Goal: Information Seeking & Learning: Understand process/instructions

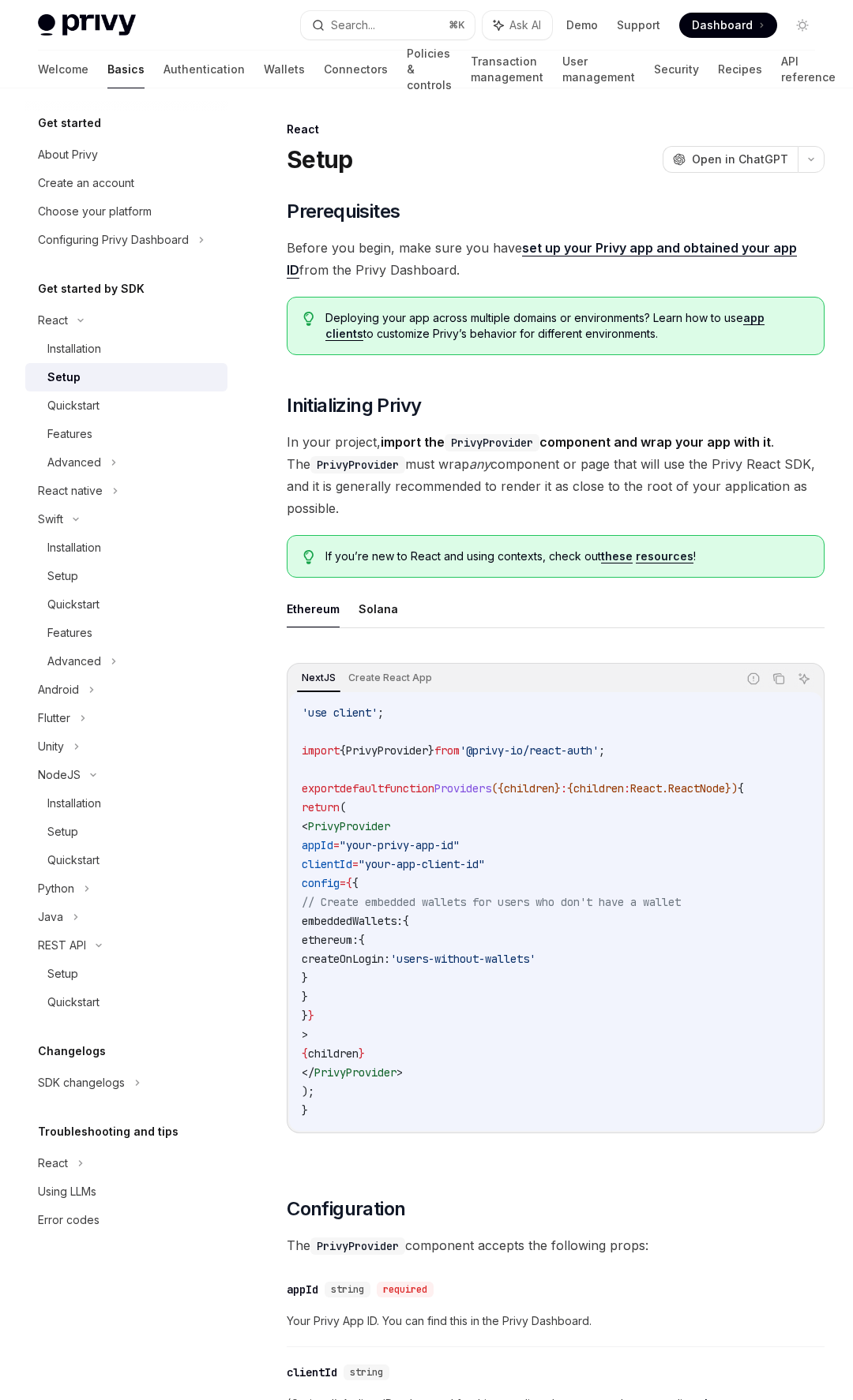
scroll to position [1363, 0]
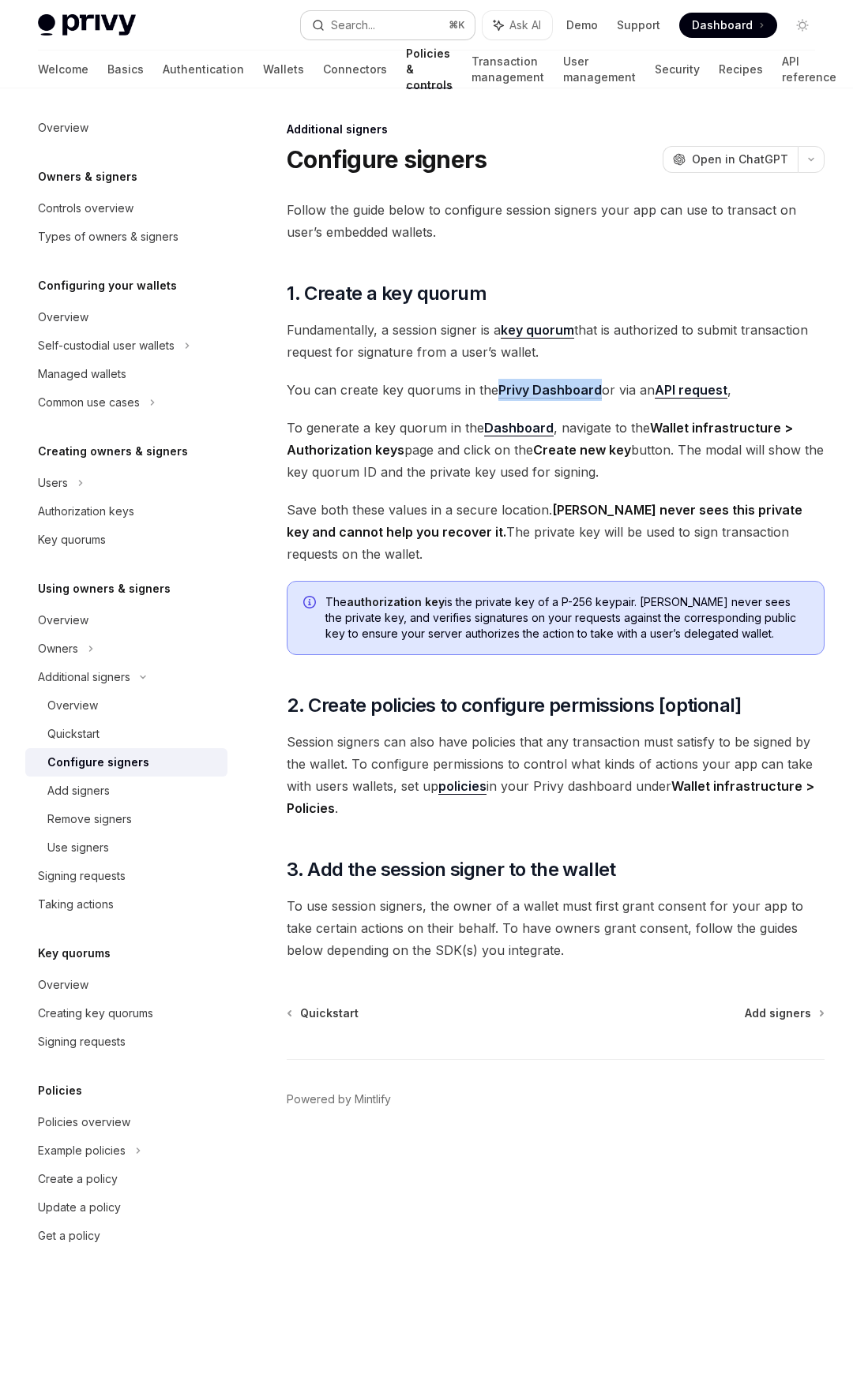
click at [399, 26] on button "Search... ⌘ K" at bounding box center [387, 24] width 173 height 28
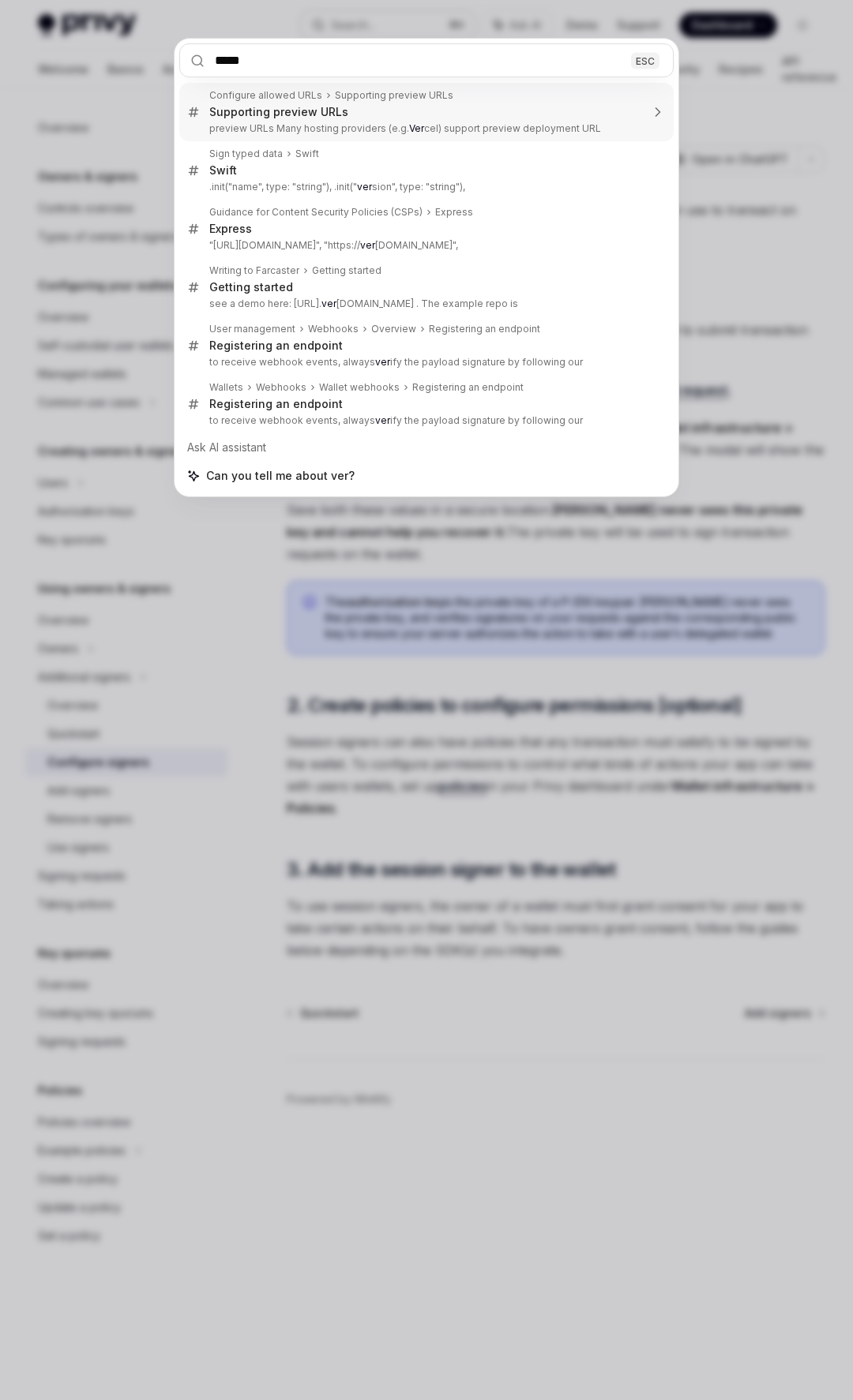
type input "******"
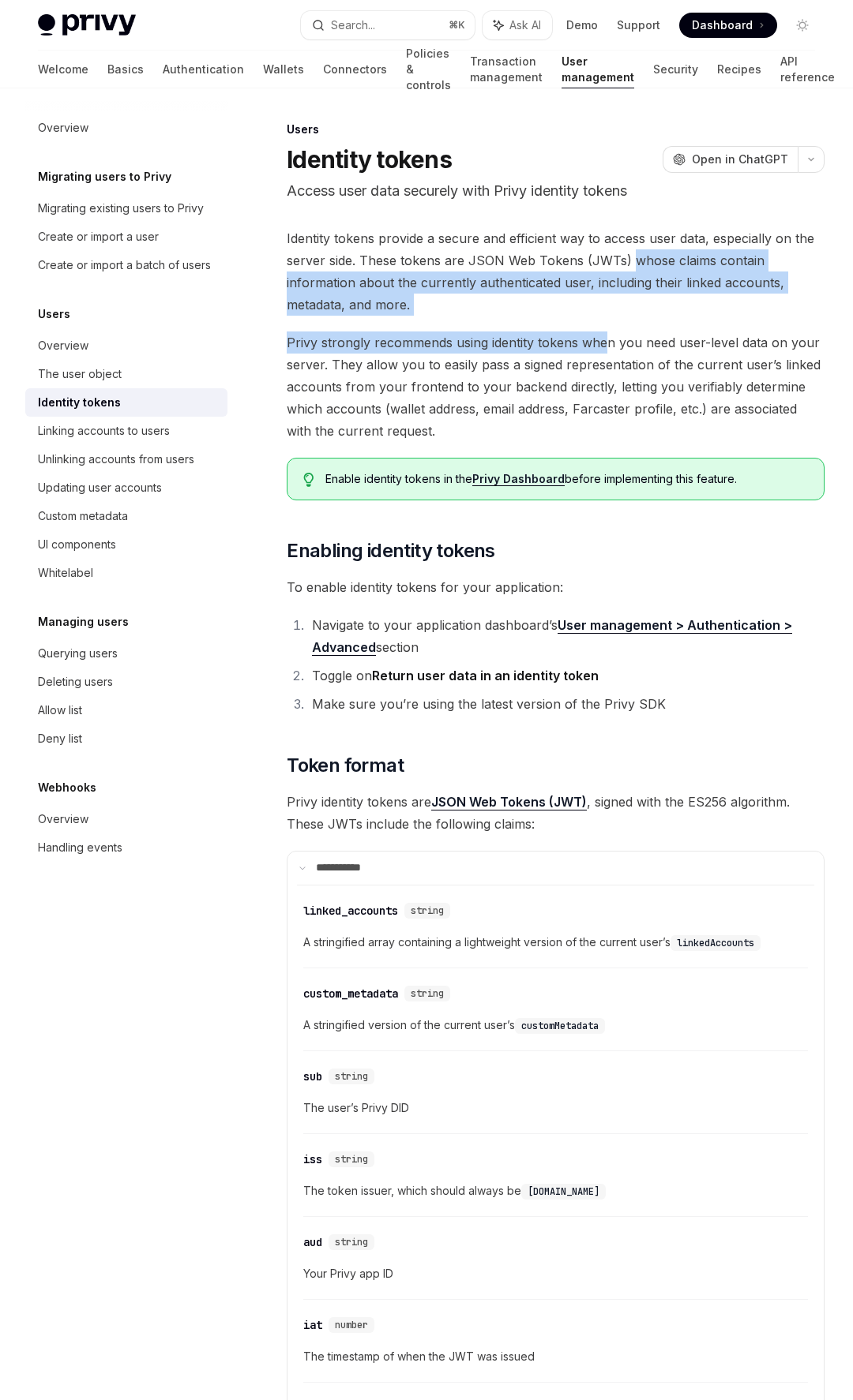
drag, startPoint x: 627, startPoint y: 262, endPoint x: 610, endPoint y: 337, distance: 76.9
click at [684, 339] on span "Privy strongly recommends using identity tokens when you need user-level data o…" at bounding box center [555, 387] width 538 height 111
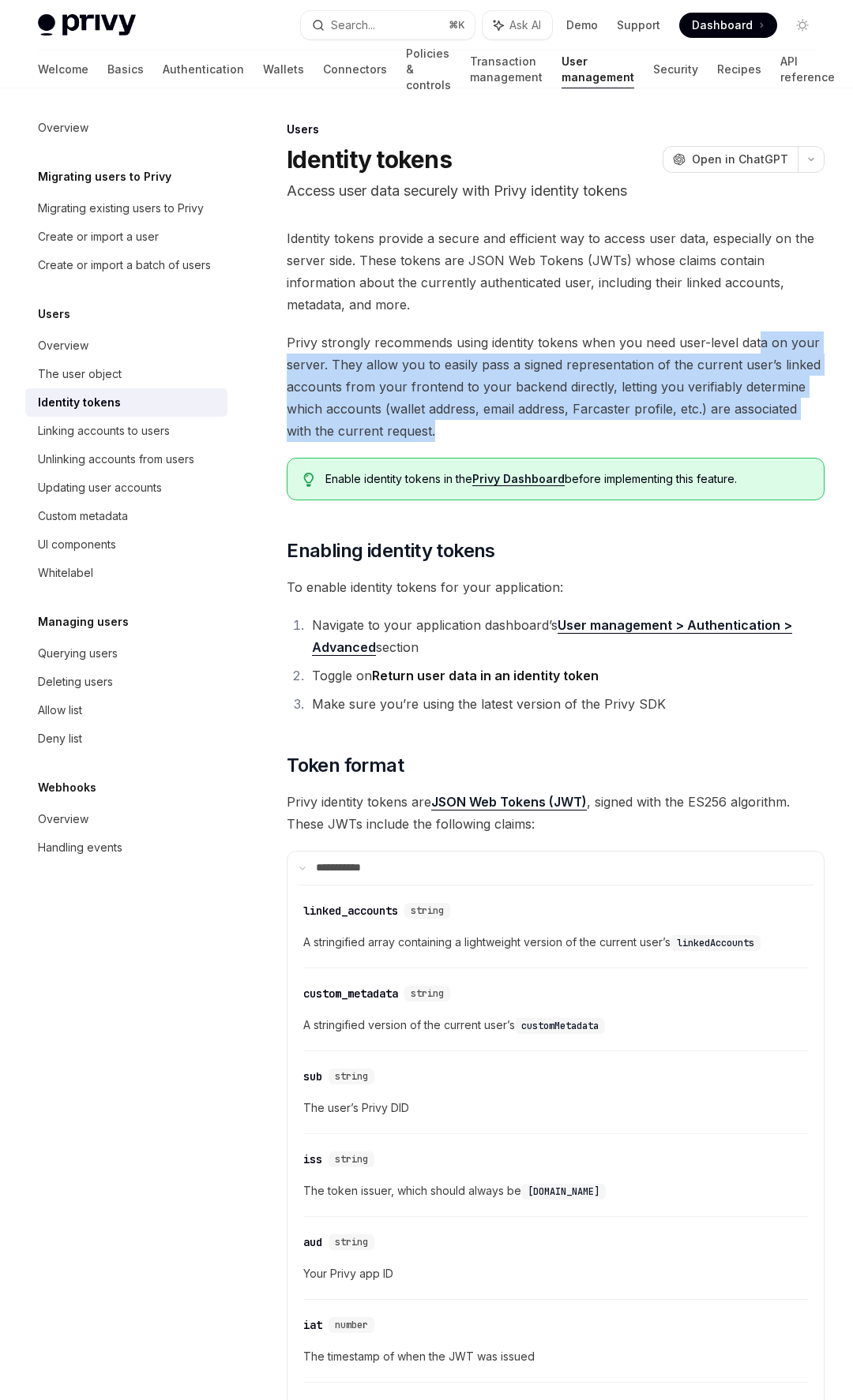
drag, startPoint x: 760, startPoint y: 341, endPoint x: 694, endPoint y: 428, distance: 109.2
click at [694, 431] on span "Privy strongly recommends using identity tokens when you need user-level data o…" at bounding box center [555, 387] width 538 height 111
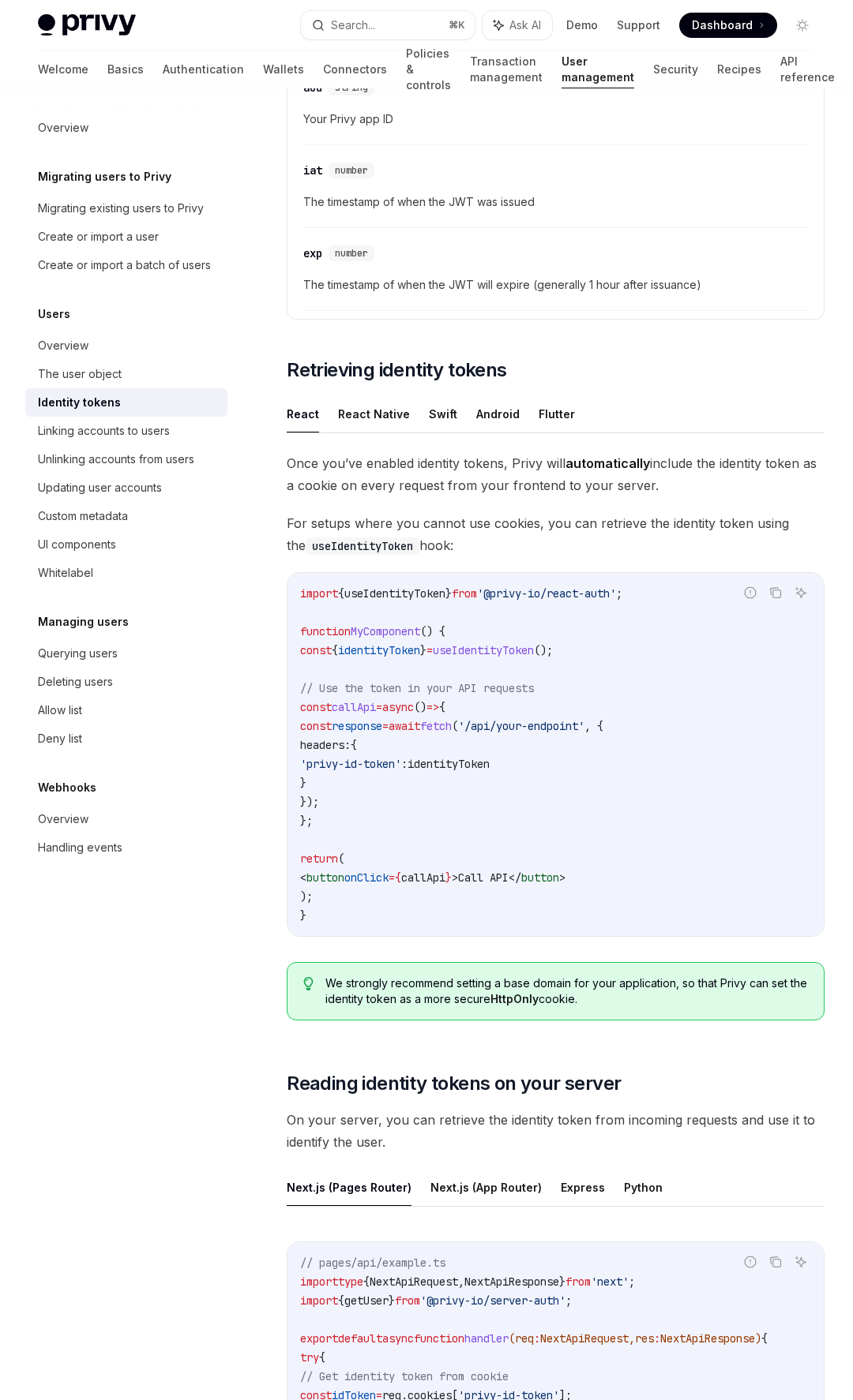
scroll to position [1162, 0]
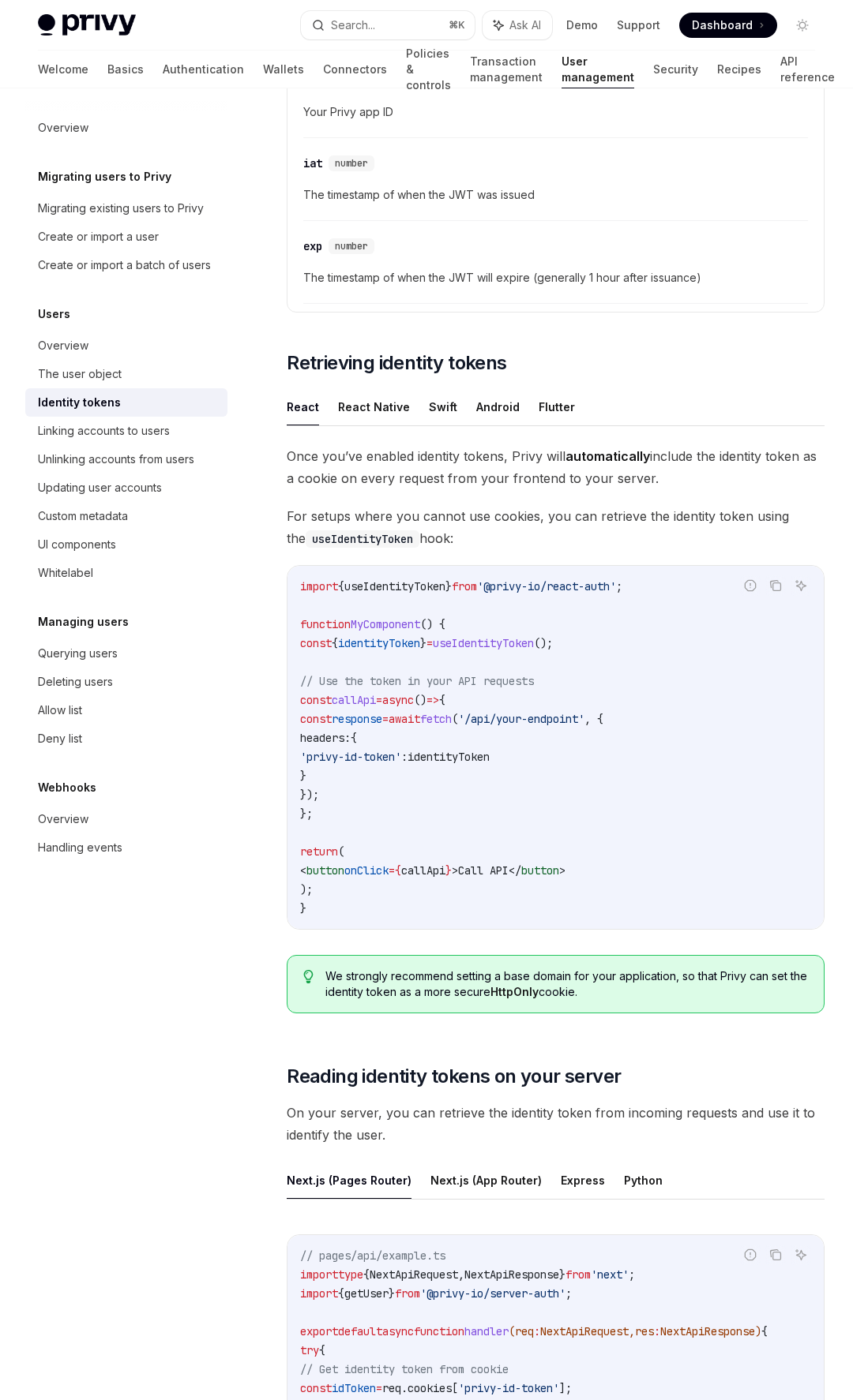
click at [409, 644] on span "identityToken" at bounding box center [378, 643] width 82 height 15
copy span "identityToken"
click at [534, 647] on span "useIdentityToken" at bounding box center [483, 643] width 101 height 15
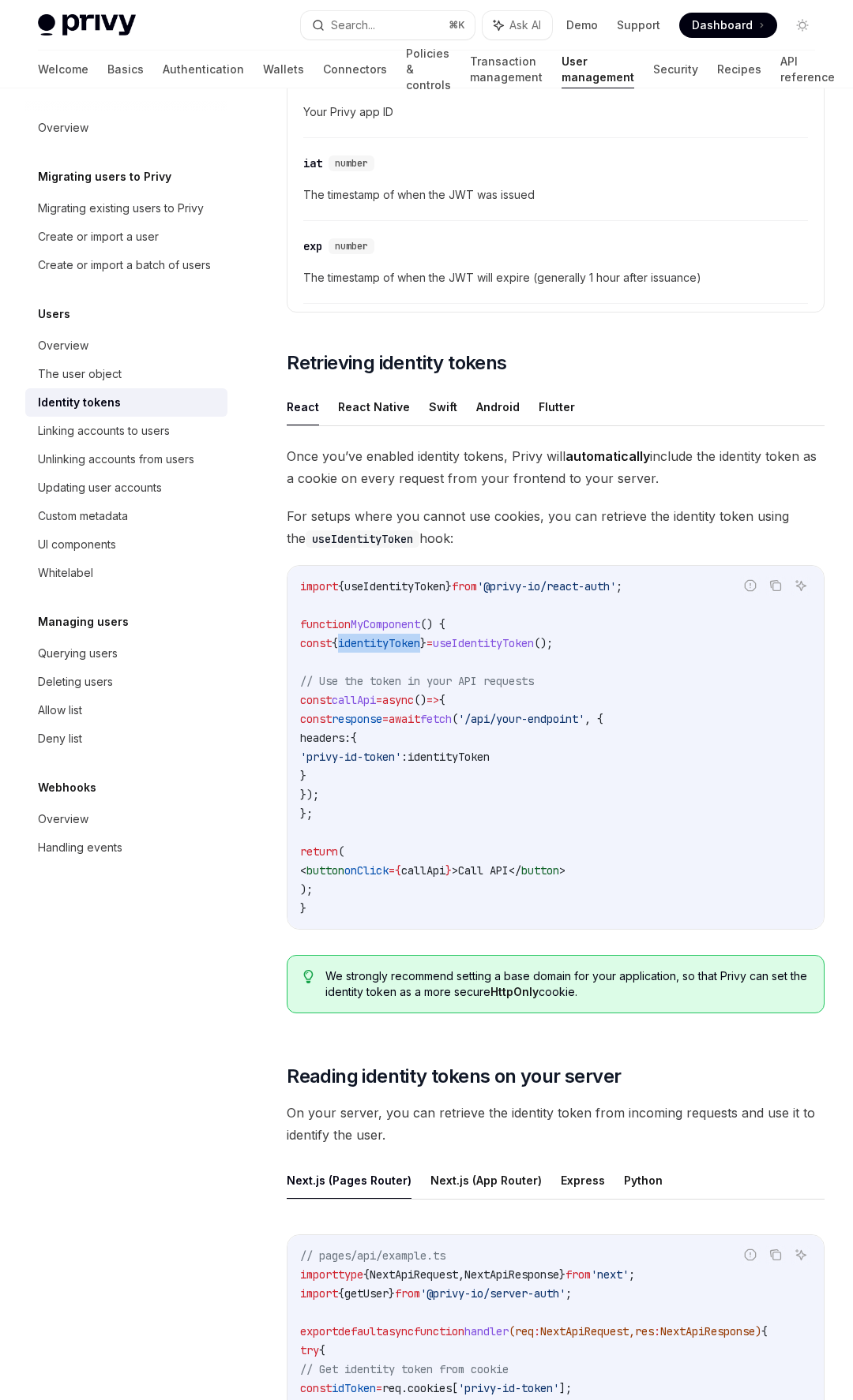
click at [534, 647] on span "useIdentityToken" at bounding box center [483, 643] width 101 height 15
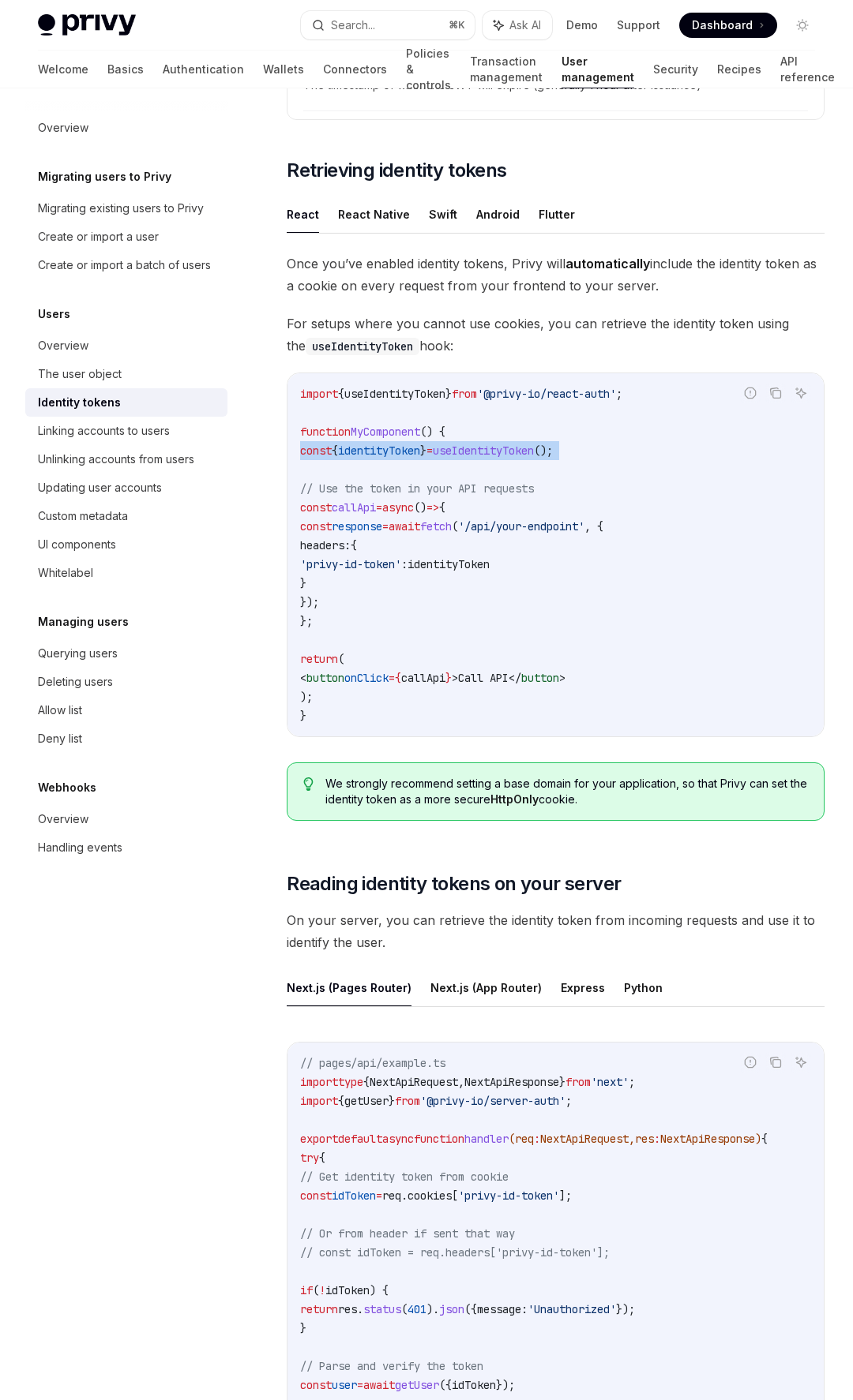
scroll to position [1359, 0]
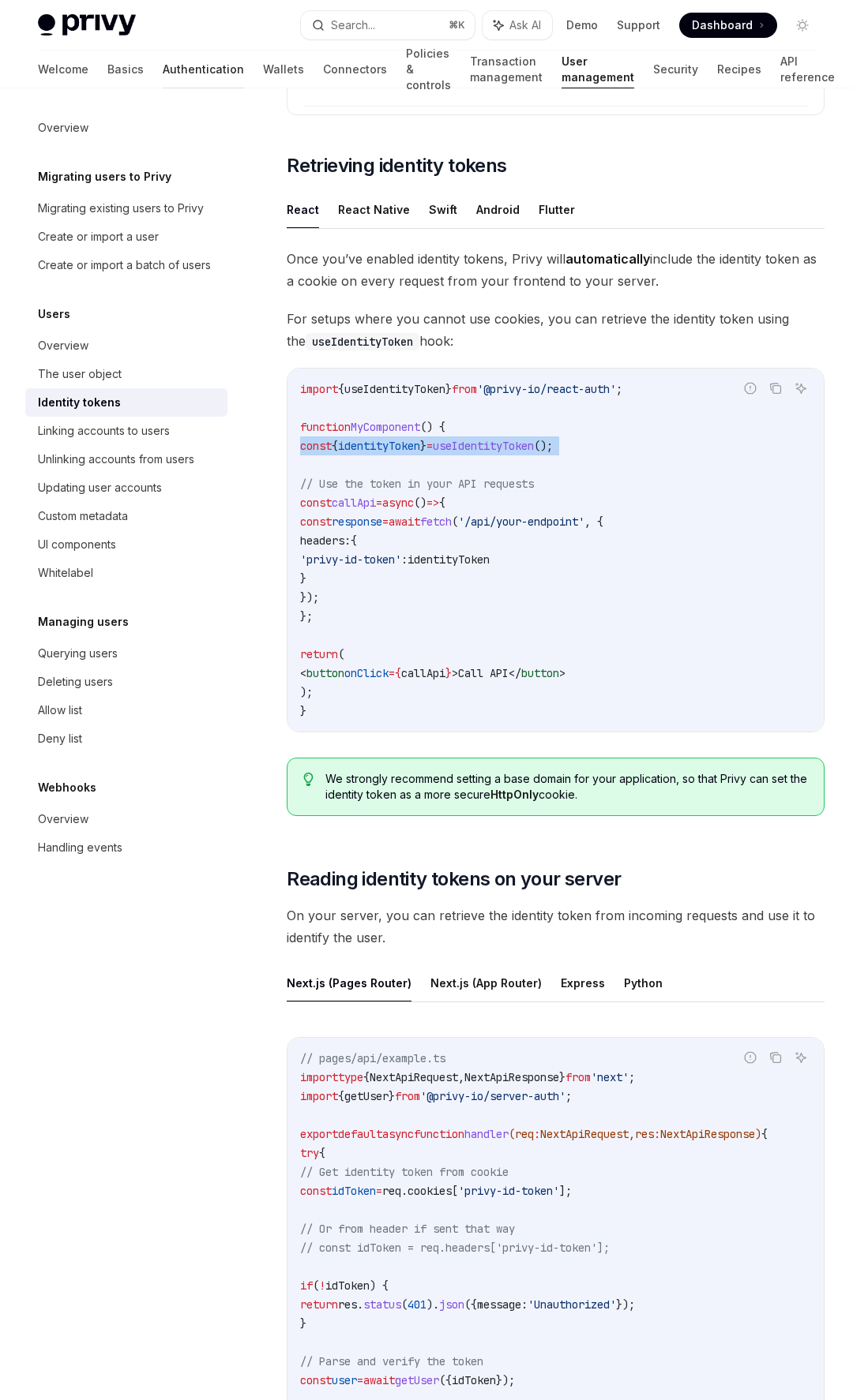
click at [163, 70] on link "Authentication" at bounding box center [204, 69] width 82 height 38
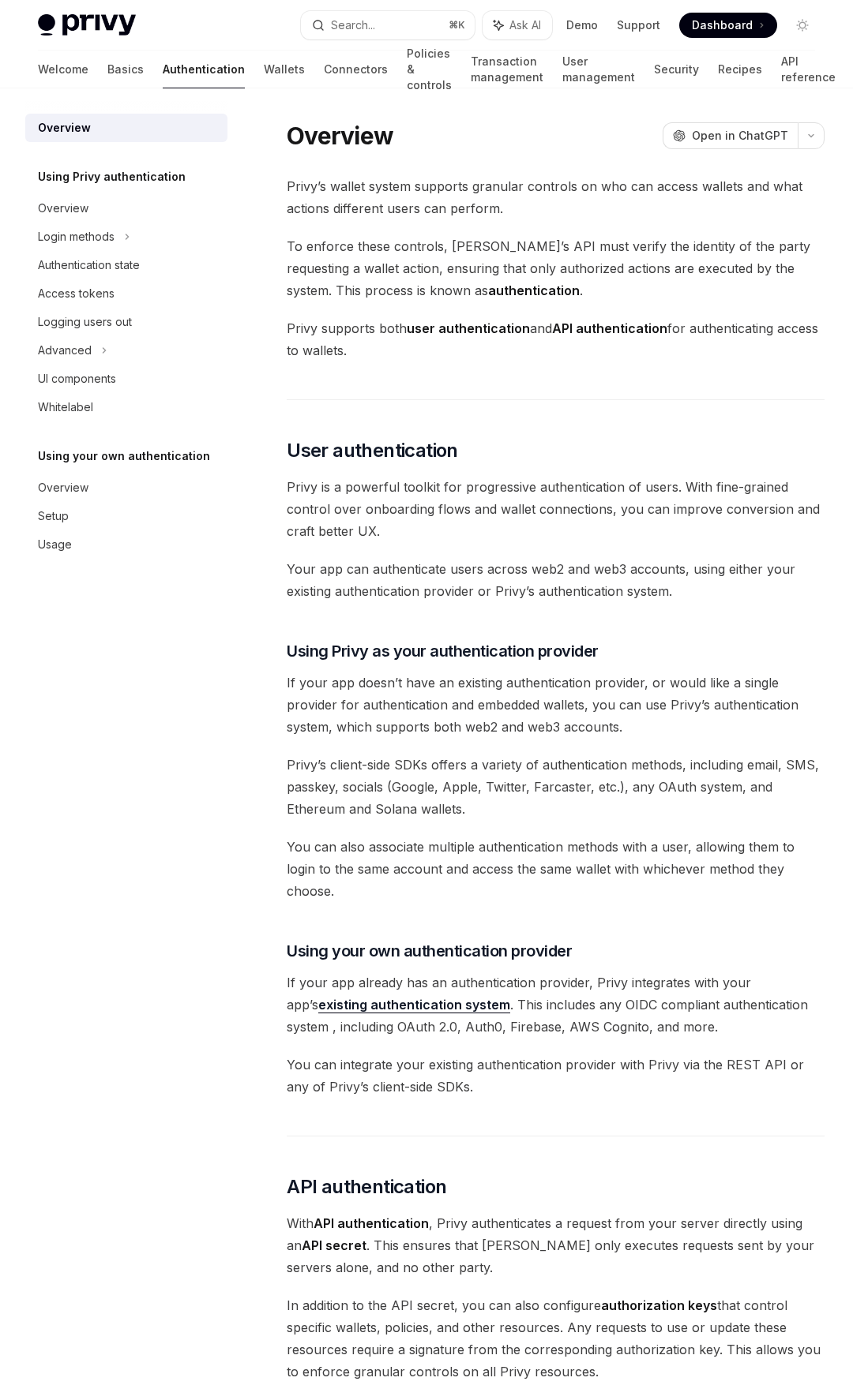
click at [400, 680] on span "If your app doesn’t have an existing authentication provider, or would like a s…" at bounding box center [555, 704] width 538 height 66
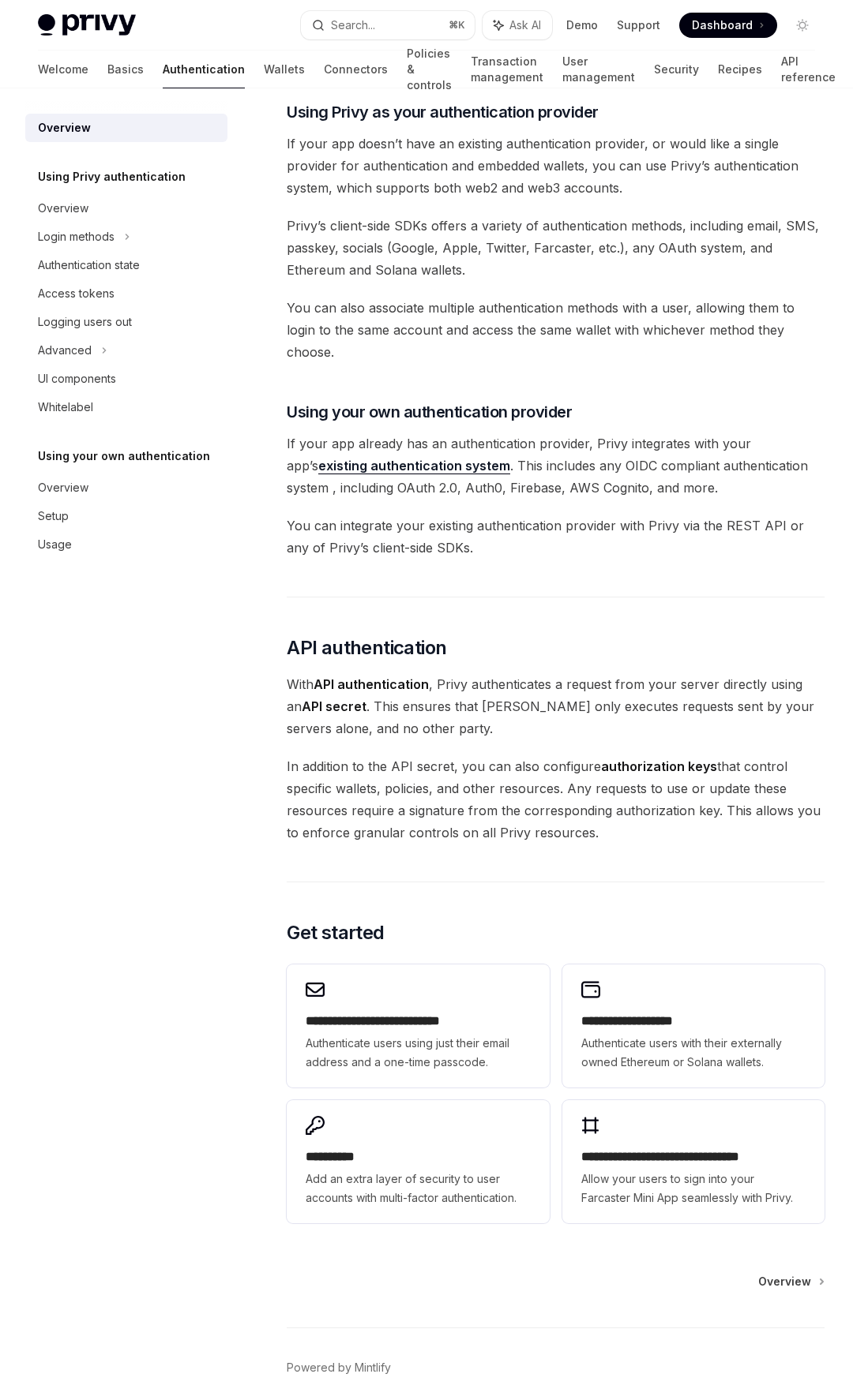
scroll to position [581, 0]
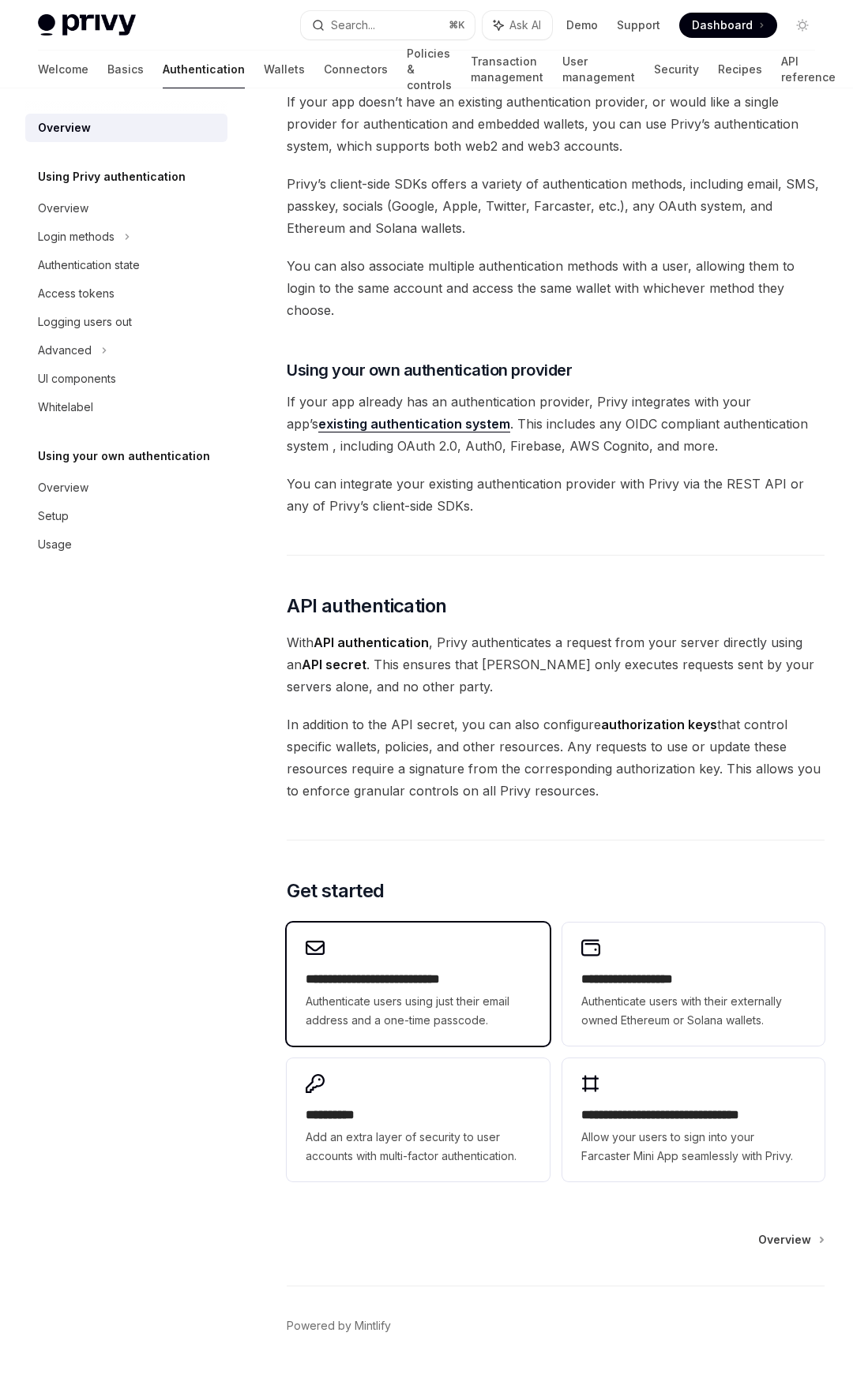
click at [488, 970] on h2 "**********" at bounding box center [417, 980] width 224 height 19
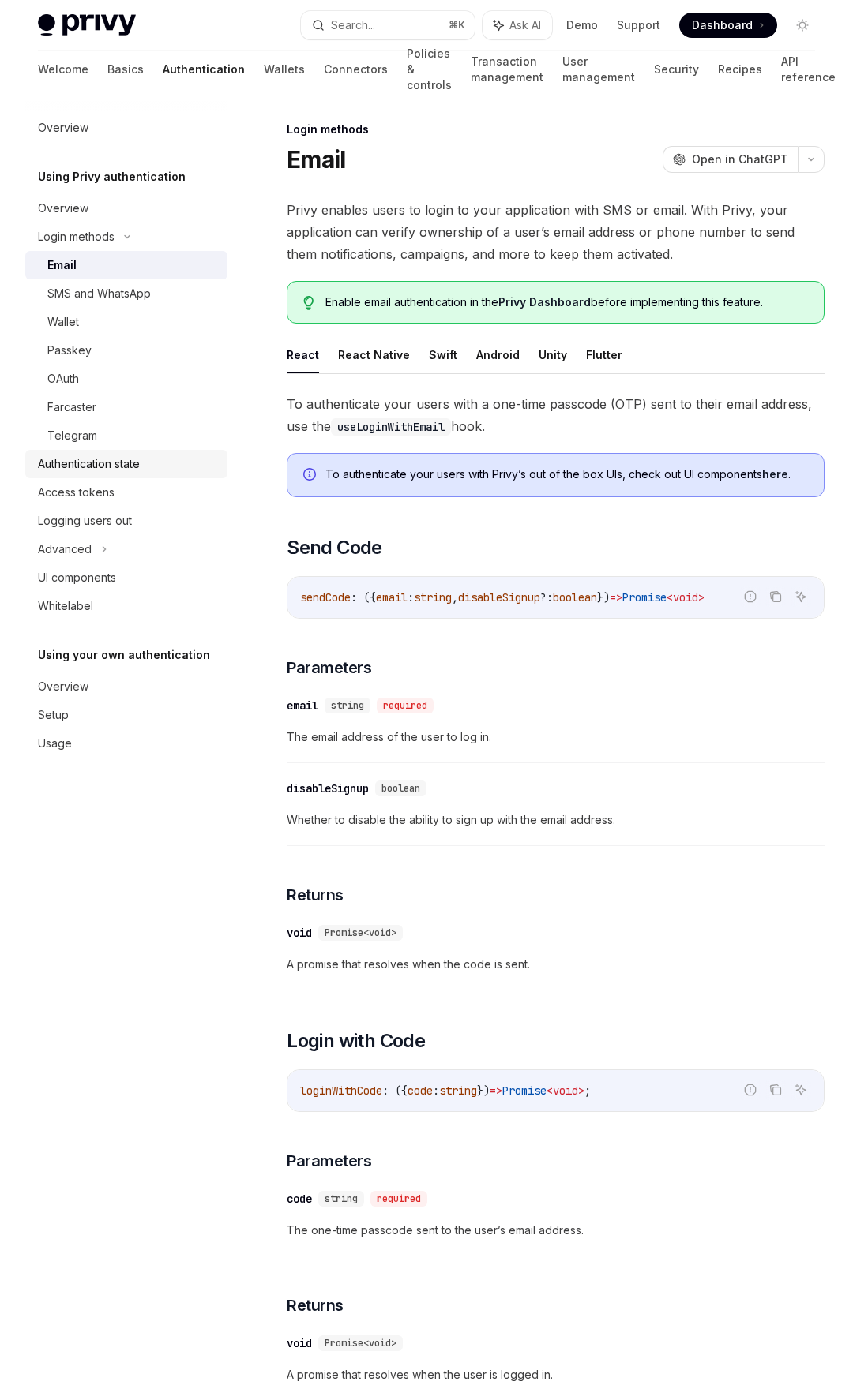
click at [125, 467] on div "Authentication state" at bounding box center [88, 465] width 102 height 19
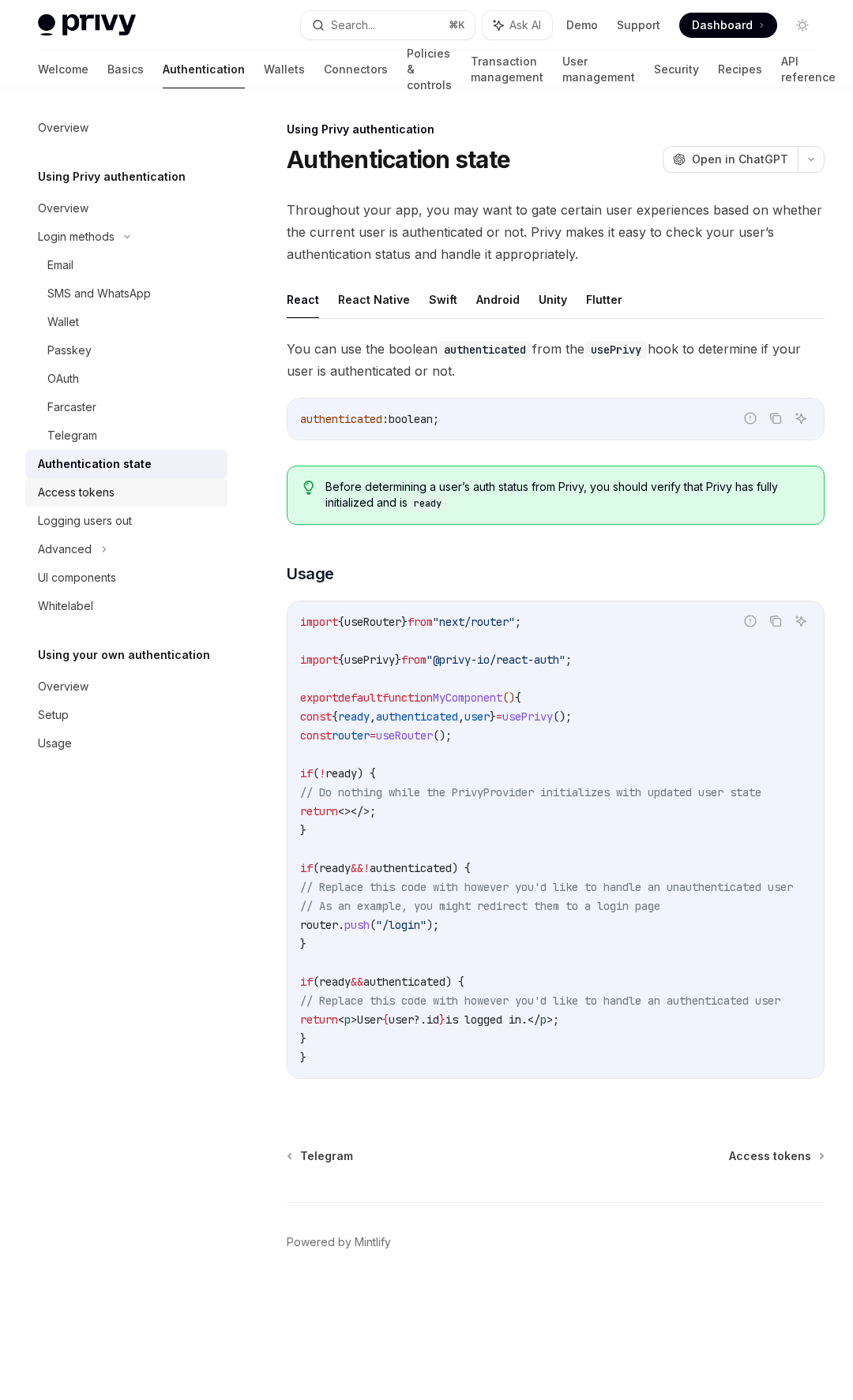
click at [125, 493] on div "Access tokens" at bounding box center [127, 493] width 180 height 19
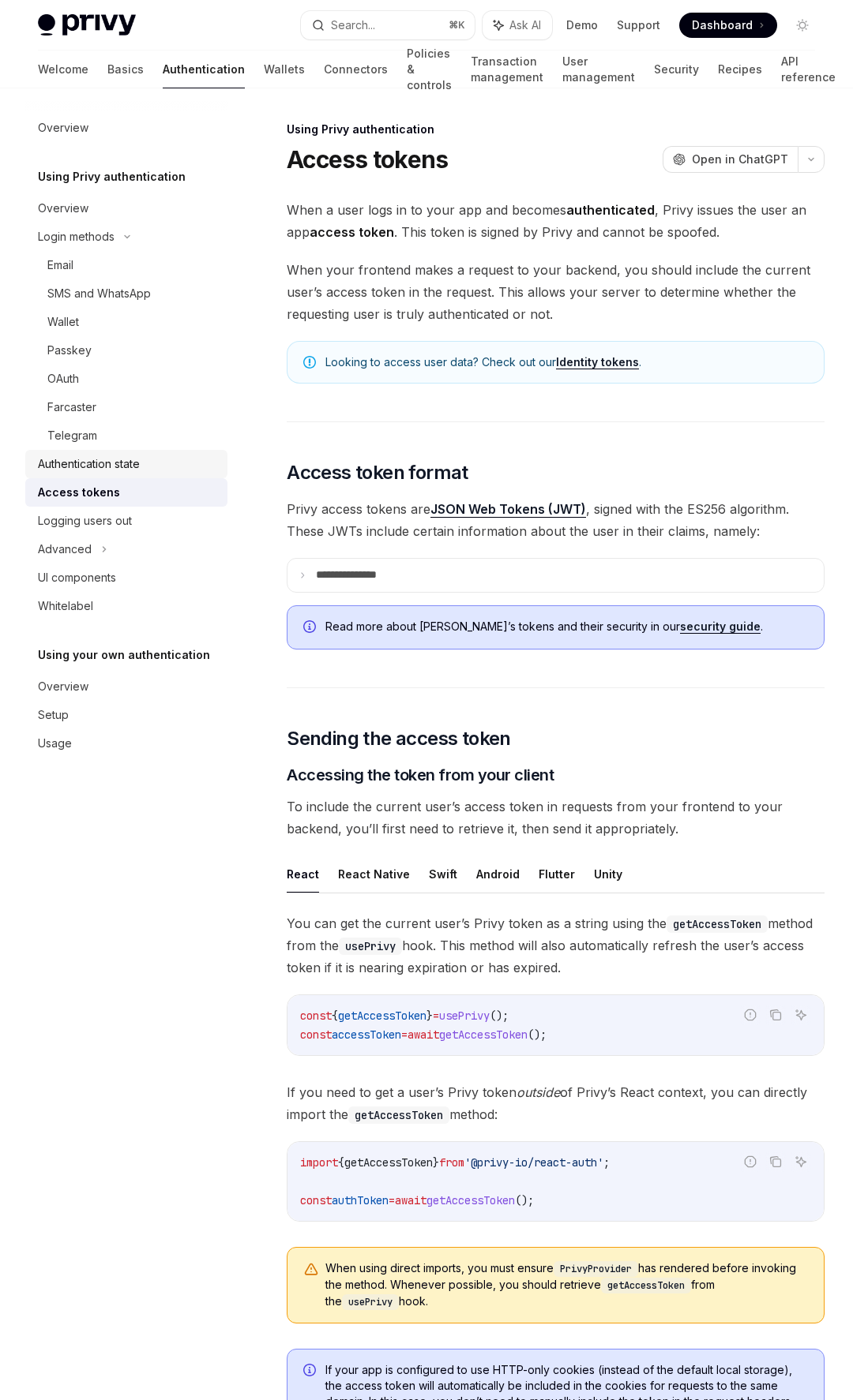
click at [130, 461] on div "Authentication state" at bounding box center [88, 465] width 102 height 19
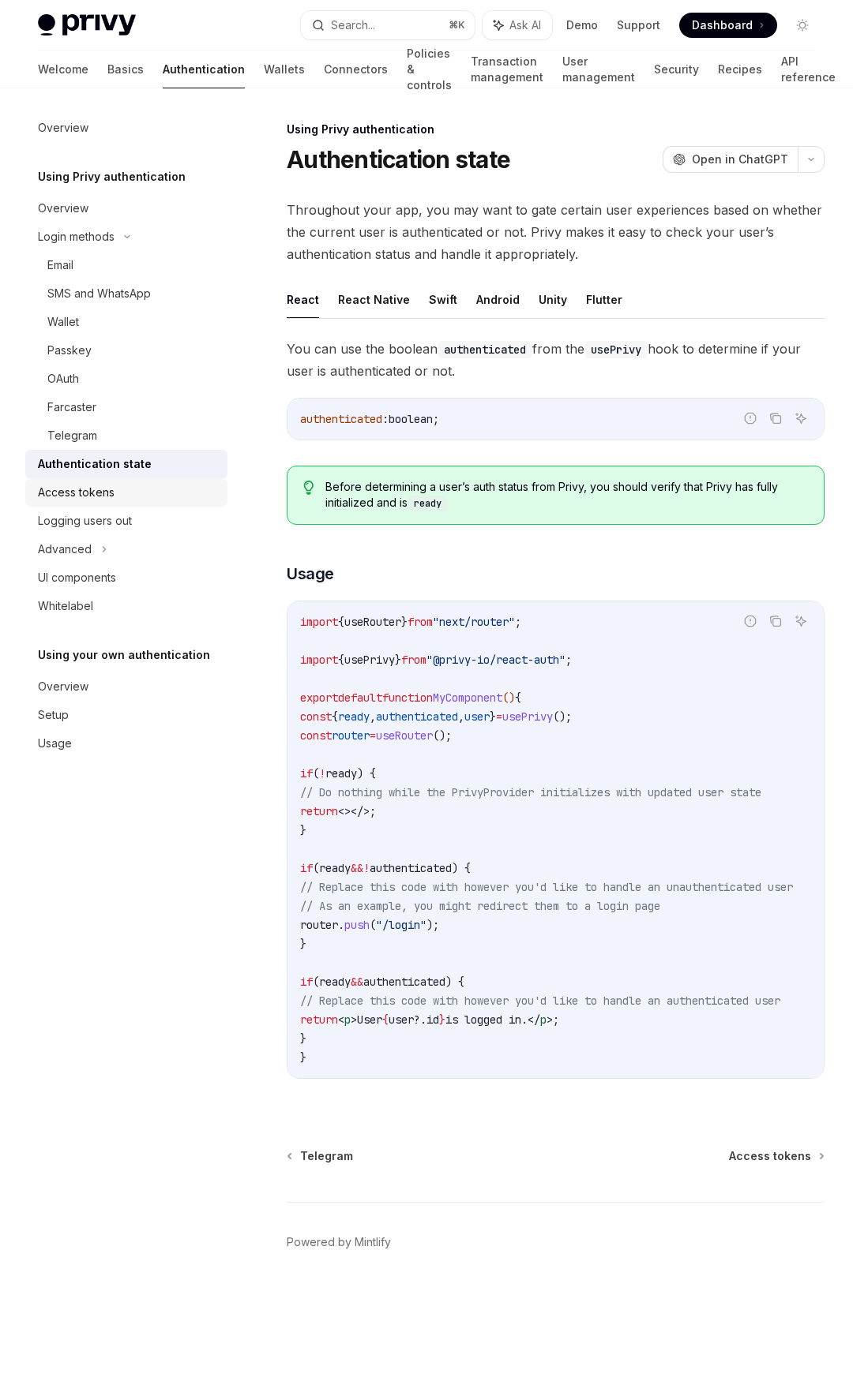
click at [123, 488] on div "Access tokens" at bounding box center [127, 493] width 180 height 19
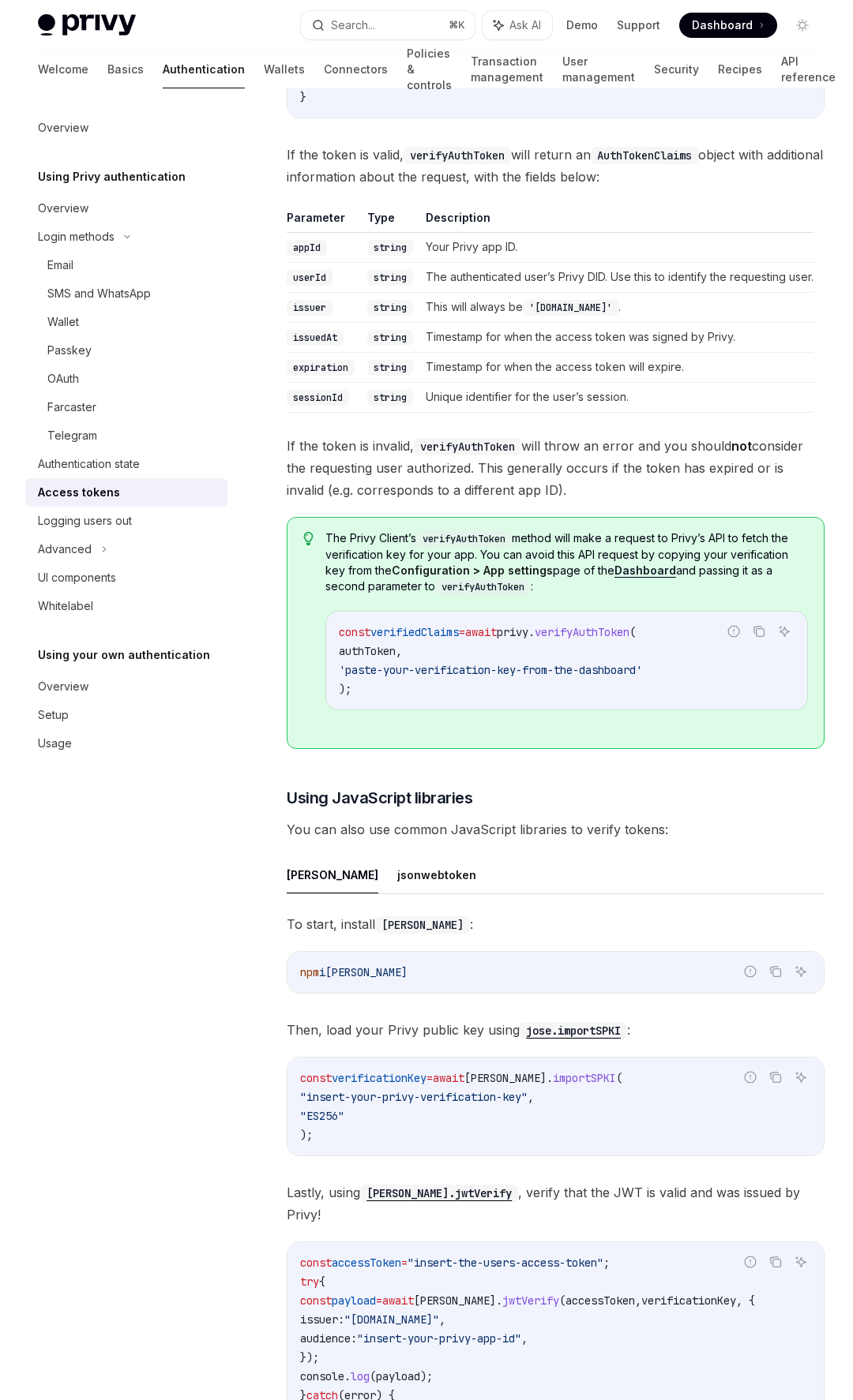
scroll to position [2969, 0]
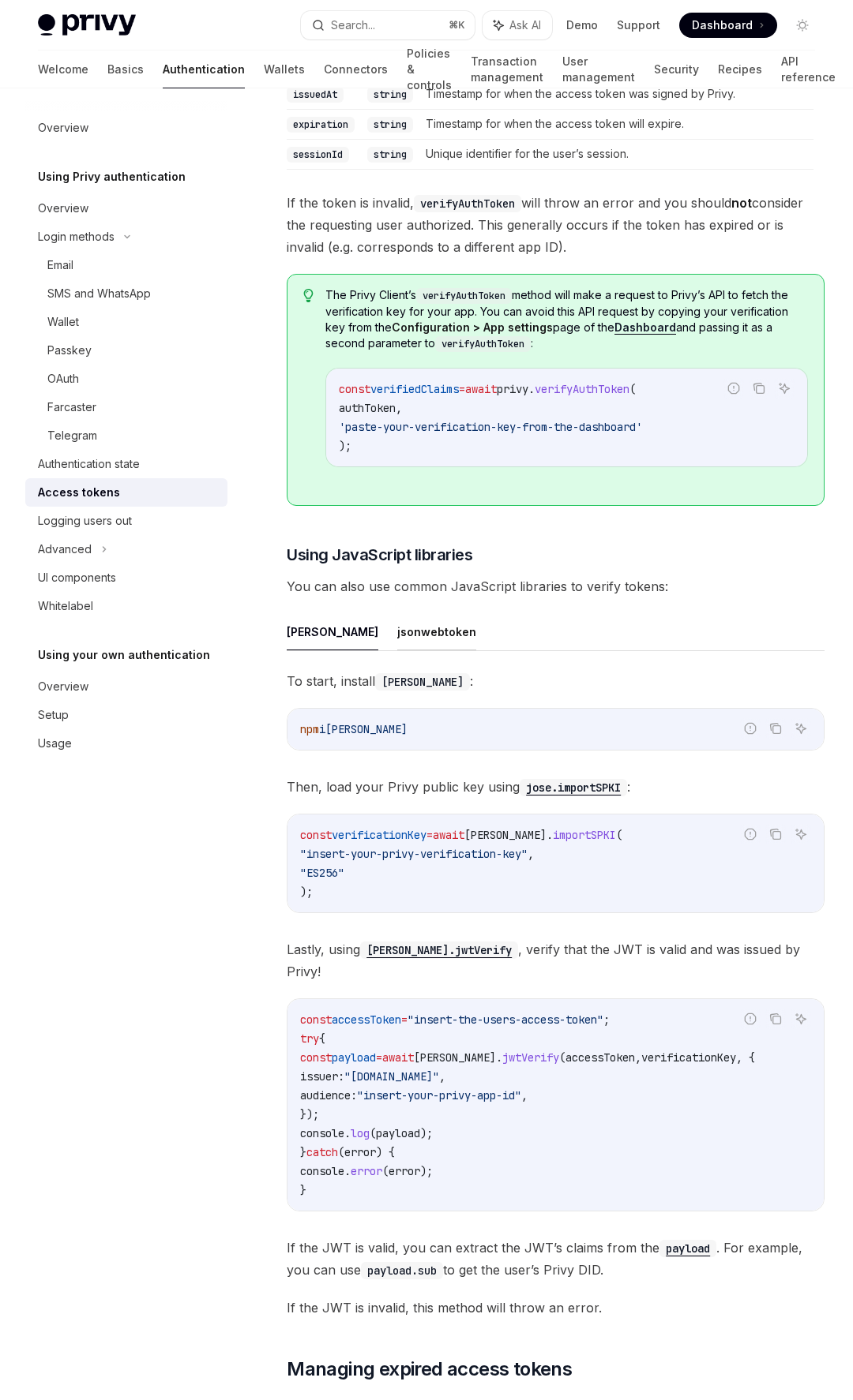
click at [397, 650] on button "jsonwebtoken" at bounding box center [436, 632] width 79 height 37
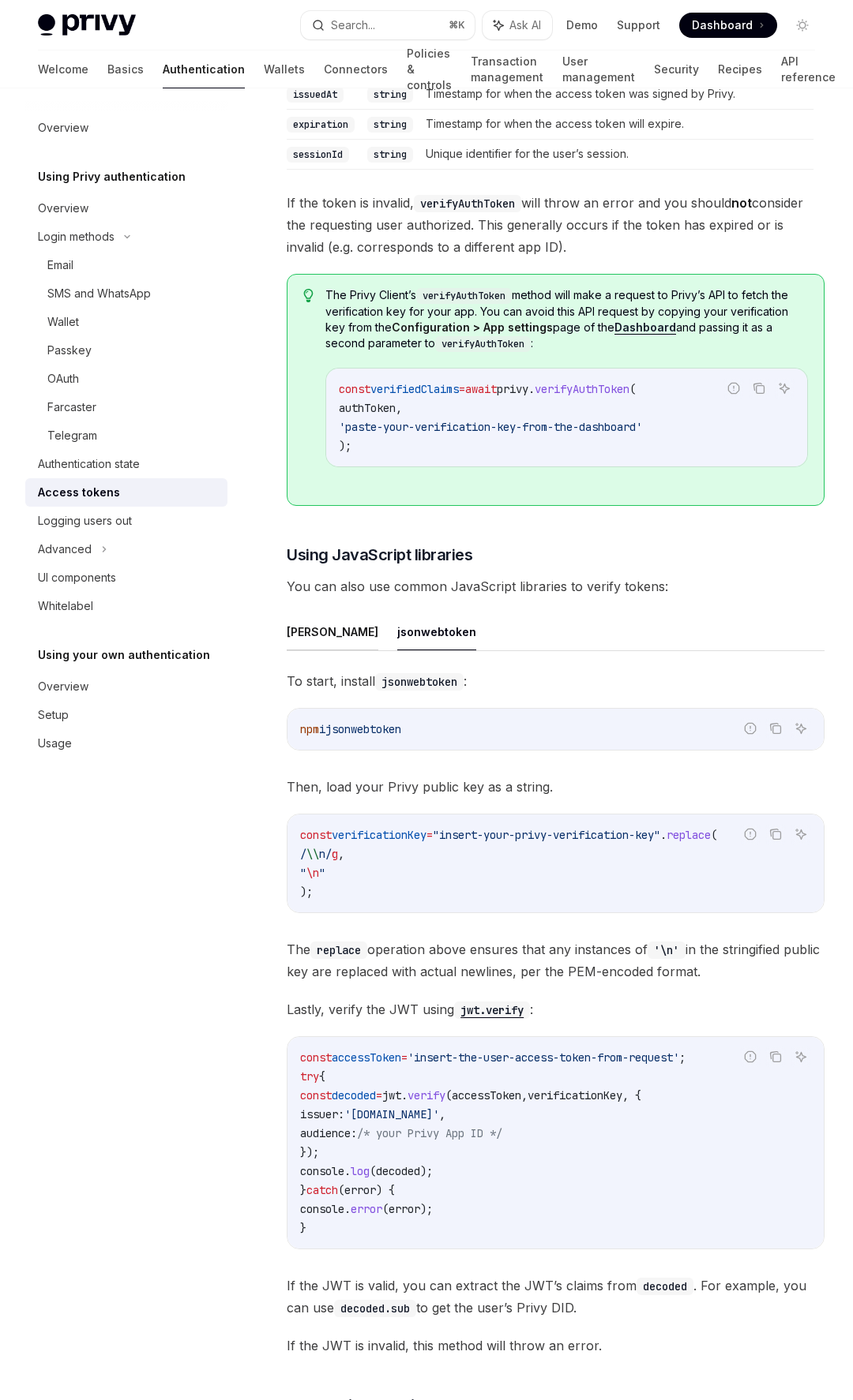
click at [304, 650] on button "[PERSON_NAME]" at bounding box center [332, 632] width 91 height 37
type textarea "*"
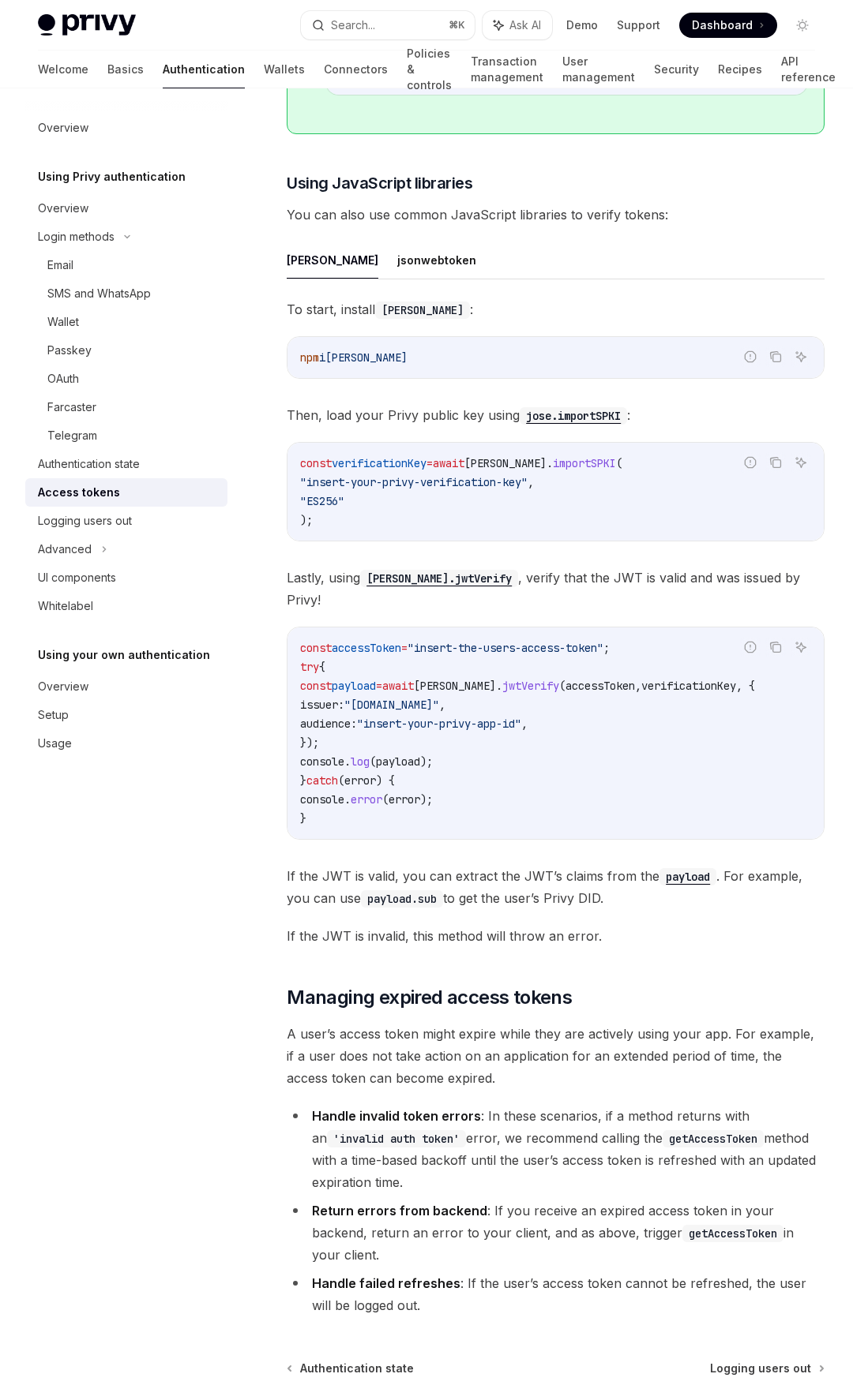
scroll to position [3468, 0]
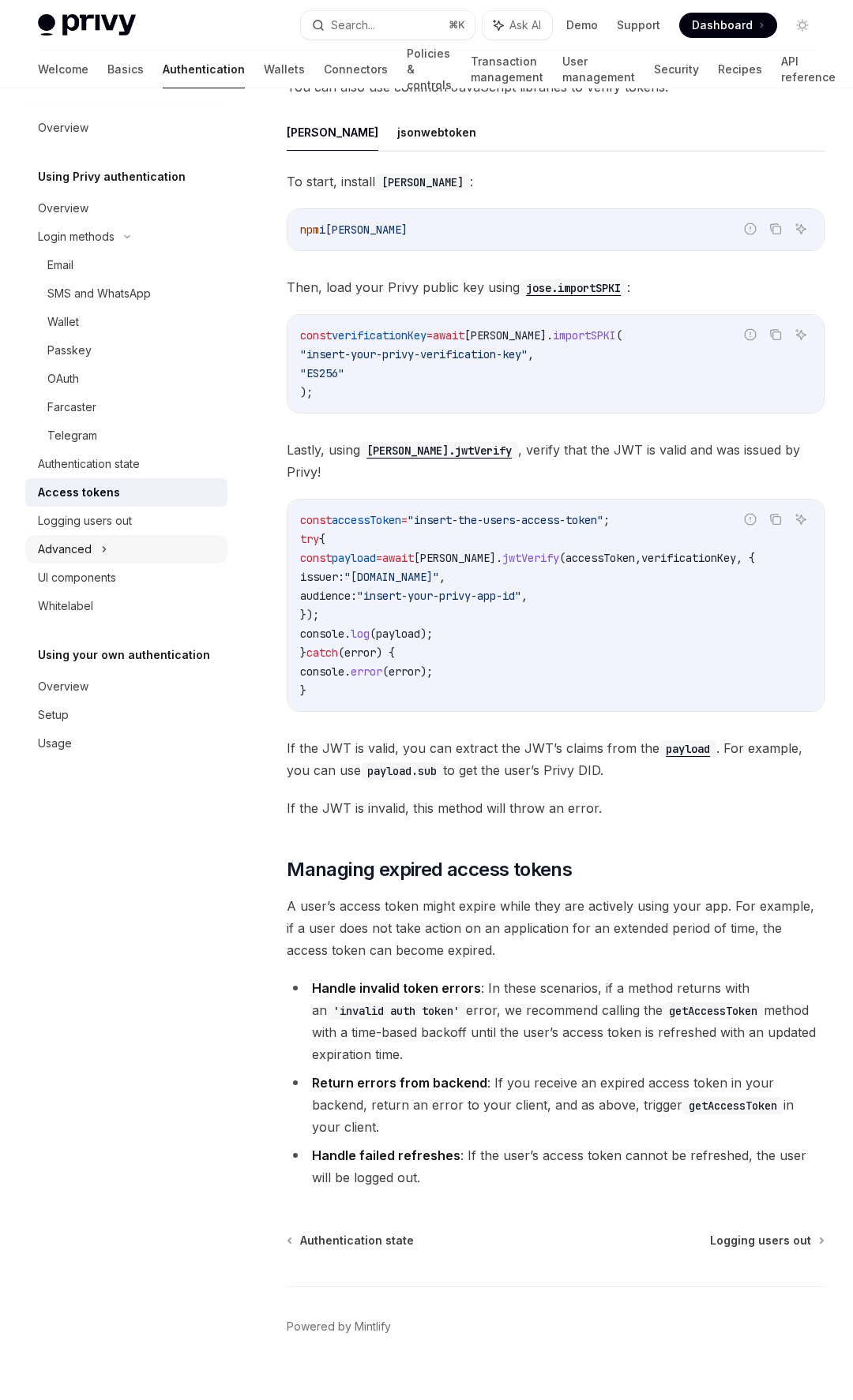
click at [121, 557] on div "Advanced" at bounding box center [126, 549] width 202 height 28
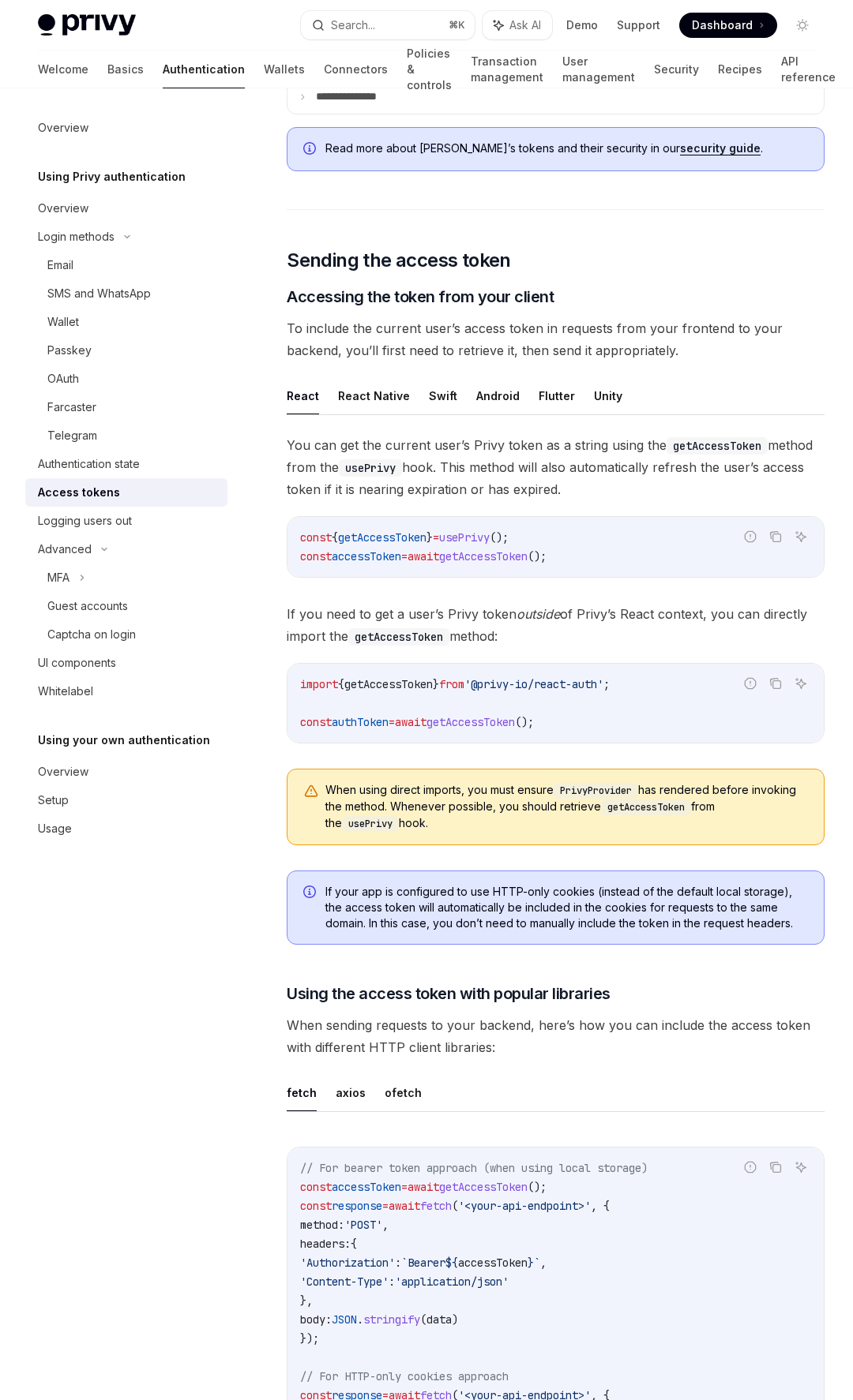
scroll to position [212, 0]
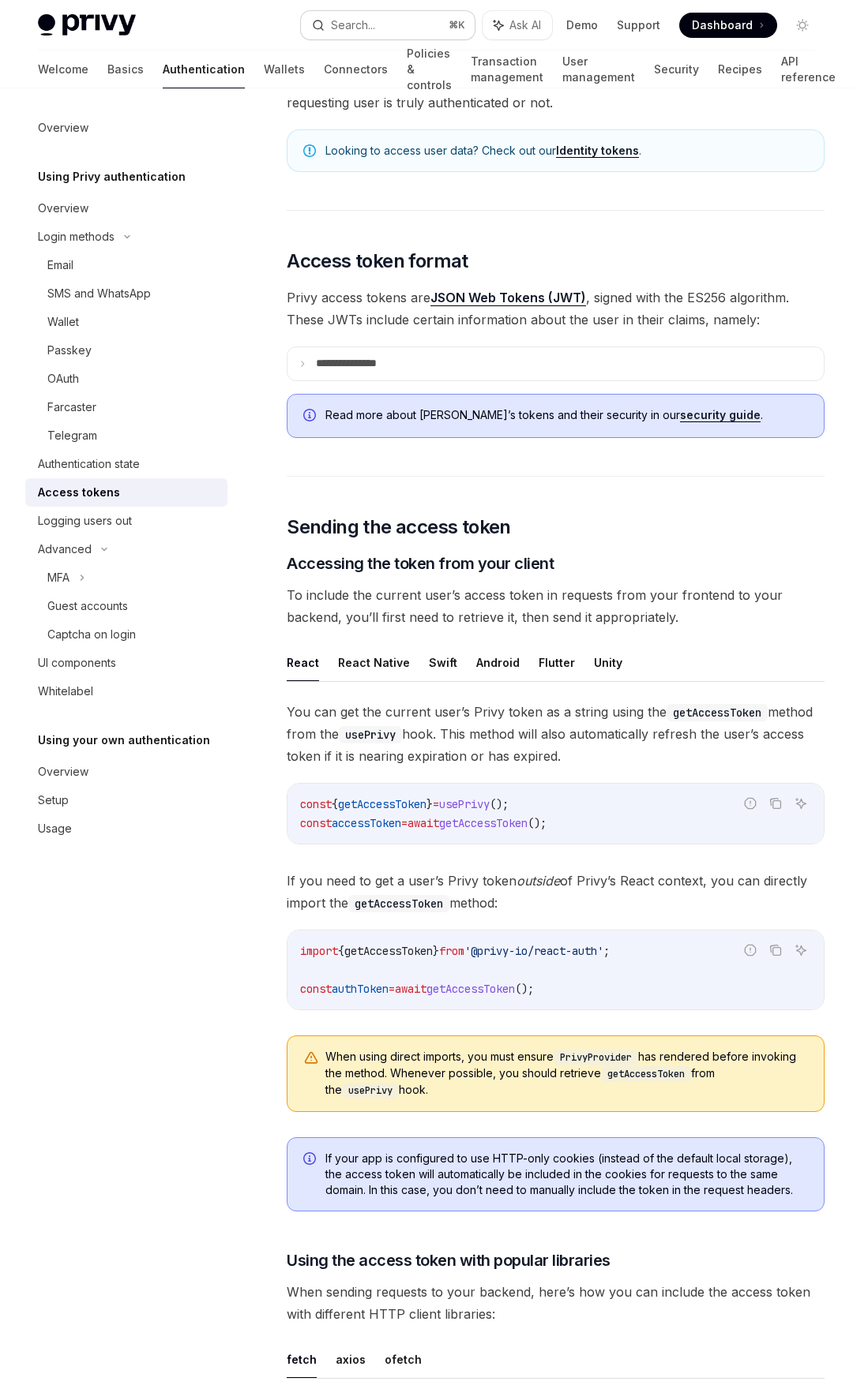
click at [385, 26] on button "Search... ⌘ K" at bounding box center [387, 24] width 173 height 28
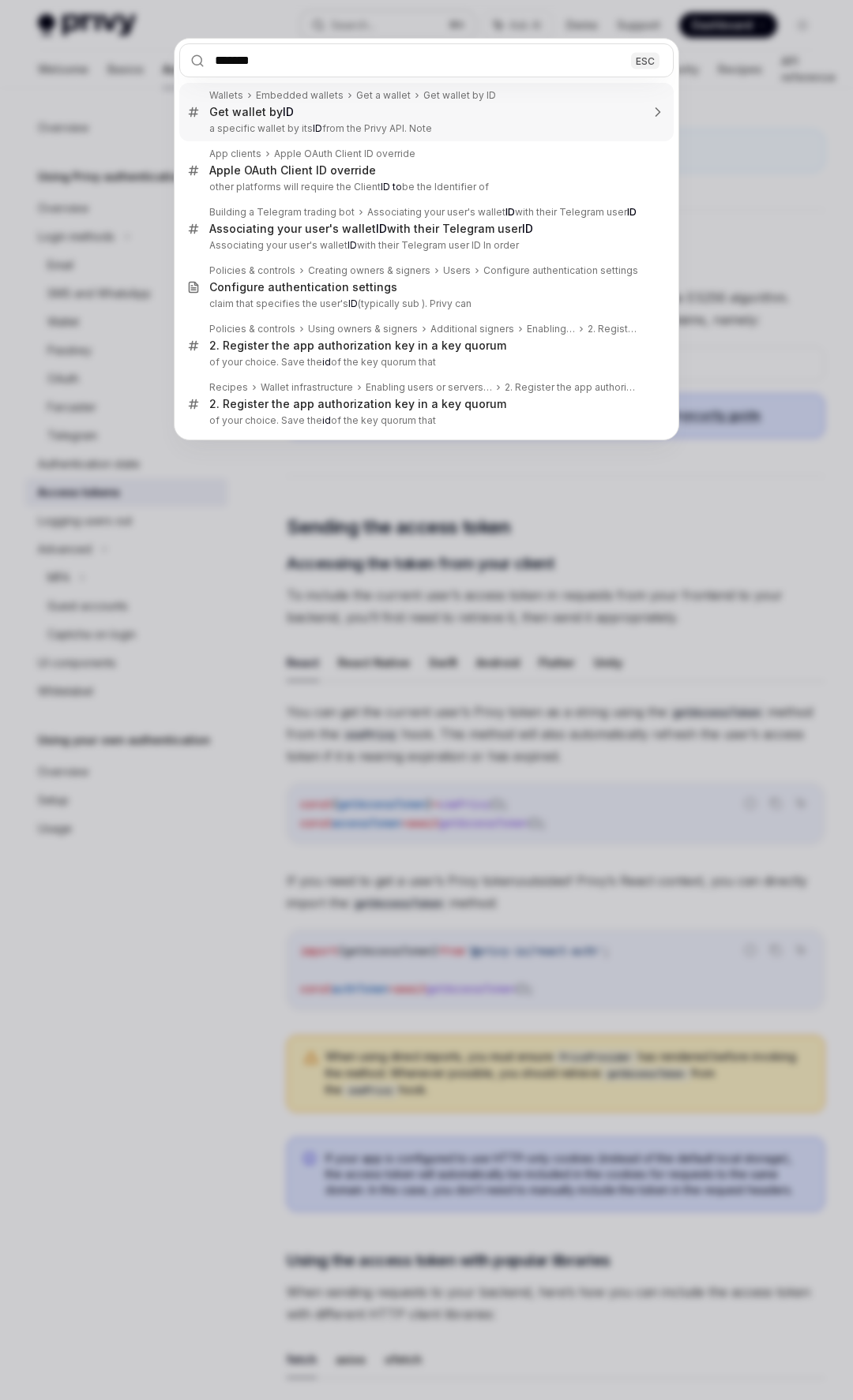
type input "********"
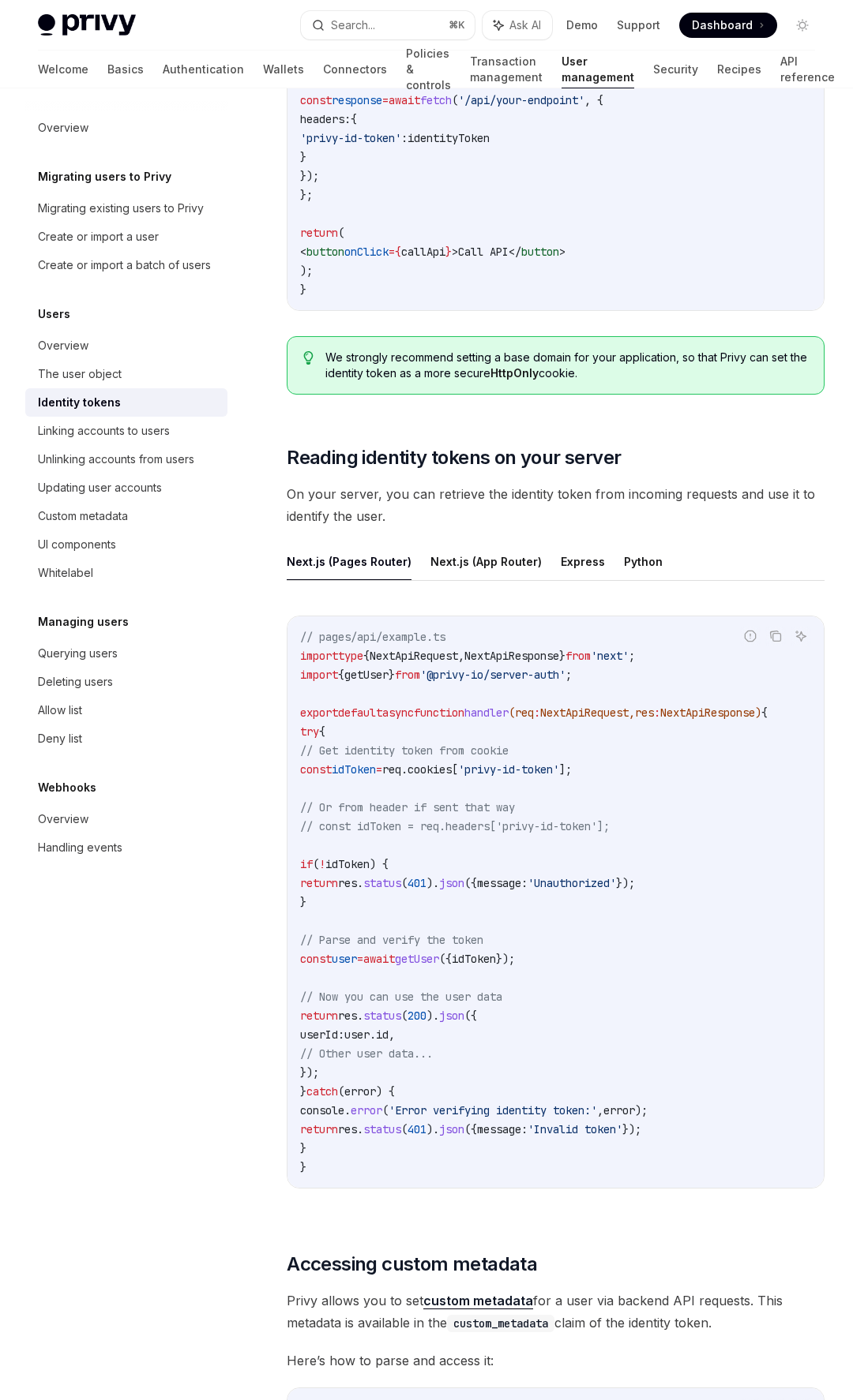
scroll to position [1906, 0]
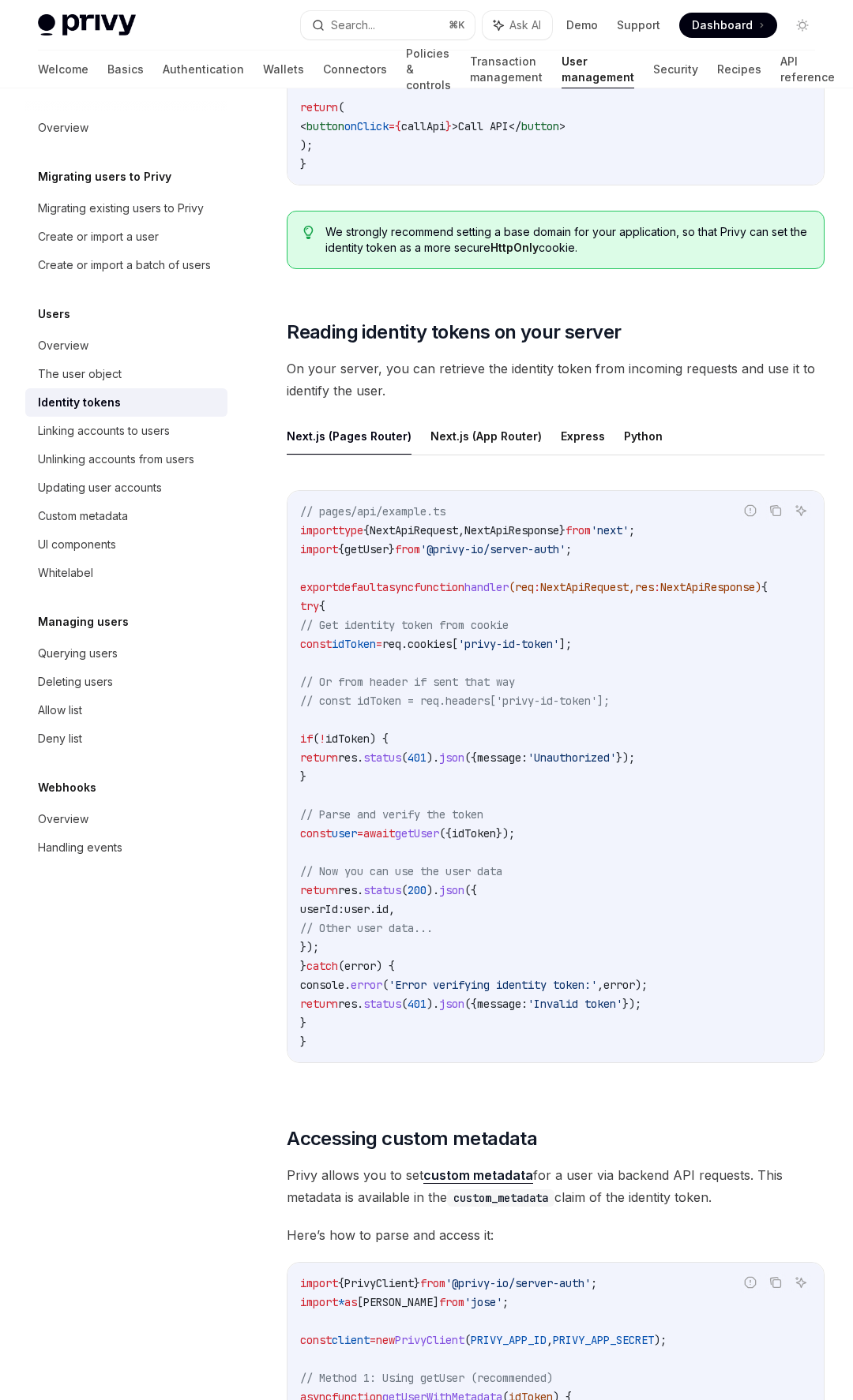
click at [530, 646] on span "'privy-id-token'" at bounding box center [509, 644] width 101 height 15
copy code "const idToken = req . cookies [ 'privy-id-token' ];"
click at [493, 441] on button "Next.js (App Router)" at bounding box center [485, 436] width 112 height 37
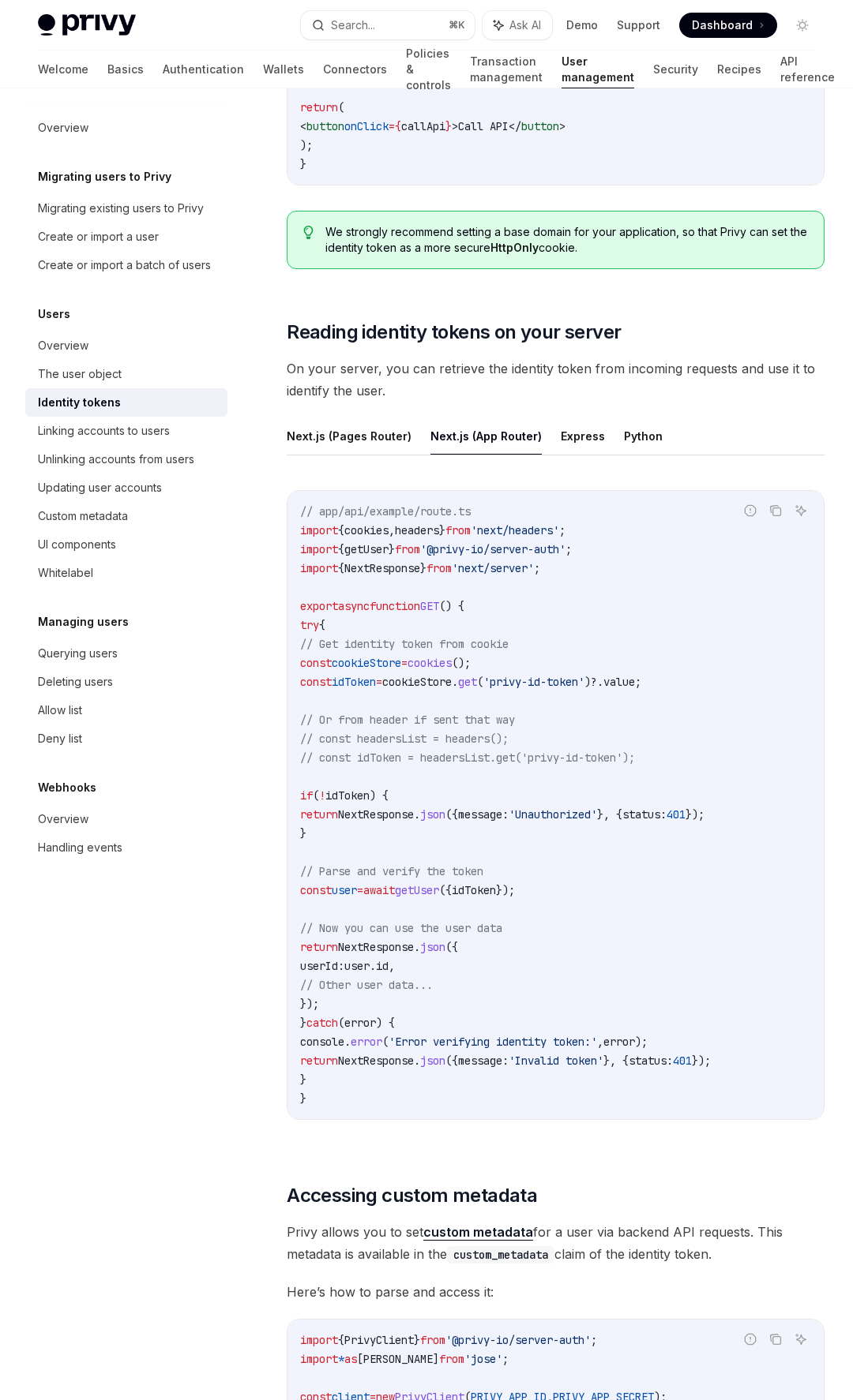
click at [546, 682] on span "'privy-id-token'" at bounding box center [534, 682] width 101 height 15
click at [636, 705] on code "// app/api/example/route.ts import { cookies , headers } from 'next/headers' ; …" at bounding box center [555, 804] width 510 height 606
drag, startPoint x: 715, startPoint y: 676, endPoint x: 273, endPoint y: 667, distance: 442.1
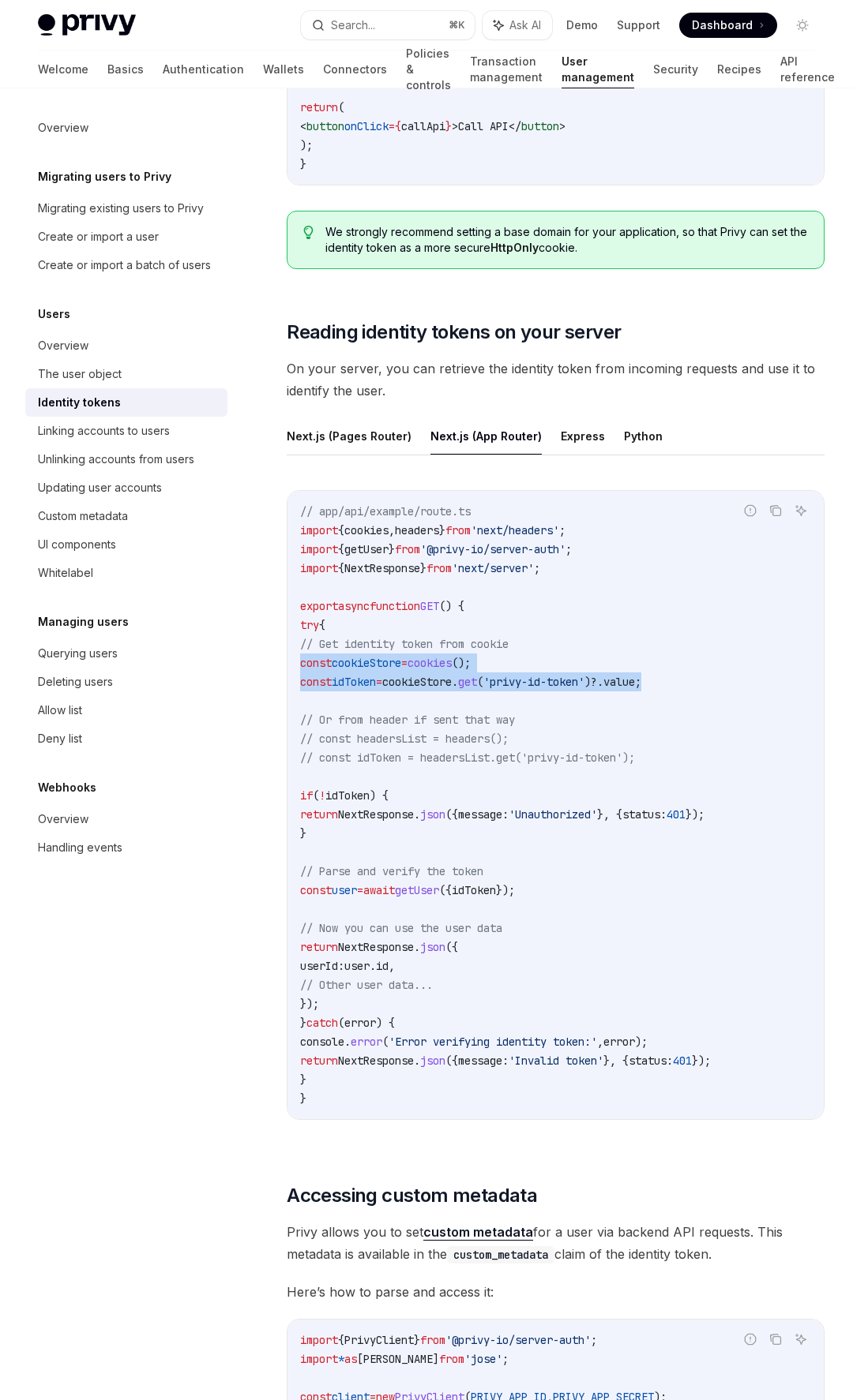
click at [273, 667] on div "Users Identity tokens OpenAI Open in ChatGPT Access user data securely with Pri…" at bounding box center [408, 1157] width 840 height 5887
copy code "const cookieStore = cookies (); const idToken = cookieStore . get ( 'privy-id-t…"
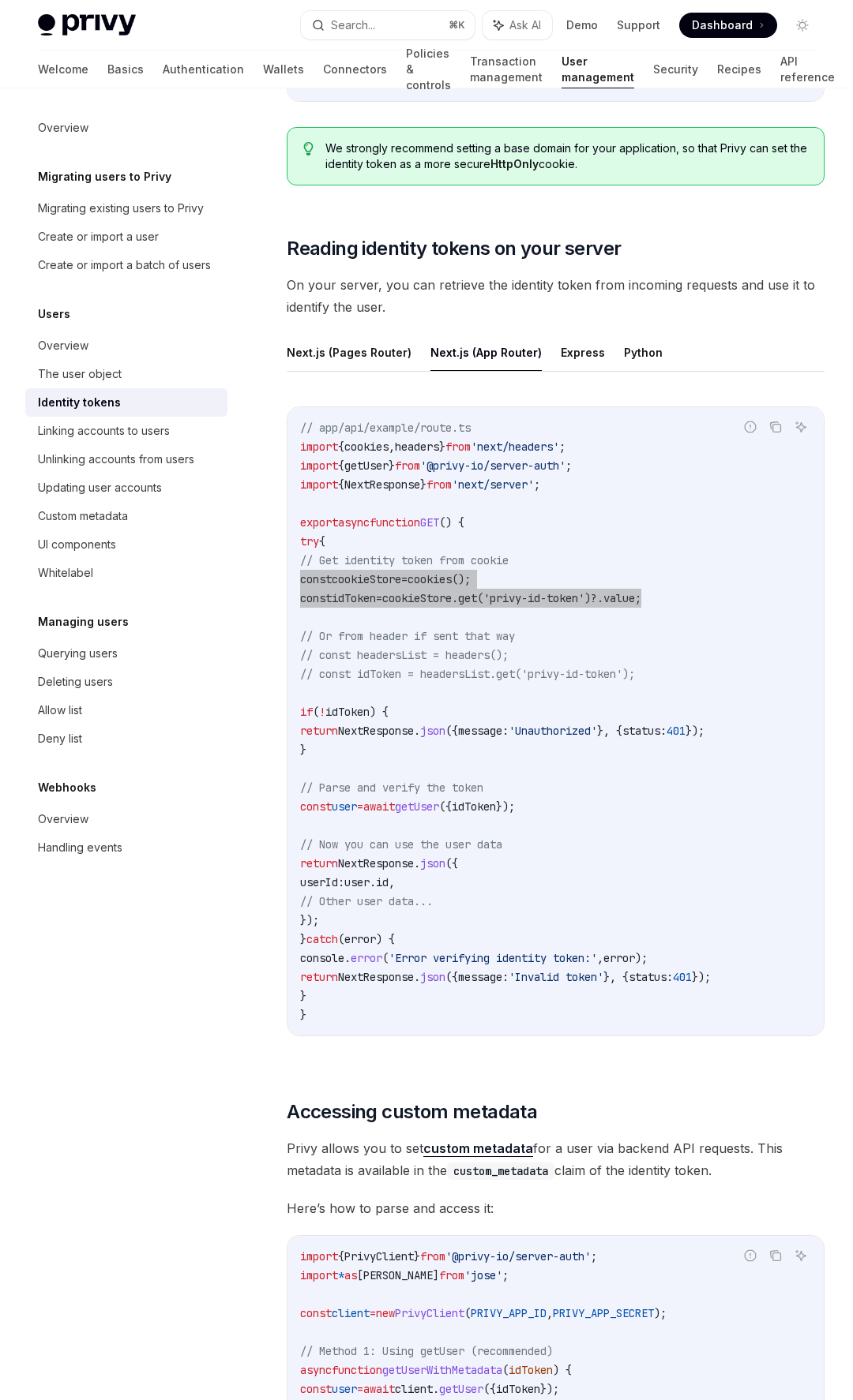
scroll to position [2015, 0]
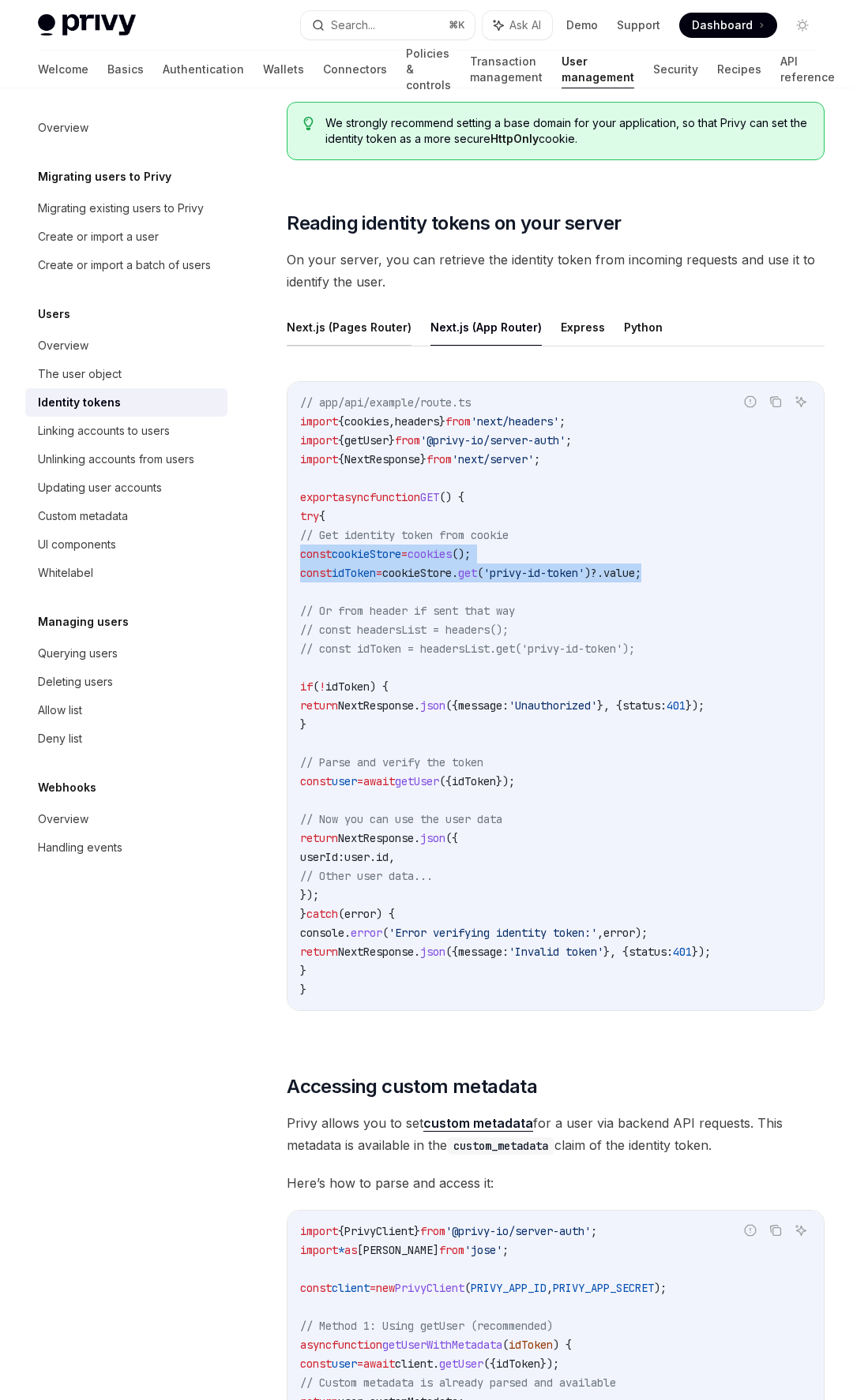
click at [332, 333] on button "Next.js (Pages Router)" at bounding box center [348, 327] width 125 height 37
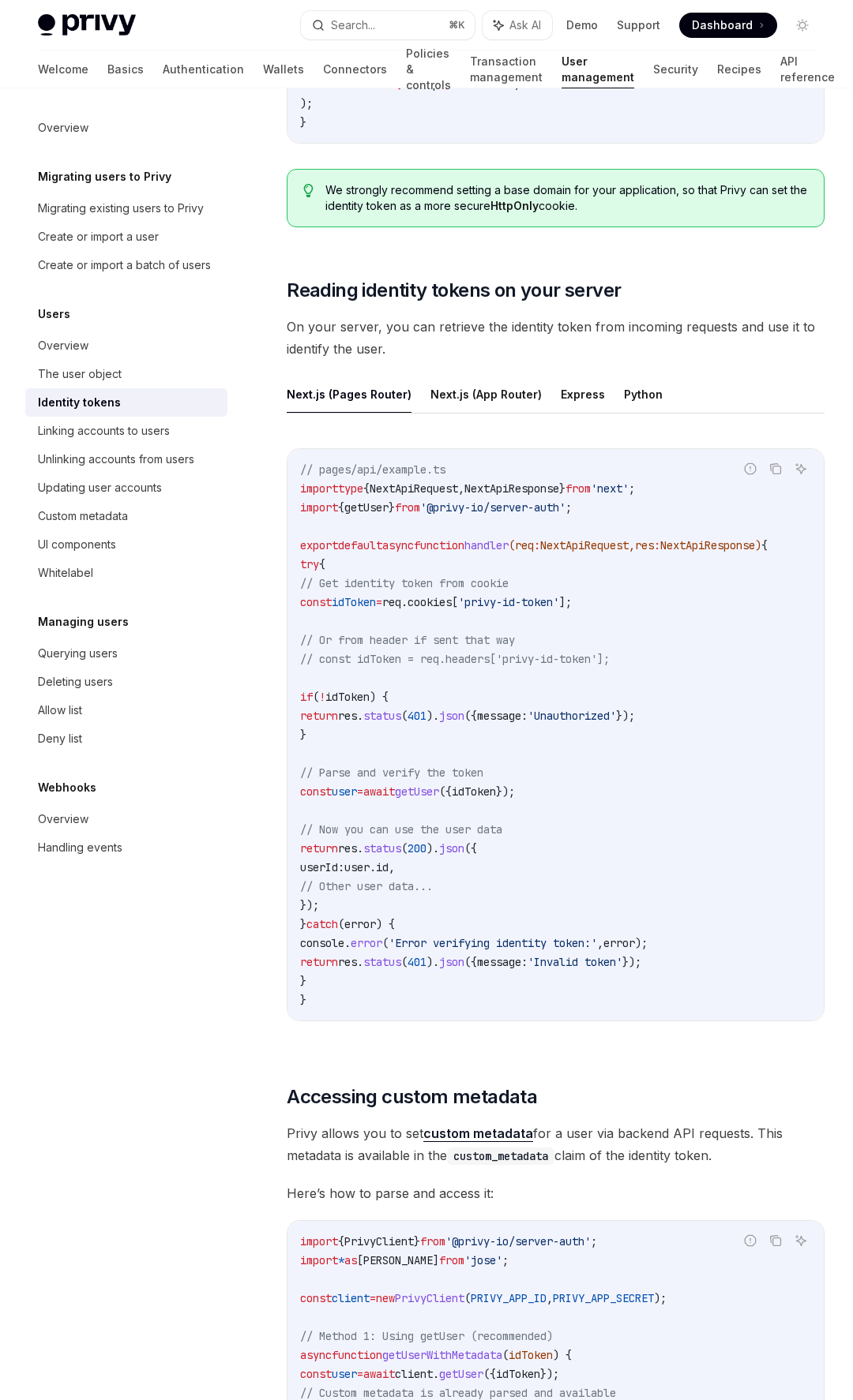
click at [363, 396] on button "Next.js (Pages Router)" at bounding box center [348, 394] width 125 height 37
click at [408, 607] on span "." at bounding box center [404, 602] width 7 height 15
copy code "const idToken = req . cookies [ 'privy-id-token' ];"
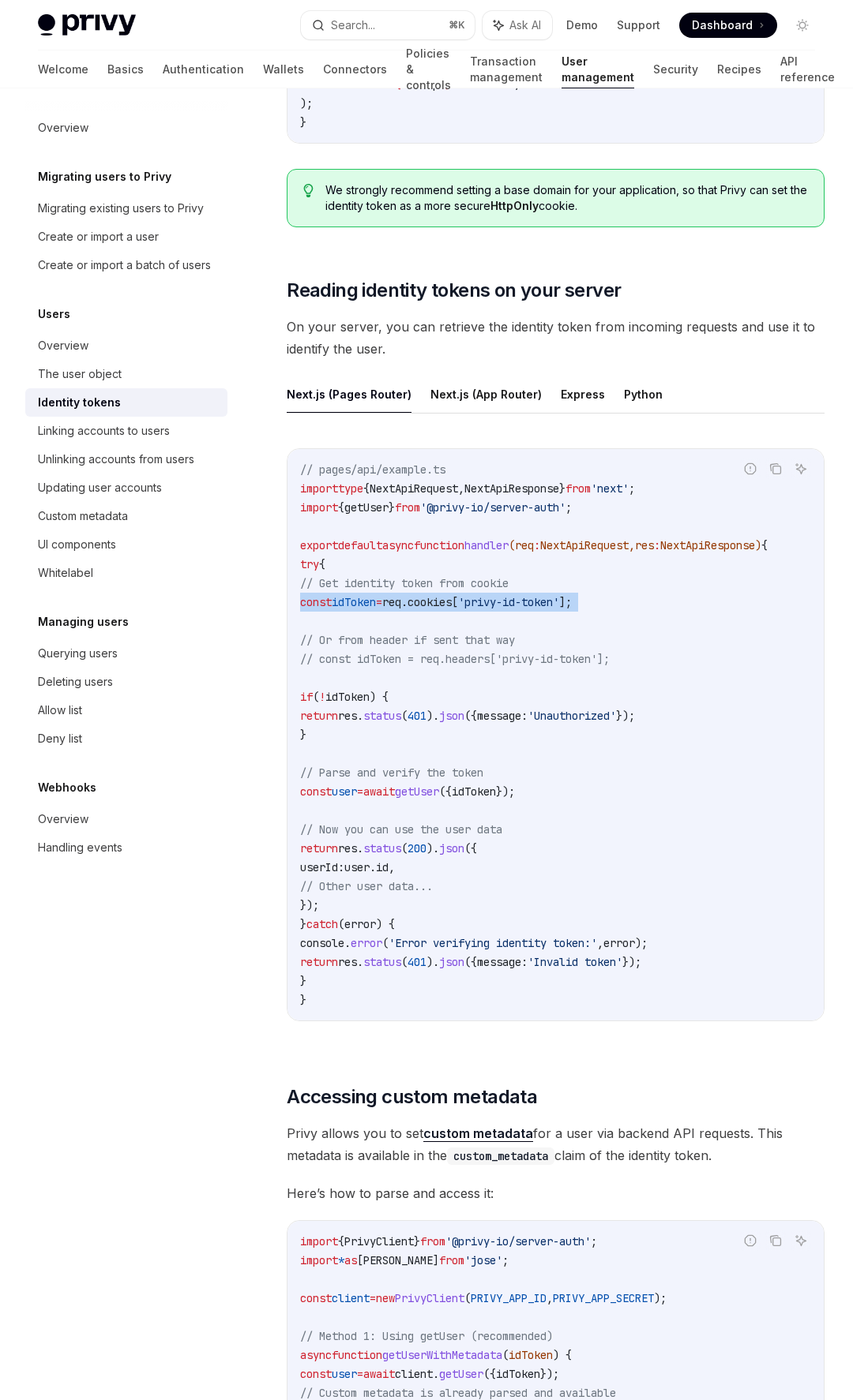
scroll to position [0, 58]
click at [514, 566] on code "// pages/api/example.ts import type { NextApiRequest , NextApiResponse } from '…" at bounding box center [555, 734] width 510 height 549
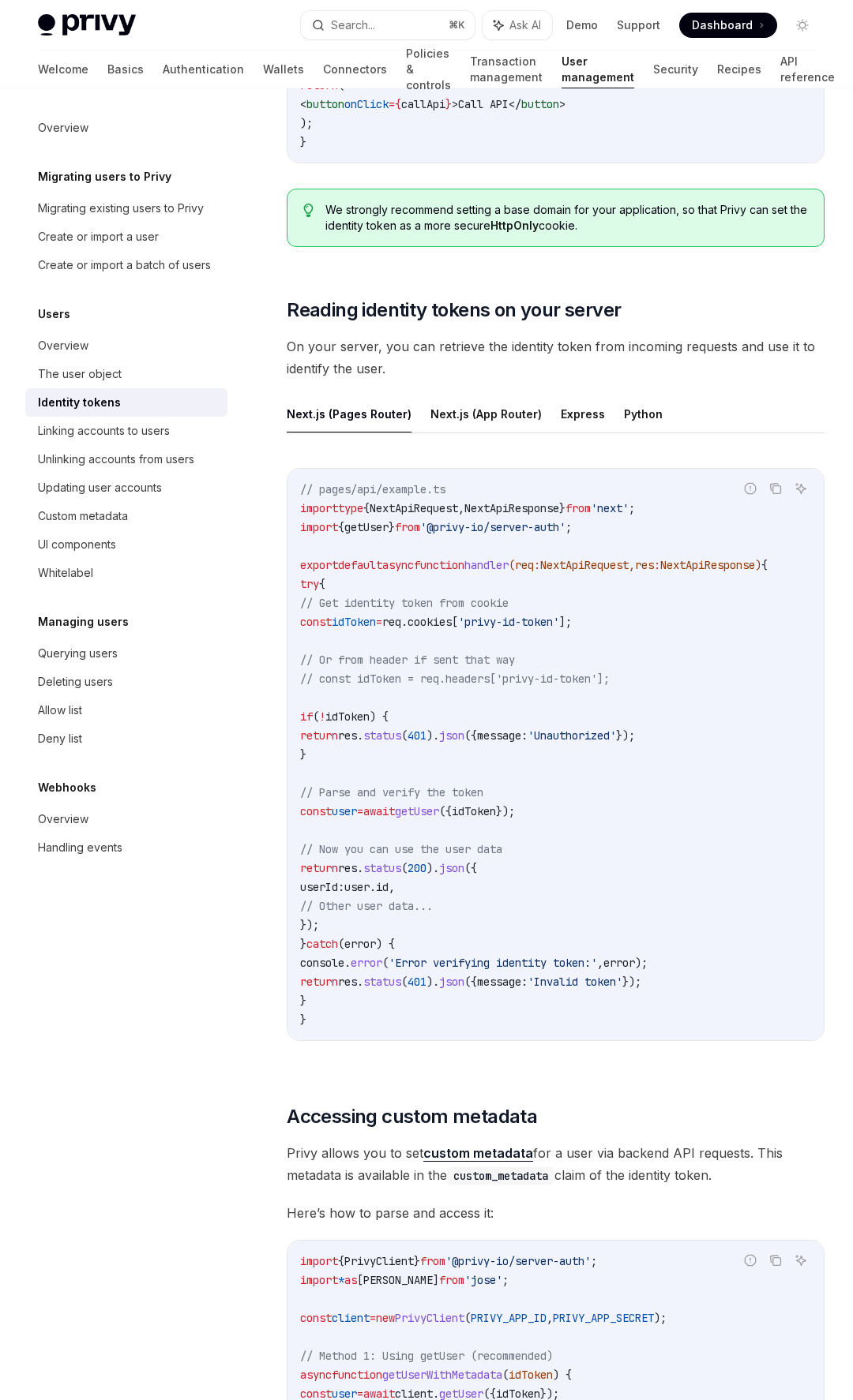
scroll to position [1925, 0]
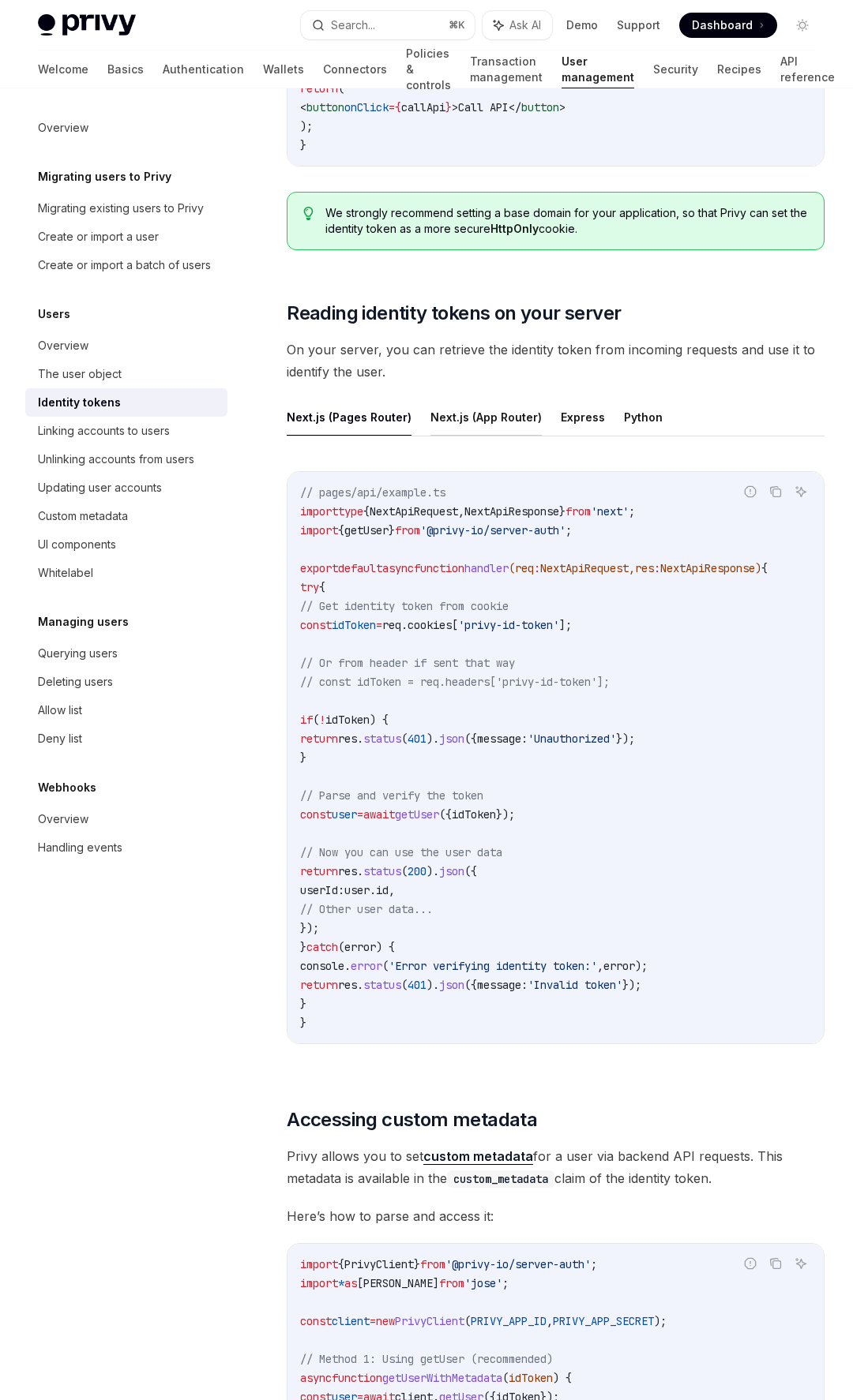
click at [446, 415] on button "Next.js (App Router)" at bounding box center [485, 417] width 112 height 37
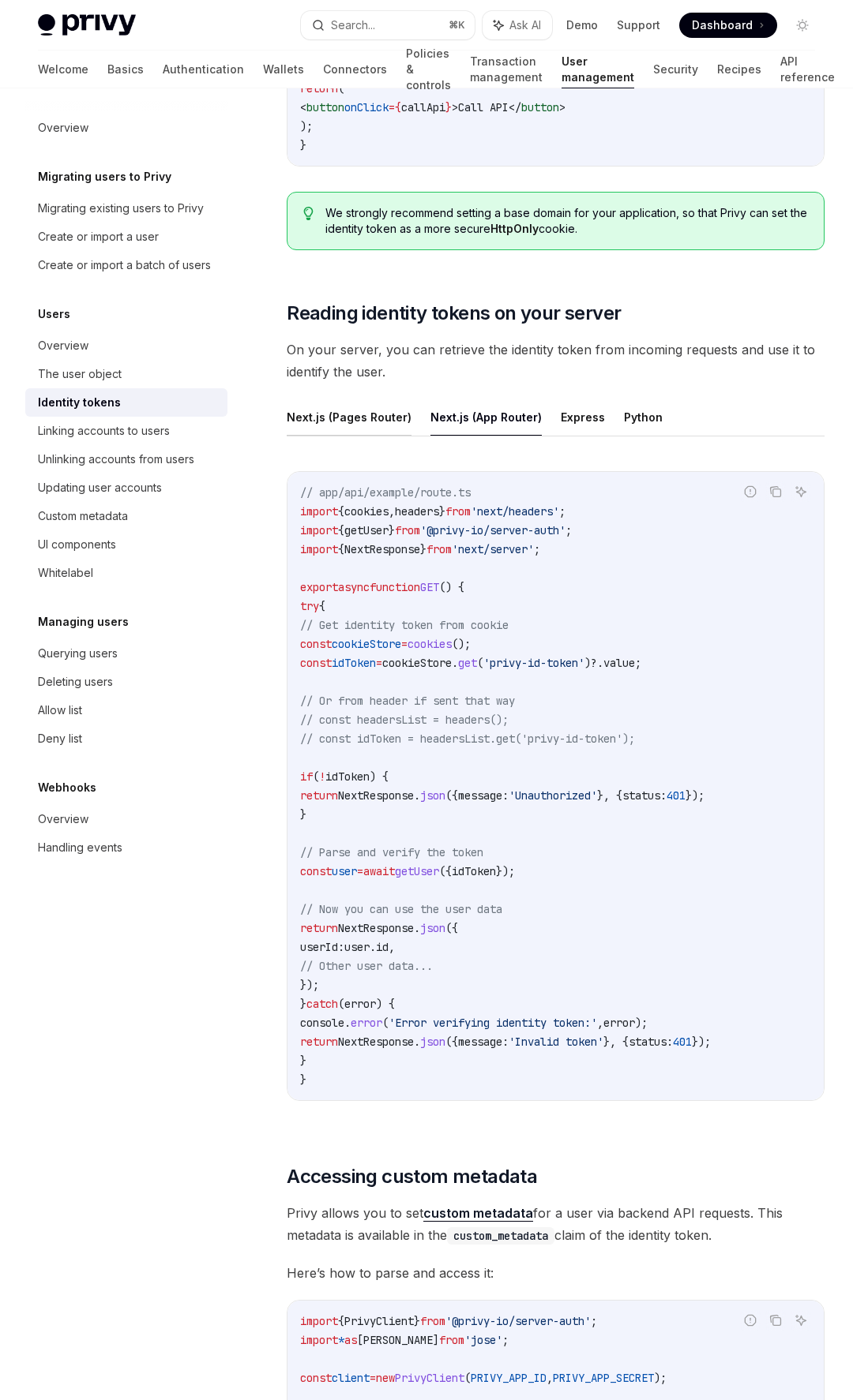
click at [334, 419] on button "Next.js (Pages Router)" at bounding box center [348, 417] width 125 height 37
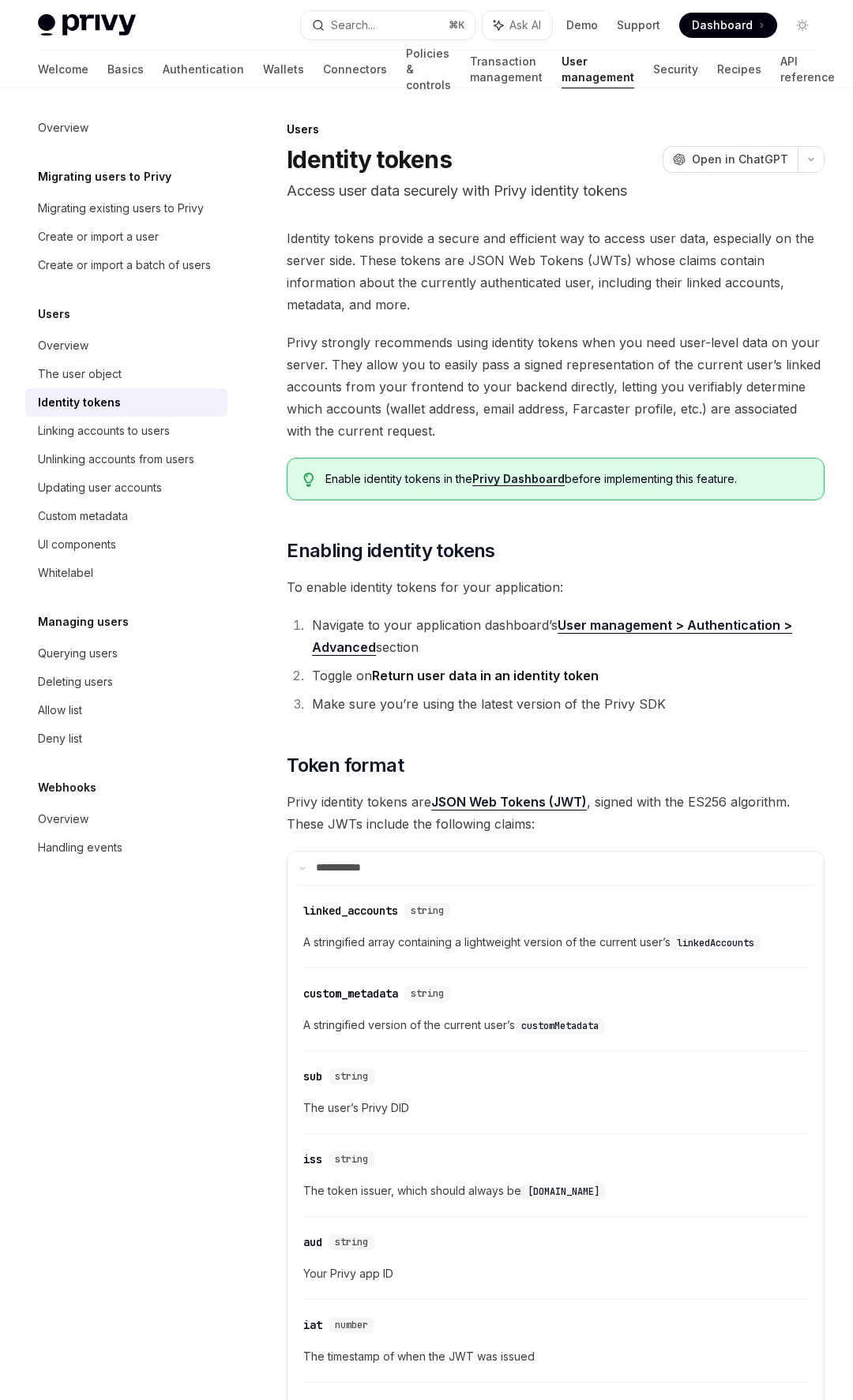
click at [504, 482] on link "Privy Dashboard" at bounding box center [518, 479] width 92 height 15
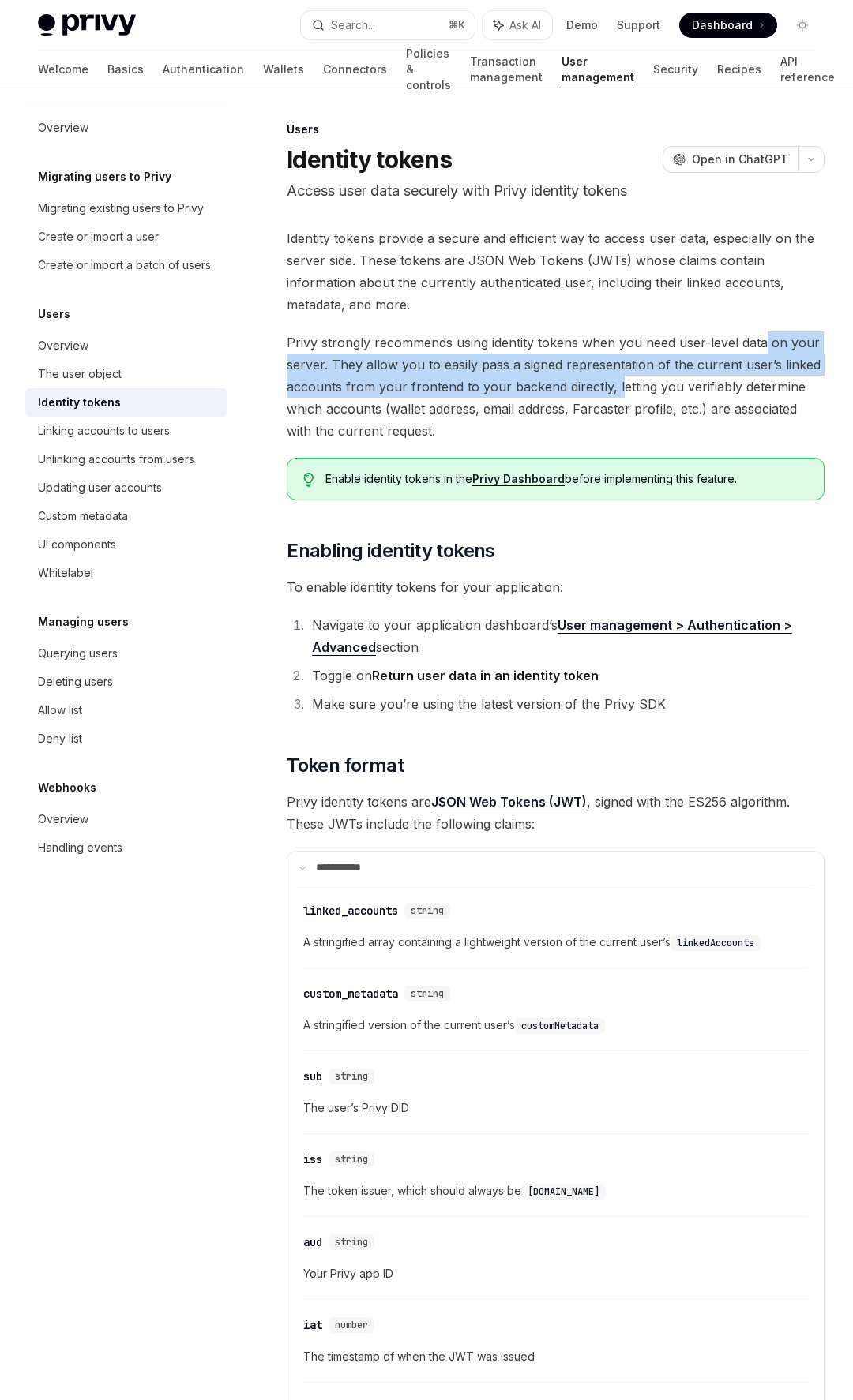
drag, startPoint x: 767, startPoint y: 346, endPoint x: 615, endPoint y: 382, distance: 156.2
click at [615, 382] on span "Privy strongly recommends using identity tokens when you need user-level data o…" at bounding box center [555, 387] width 538 height 111
click at [569, 374] on span "Privy strongly recommends using identity tokens when you need user-level data o…" at bounding box center [555, 387] width 538 height 111
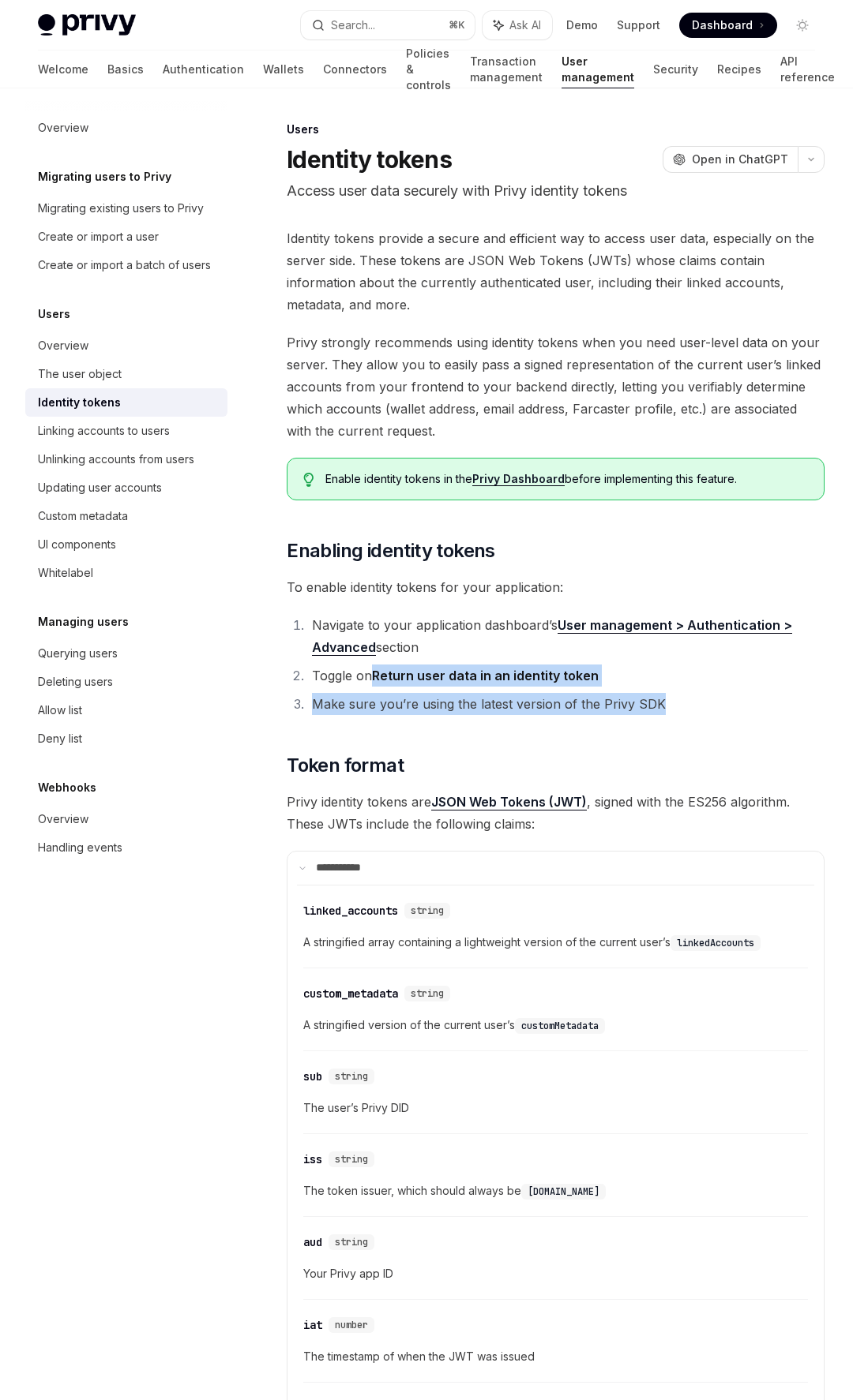
drag, startPoint x: 375, startPoint y: 680, endPoint x: 678, endPoint y: 703, distance: 303.9
click at [678, 703] on ol "Navigate to your application dashboard’s User management > Authentication > Adv…" at bounding box center [555, 665] width 538 height 101
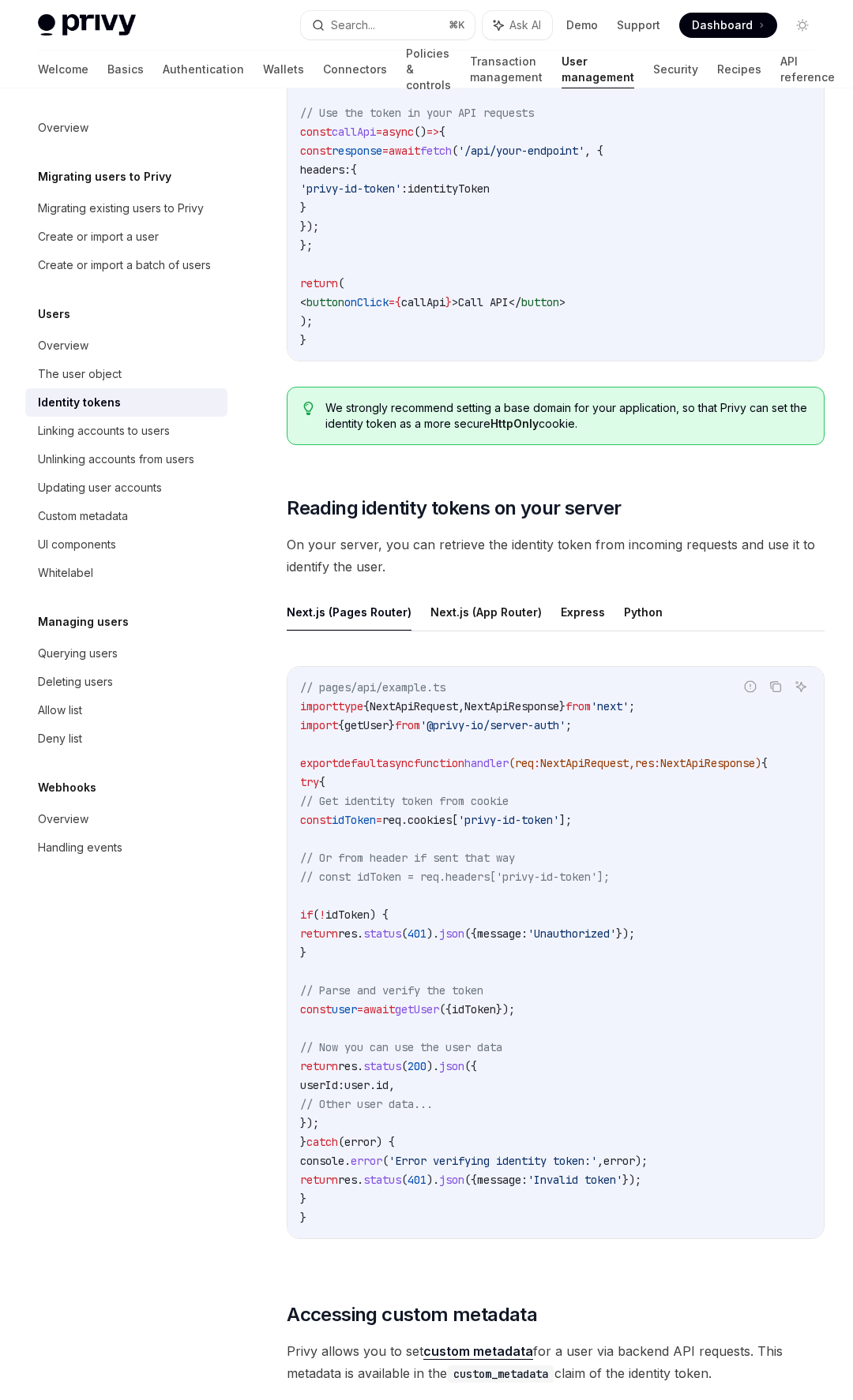
scroll to position [1730, 0]
click at [484, 615] on button "Next.js (App Router)" at bounding box center [485, 613] width 112 height 37
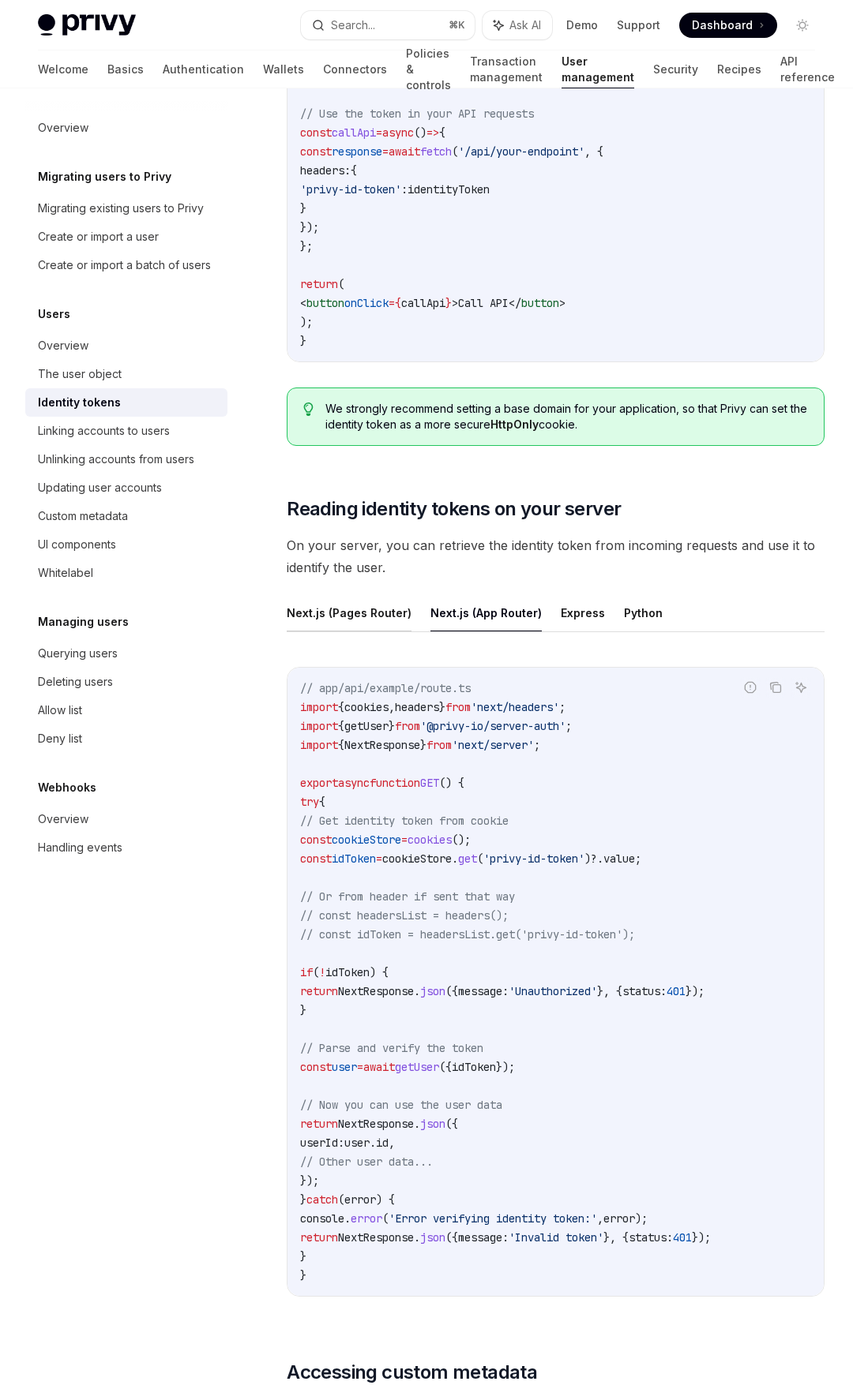
click at [348, 605] on button "Next.js (Pages Router)" at bounding box center [348, 613] width 125 height 37
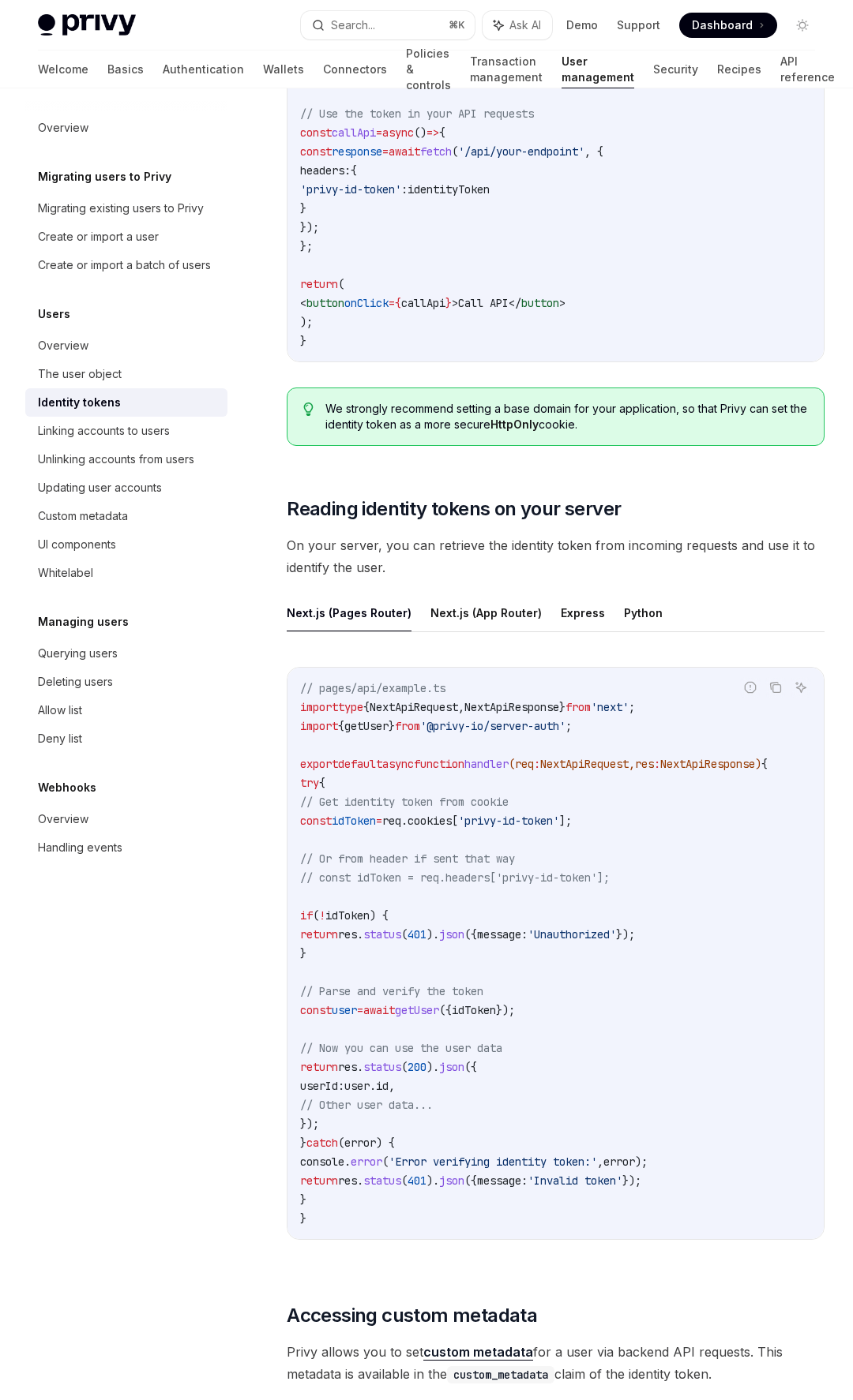
click at [534, 763] on span "req" at bounding box center [524, 764] width 19 height 15
drag, startPoint x: 548, startPoint y: 766, endPoint x: 610, endPoint y: 759, distance: 62.4
click at [610, 759] on span "export default async function handler ( req : NextApiRequest , res : NextApiRes…" at bounding box center [534, 764] width 468 height 15
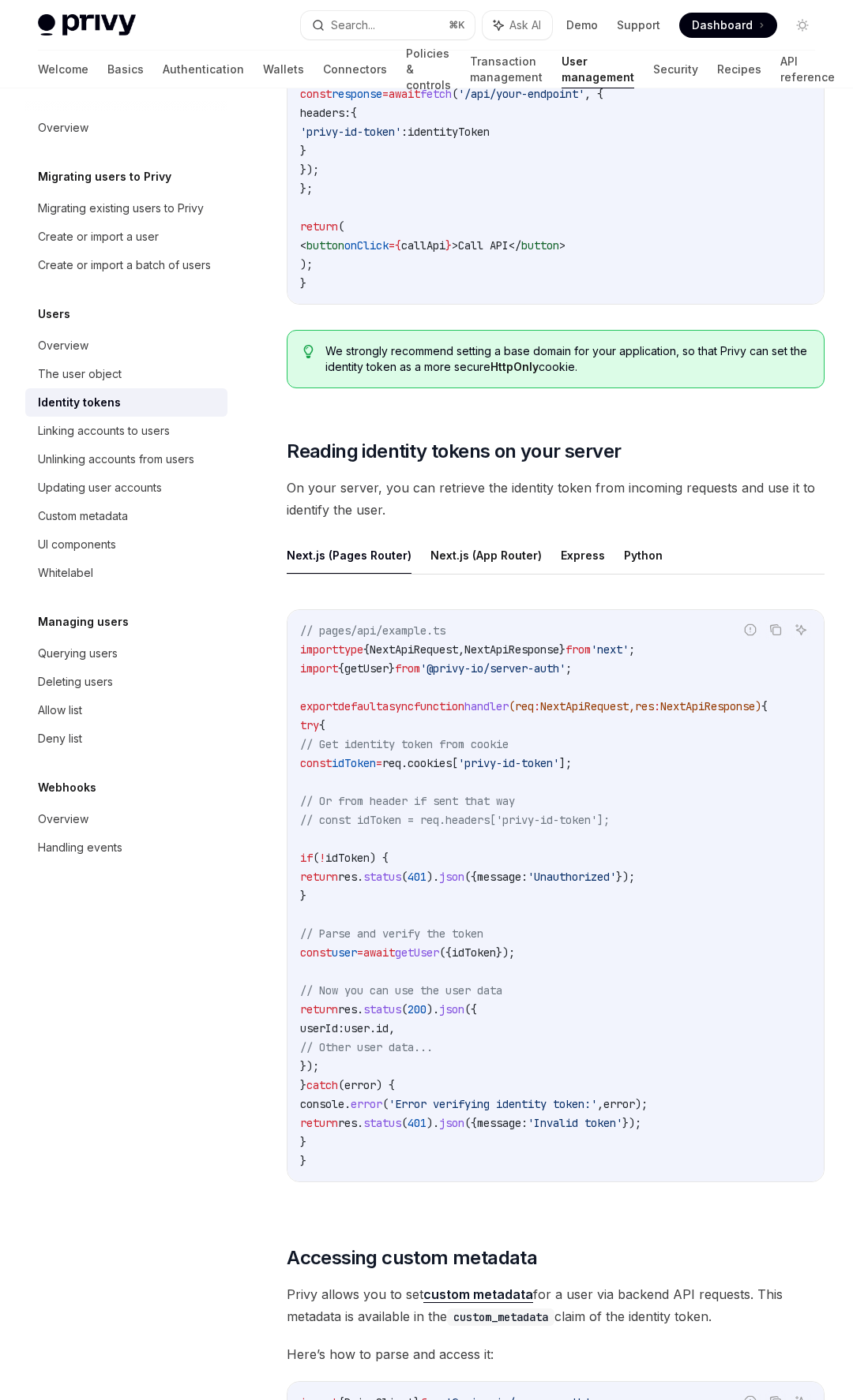
scroll to position [1776, 0]
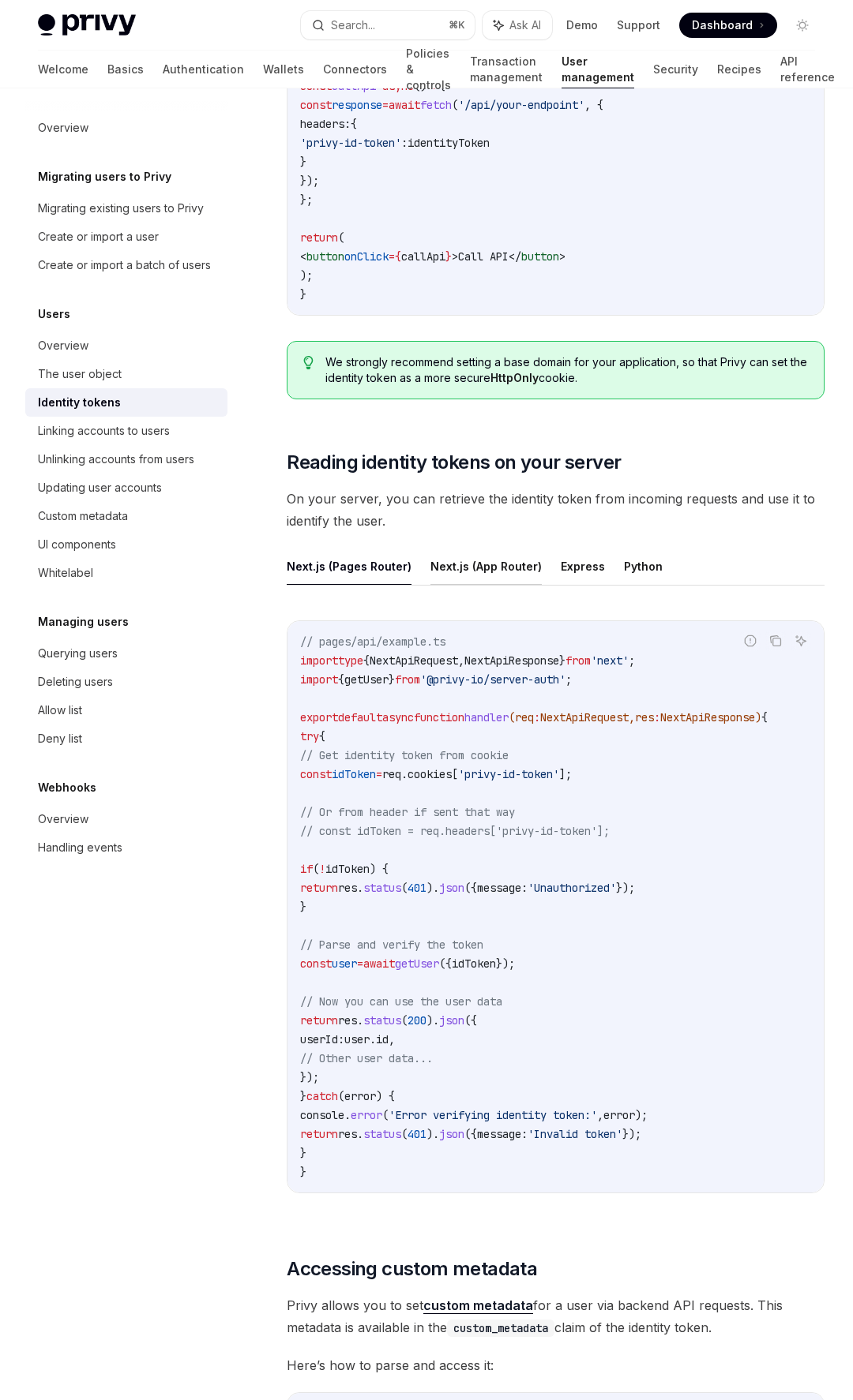
click at [447, 557] on button "Next.js (App Router)" at bounding box center [485, 567] width 112 height 37
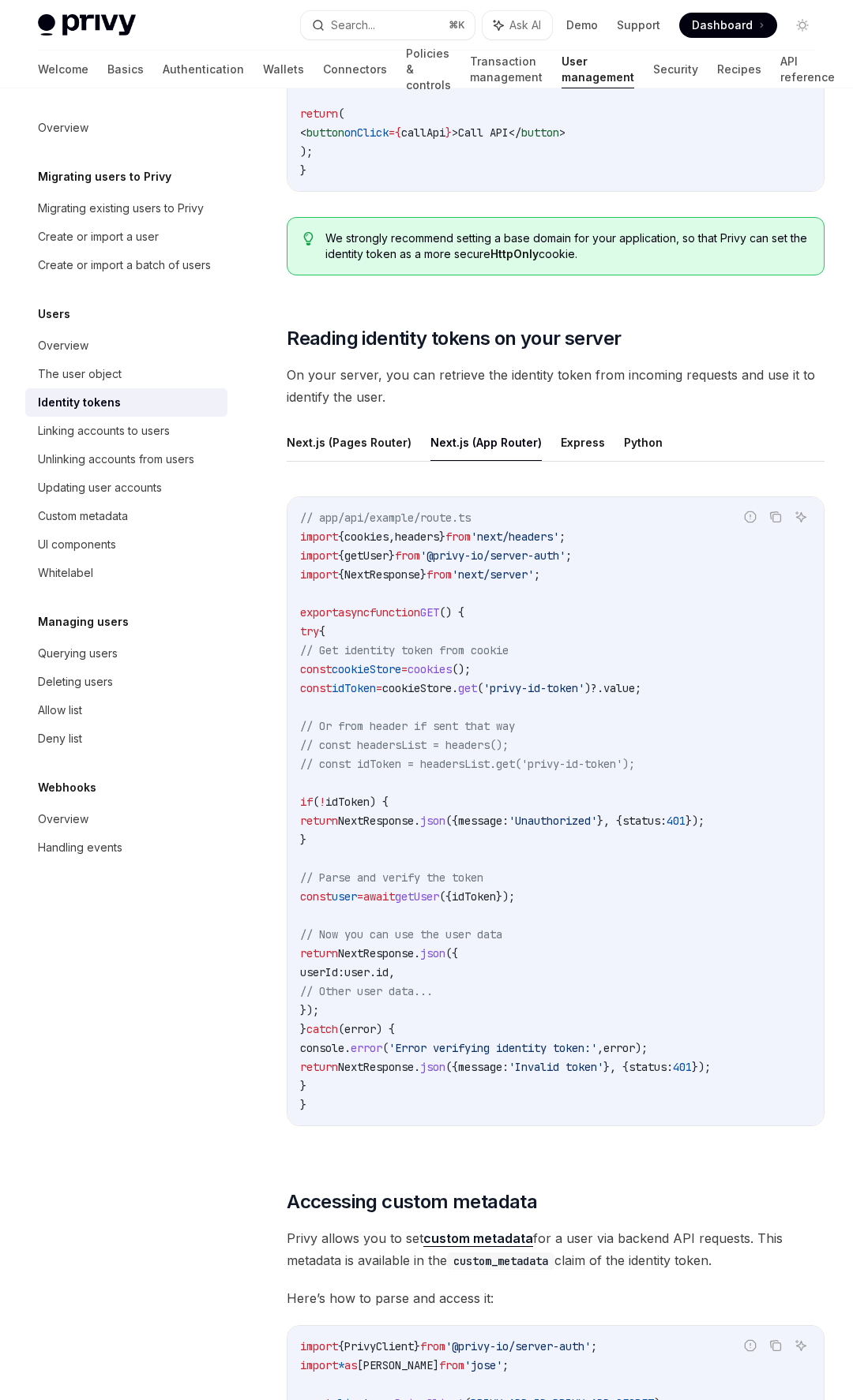
scroll to position [1901, 0]
click at [570, 441] on button "Express" at bounding box center [583, 441] width 45 height 37
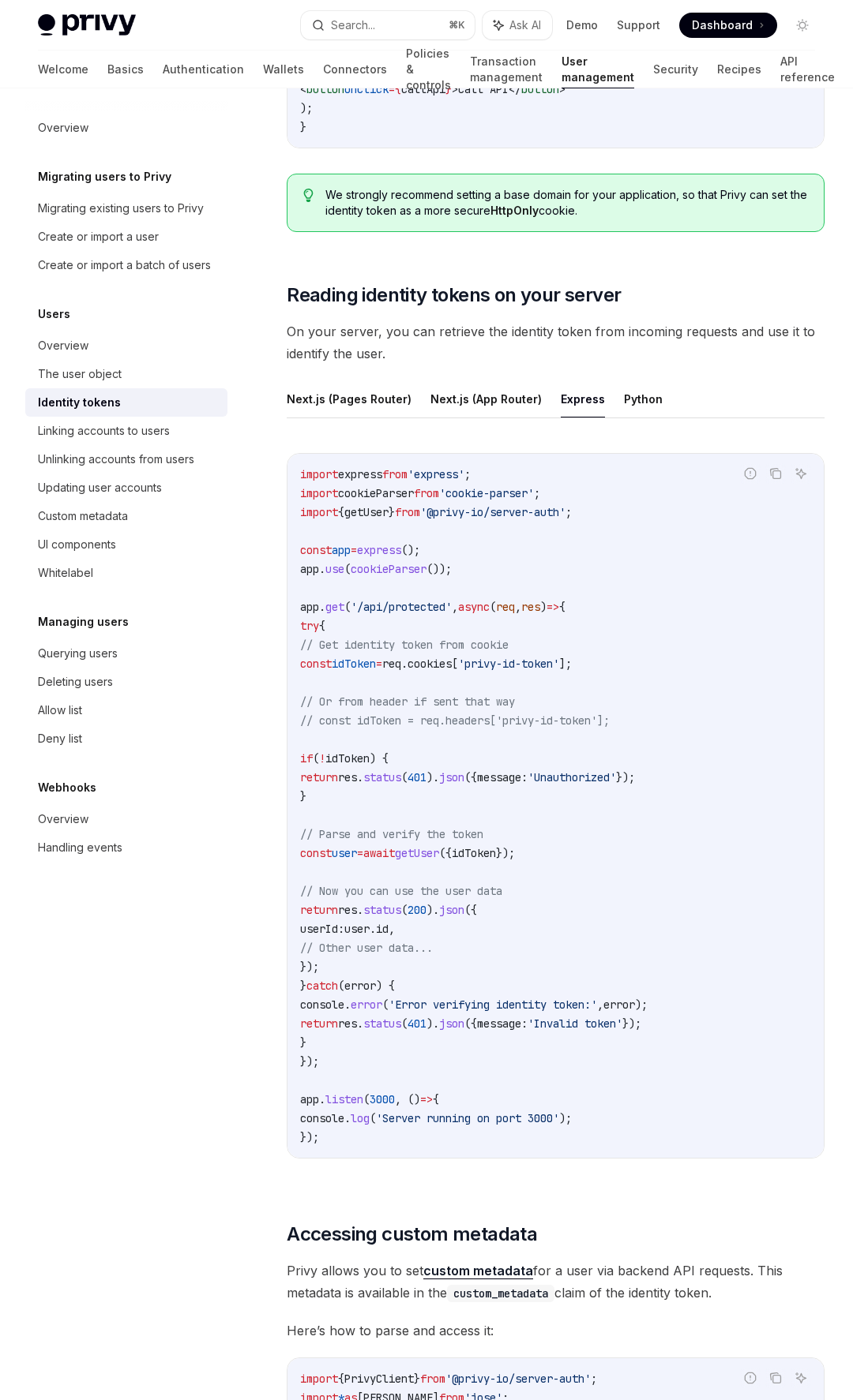
scroll to position [1948, 0]
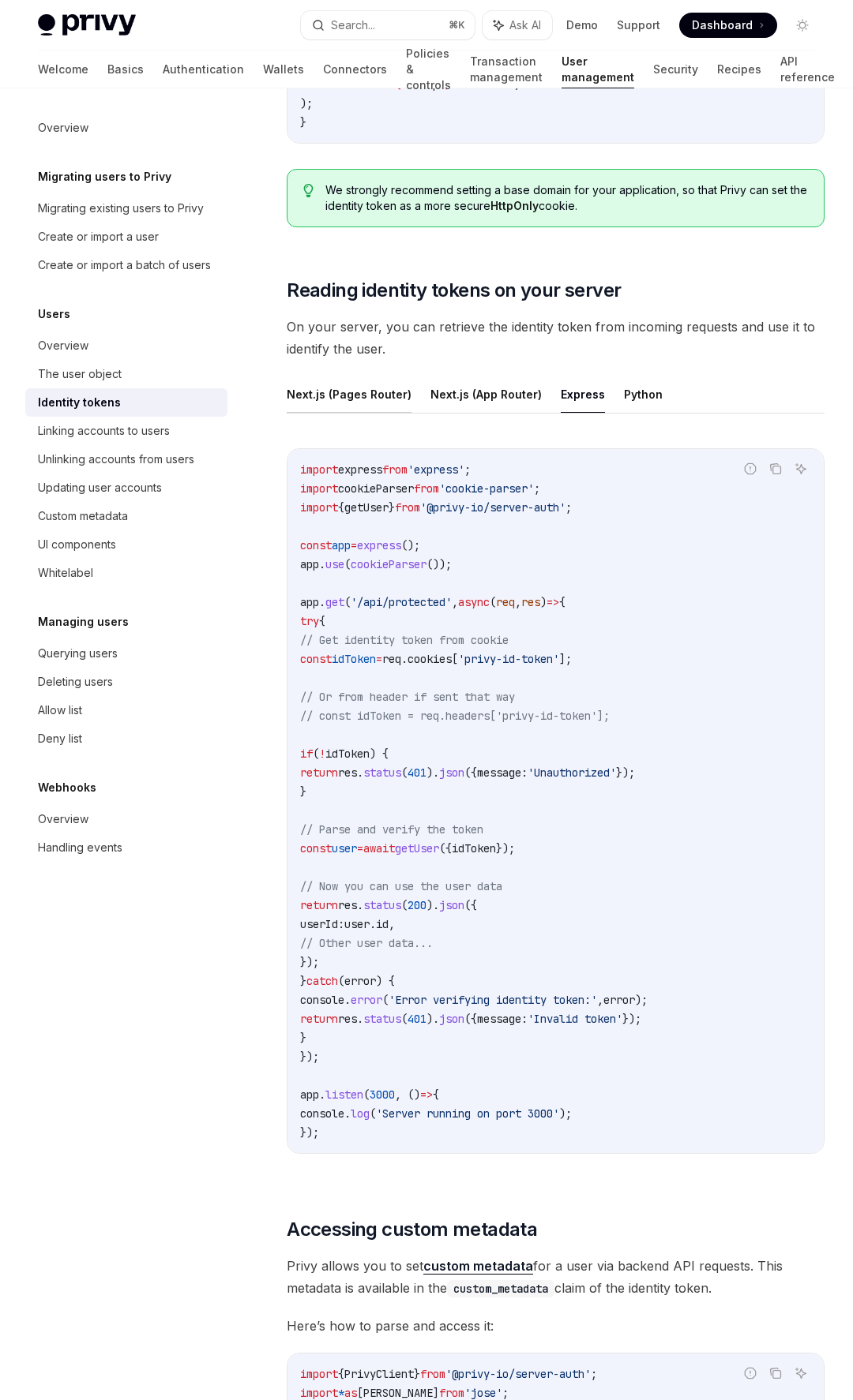
click at [394, 396] on button "Next.js (Pages Router)" at bounding box center [348, 394] width 125 height 37
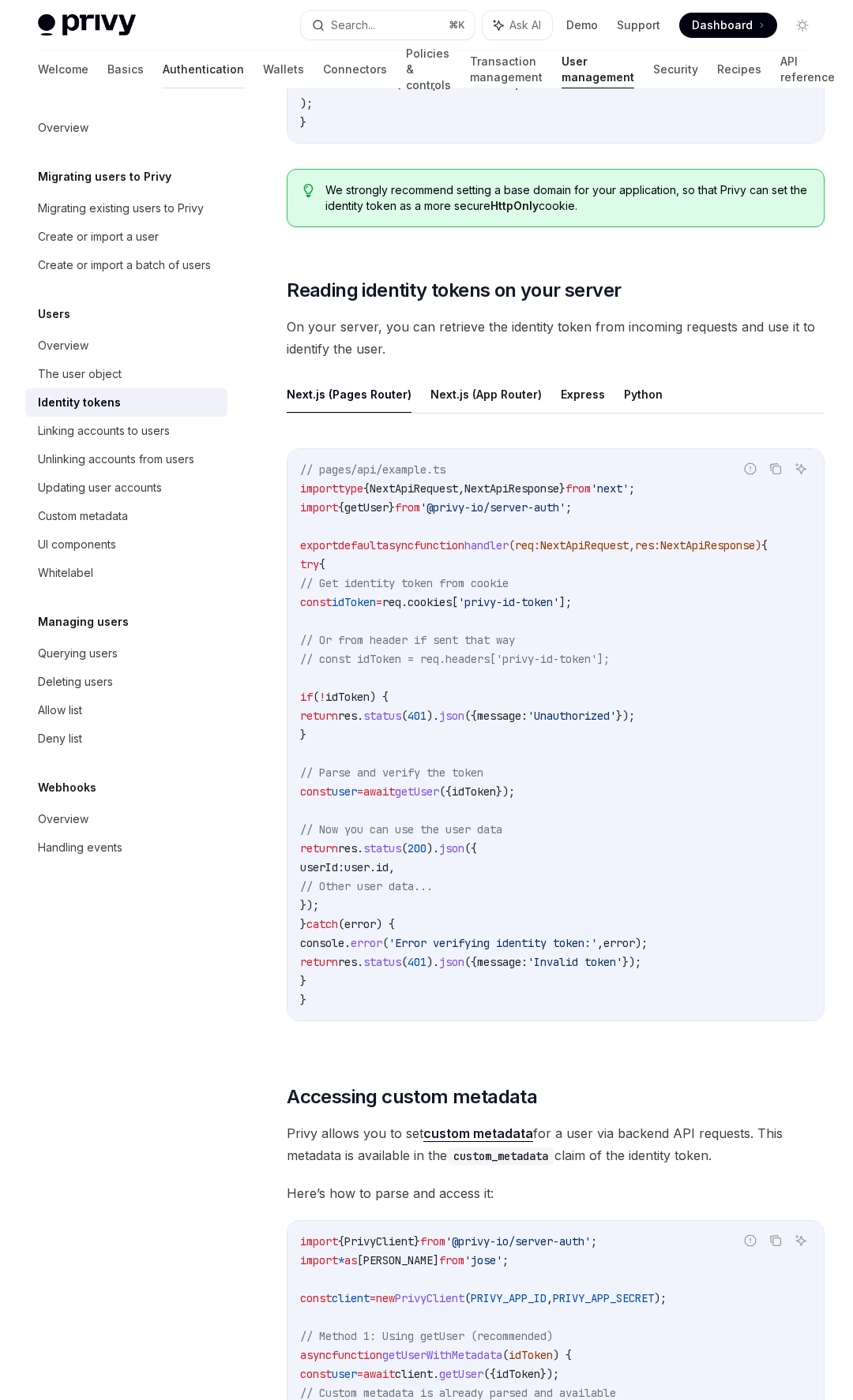
click at [163, 67] on link "Authentication" at bounding box center [204, 69] width 82 height 38
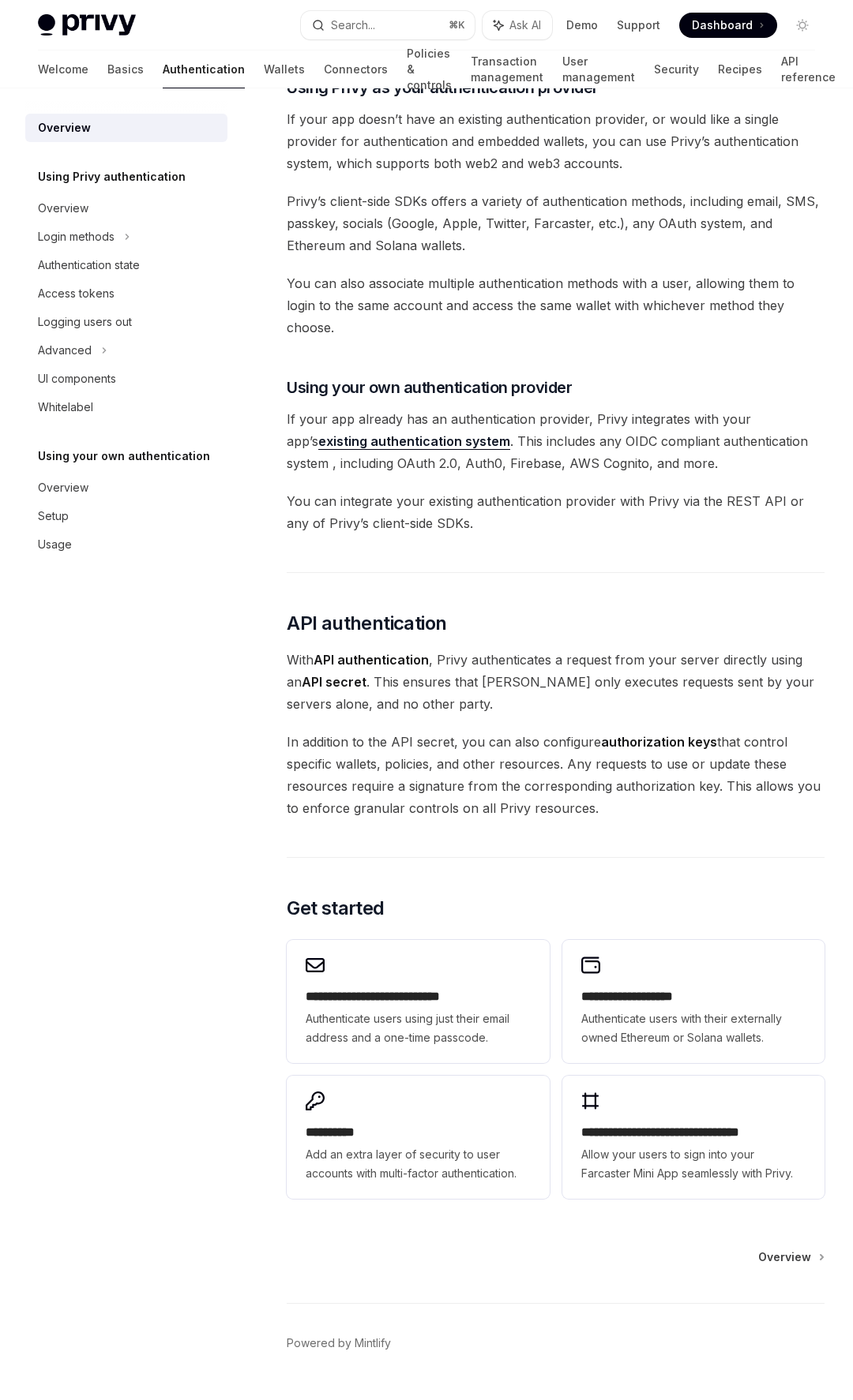
scroll to position [581, 0]
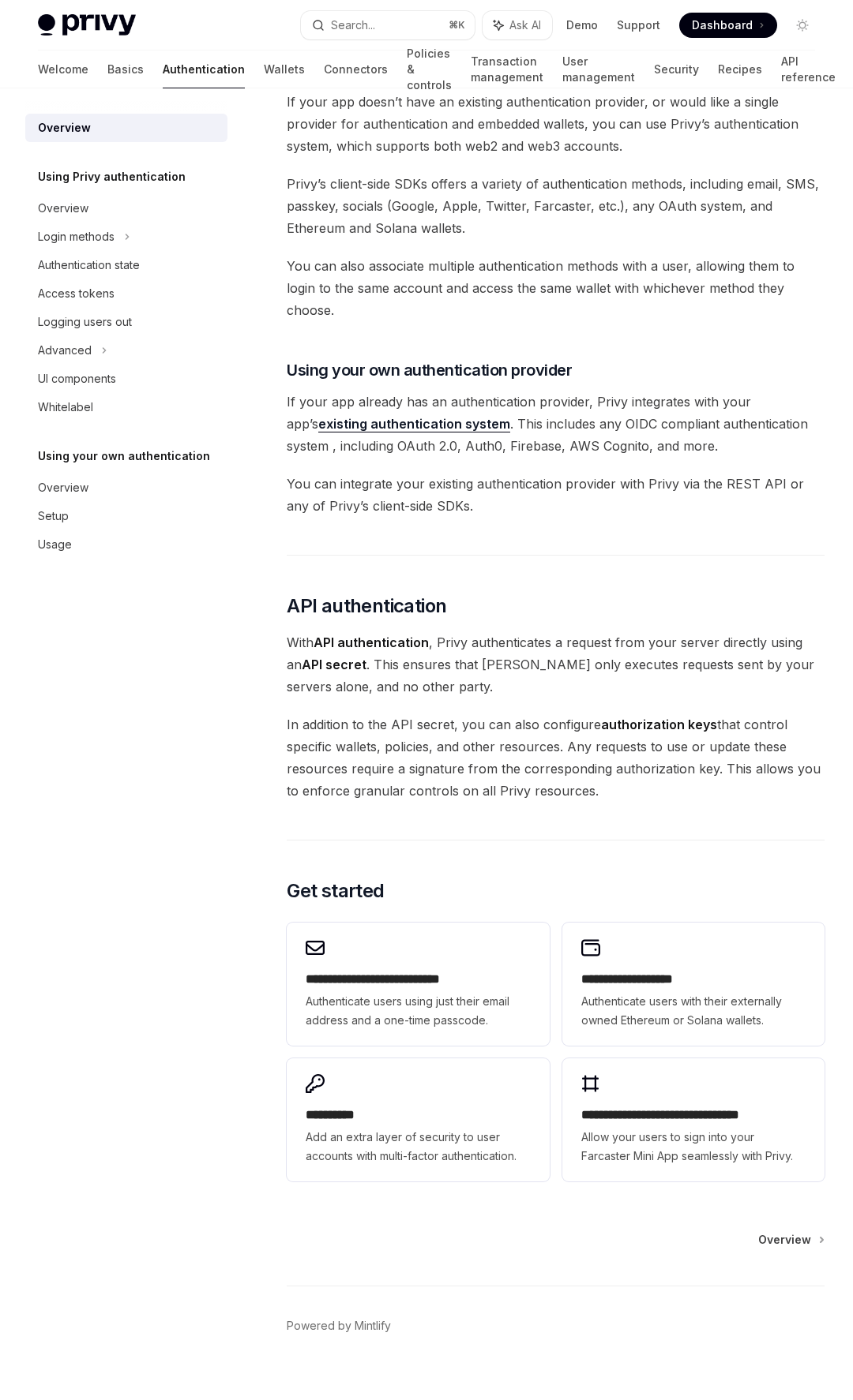
click at [445, 632] on span "With API authentication , Privy authenticates a request from your server direct…" at bounding box center [555, 665] width 538 height 66
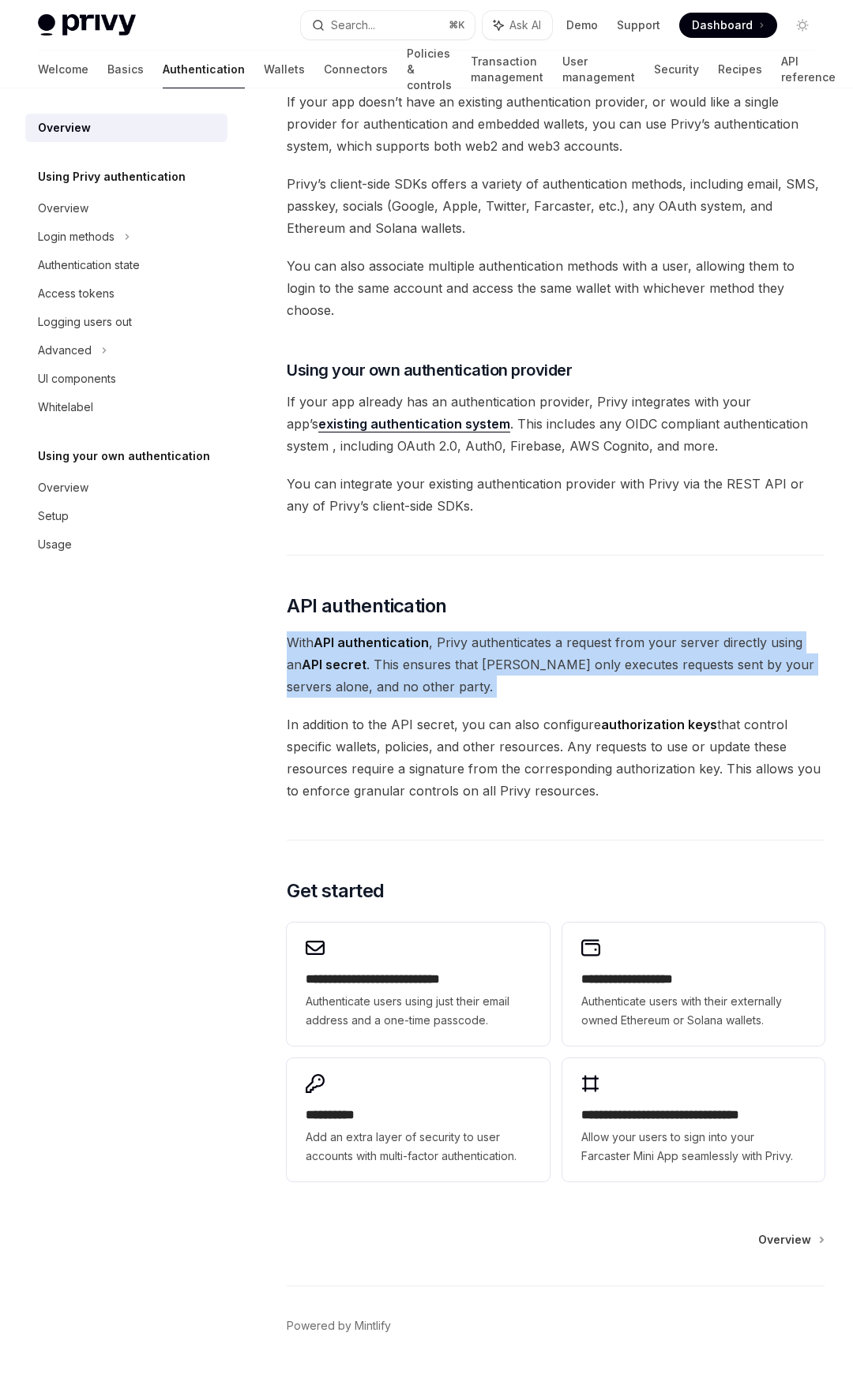
click at [445, 632] on span "With API authentication , Privy authenticates a request from your server direct…" at bounding box center [555, 665] width 538 height 66
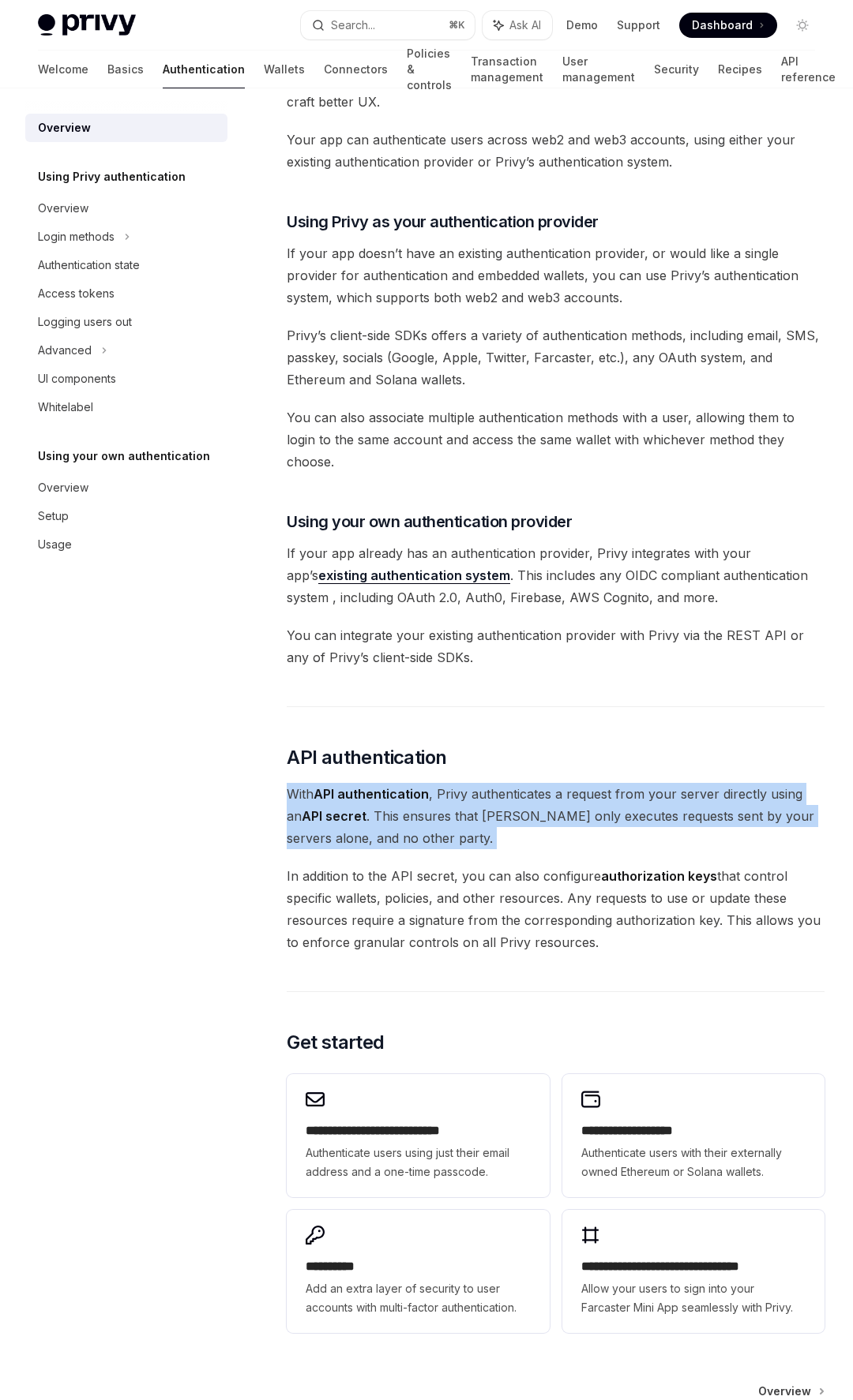
scroll to position [432, 0]
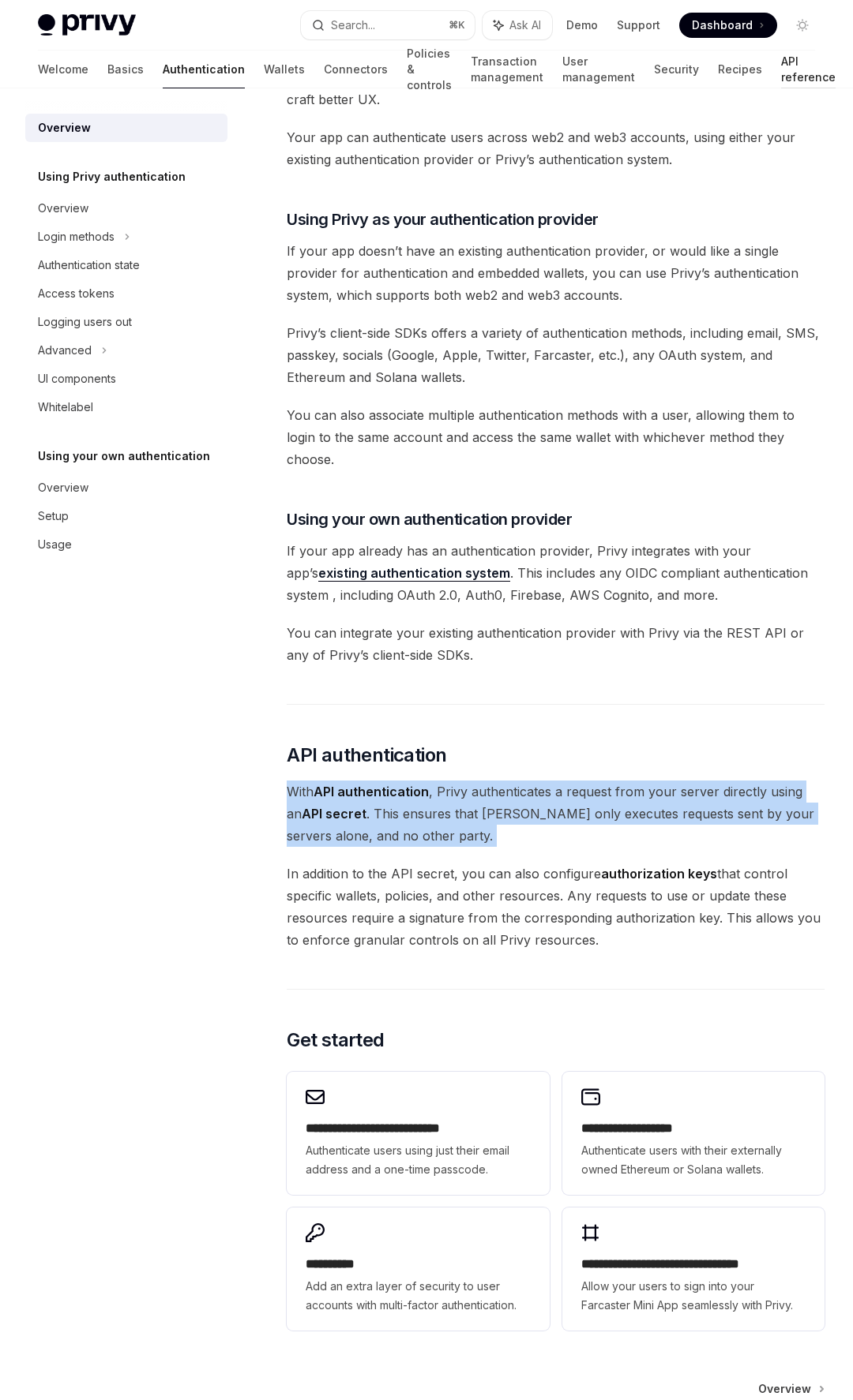
click at [790, 74] on link "API reference" at bounding box center [808, 69] width 54 height 38
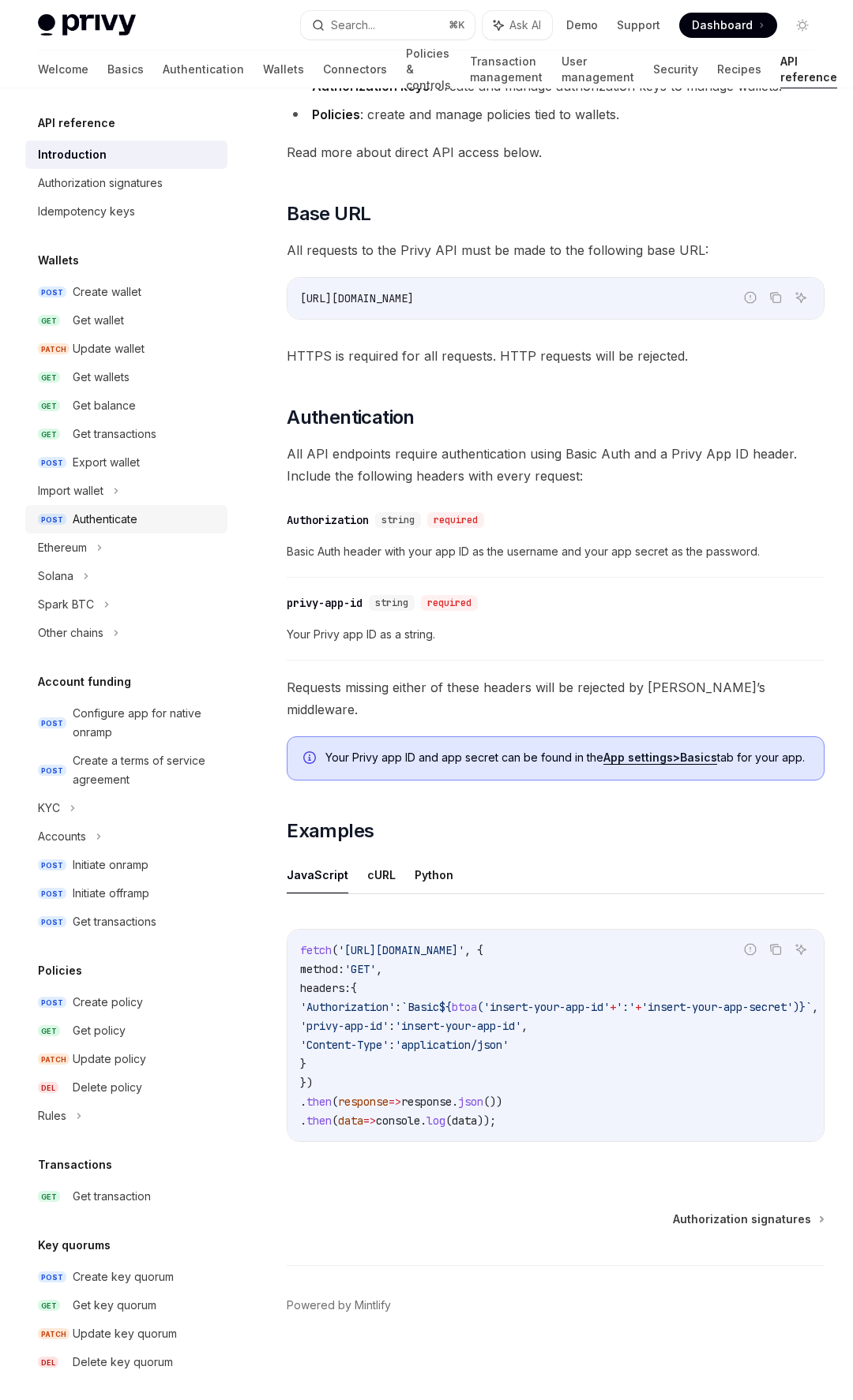
click at [129, 522] on div "Authenticate" at bounding box center [105, 520] width 65 height 19
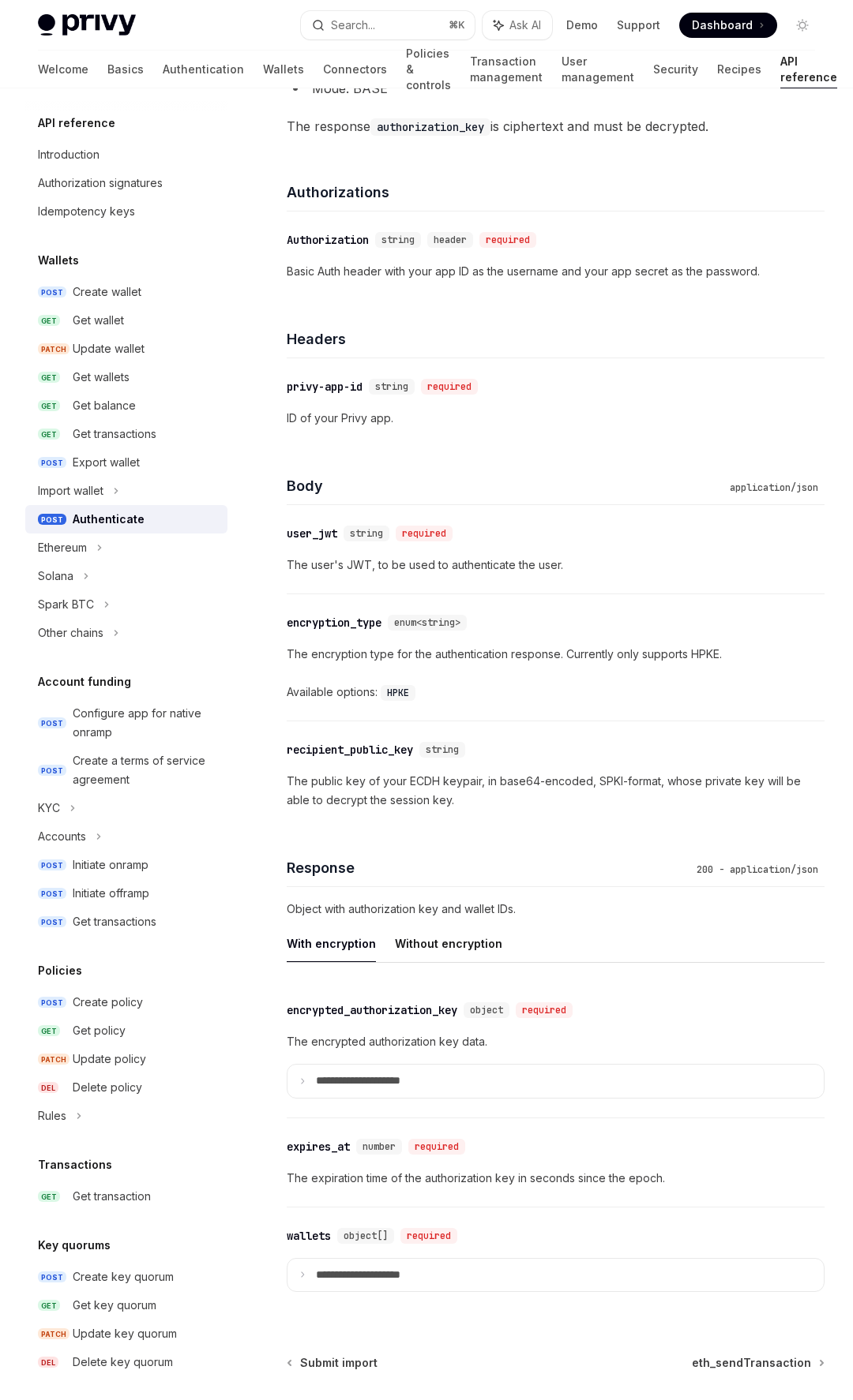
scroll to position [1055, 0]
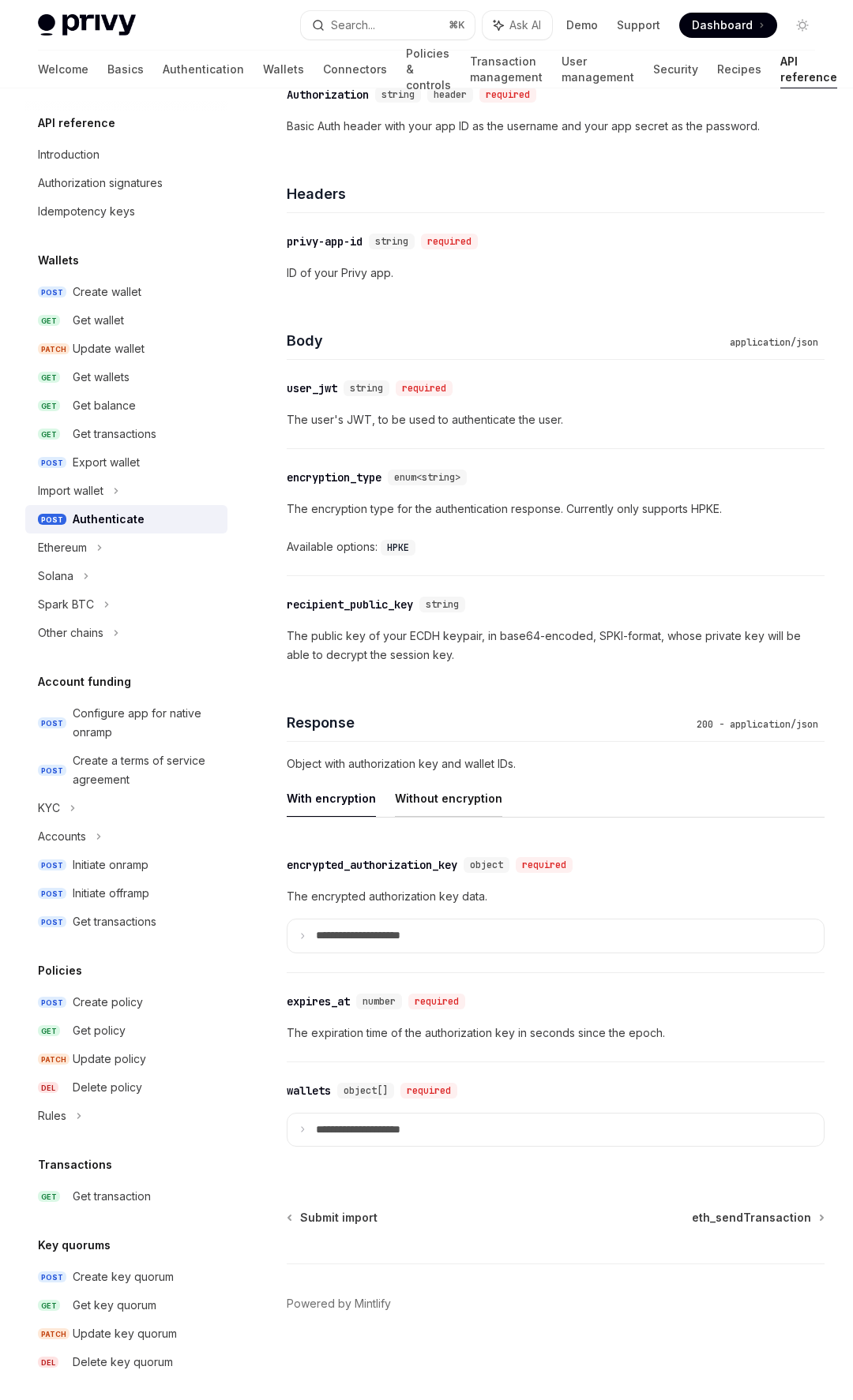
click at [424, 804] on button "Without encryption" at bounding box center [448, 798] width 108 height 37
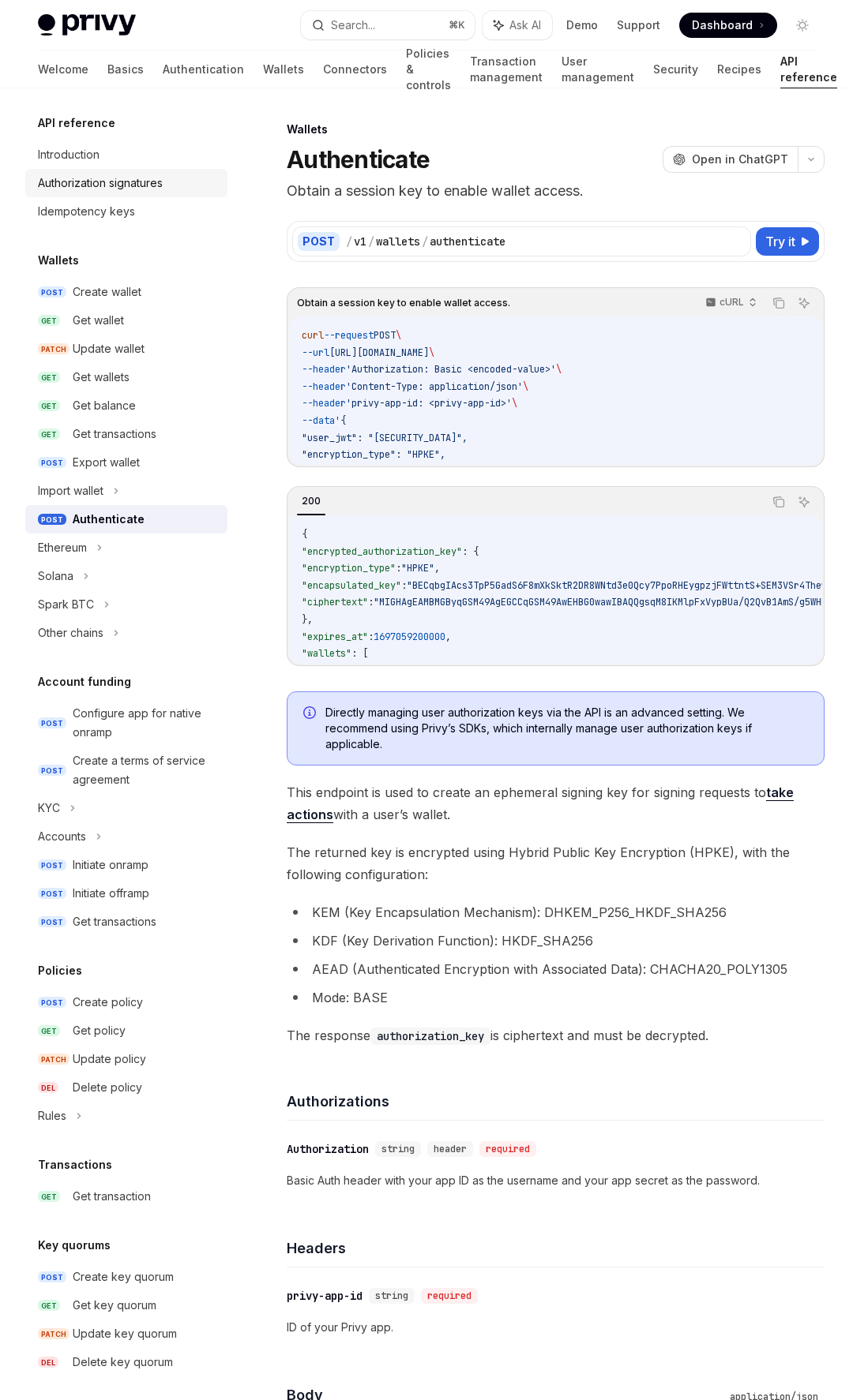
click at [93, 180] on div "Authorization signatures" at bounding box center [100, 183] width 125 height 19
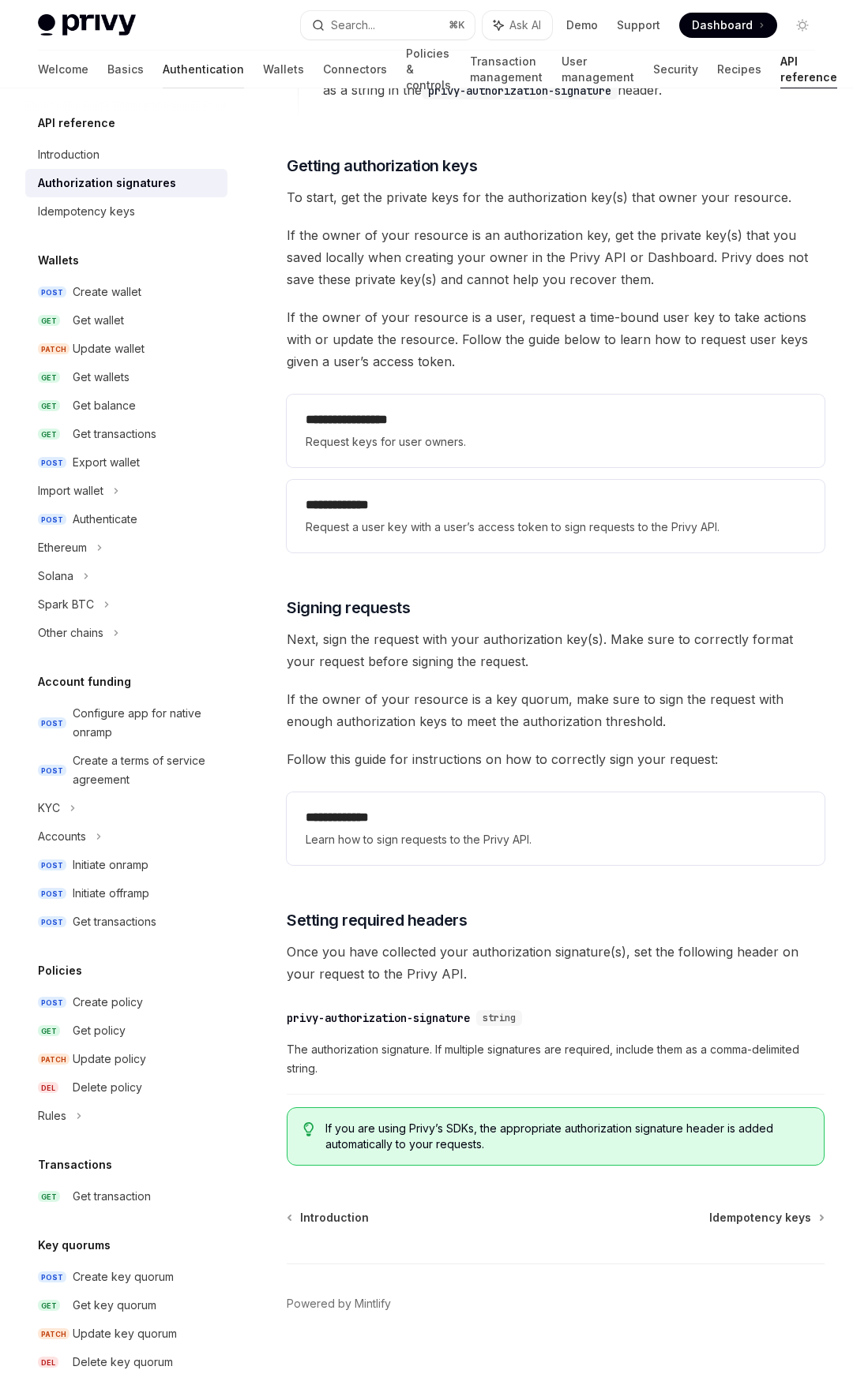
click at [163, 65] on link "Authentication" at bounding box center [204, 69] width 82 height 38
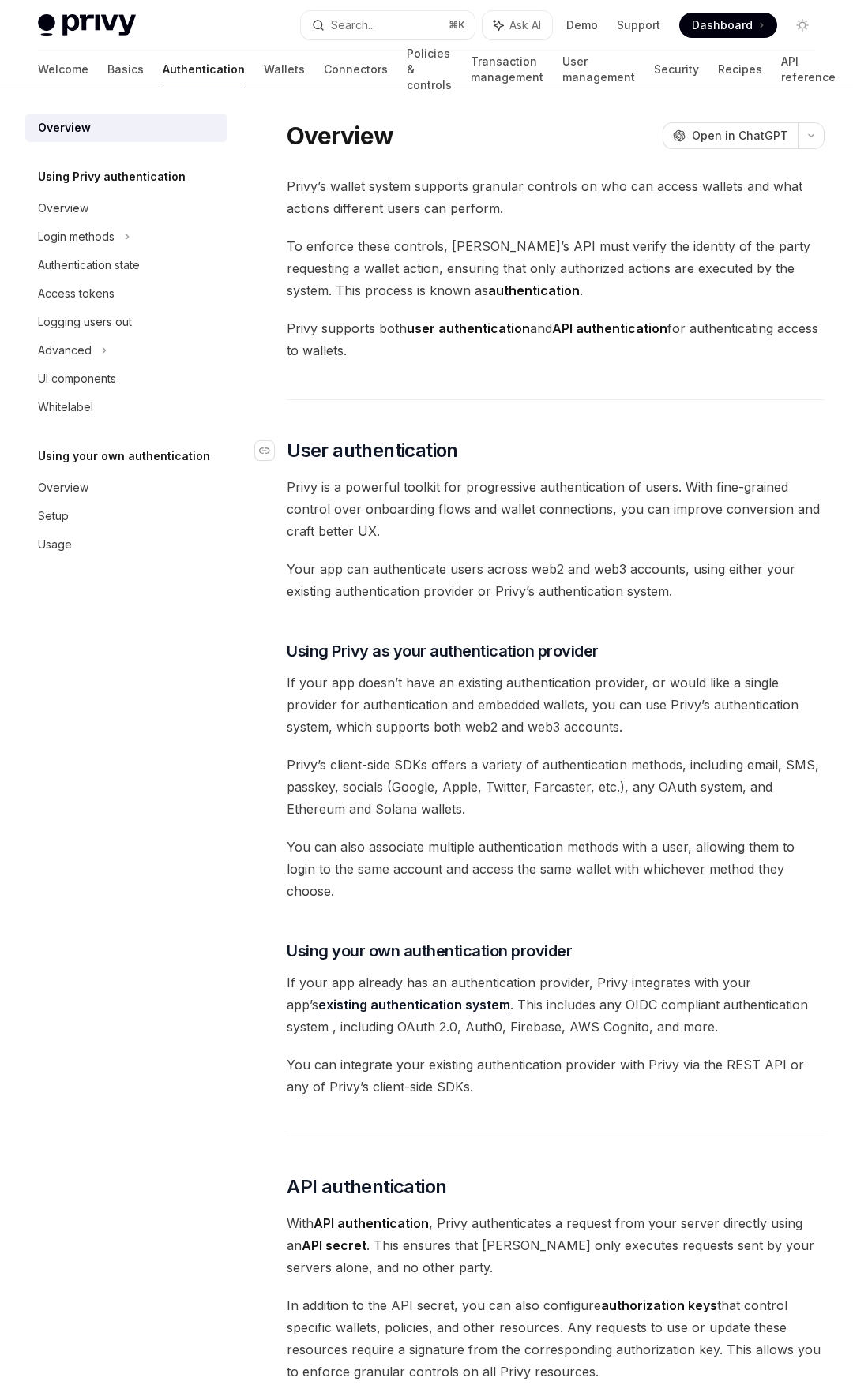
click at [427, 442] on span "User authentication" at bounding box center [372, 451] width 172 height 25
click at [383, 24] on button "Search... ⌘ K" at bounding box center [387, 24] width 173 height 28
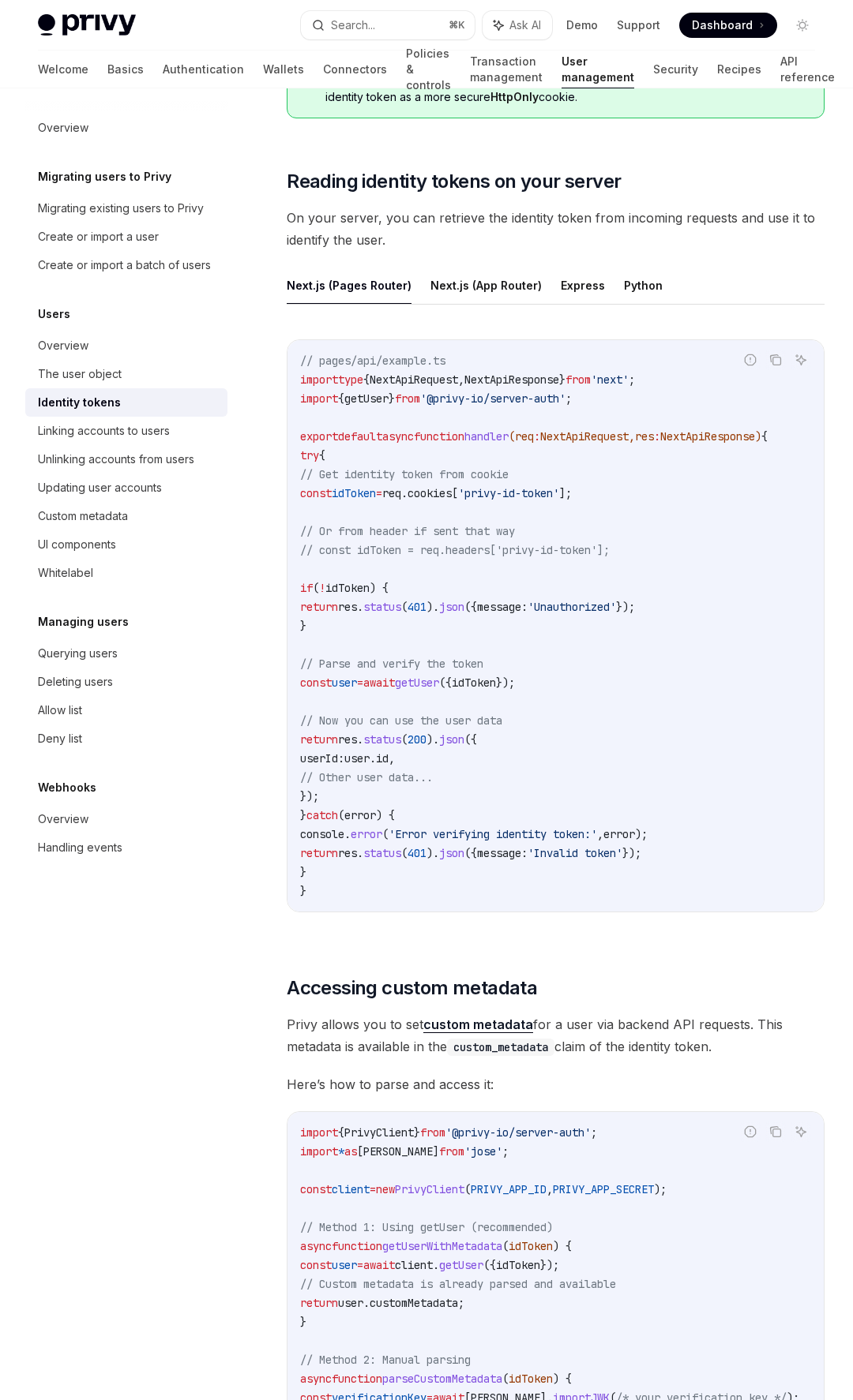
scroll to position [2055, 0]
click at [552, 455] on code "// pages/api/example.ts import type { NextApiRequest , NextApiResponse } from '…" at bounding box center [555, 628] width 510 height 549
drag, startPoint x: 553, startPoint y: 440, endPoint x: 679, endPoint y: 434, distance: 126.1
click at [679, 434] on span "export default async function handler ( req : NextApiRequest , res : NextApiRes…" at bounding box center [534, 439] width 468 height 15
copy span "req : NextApiRequest"
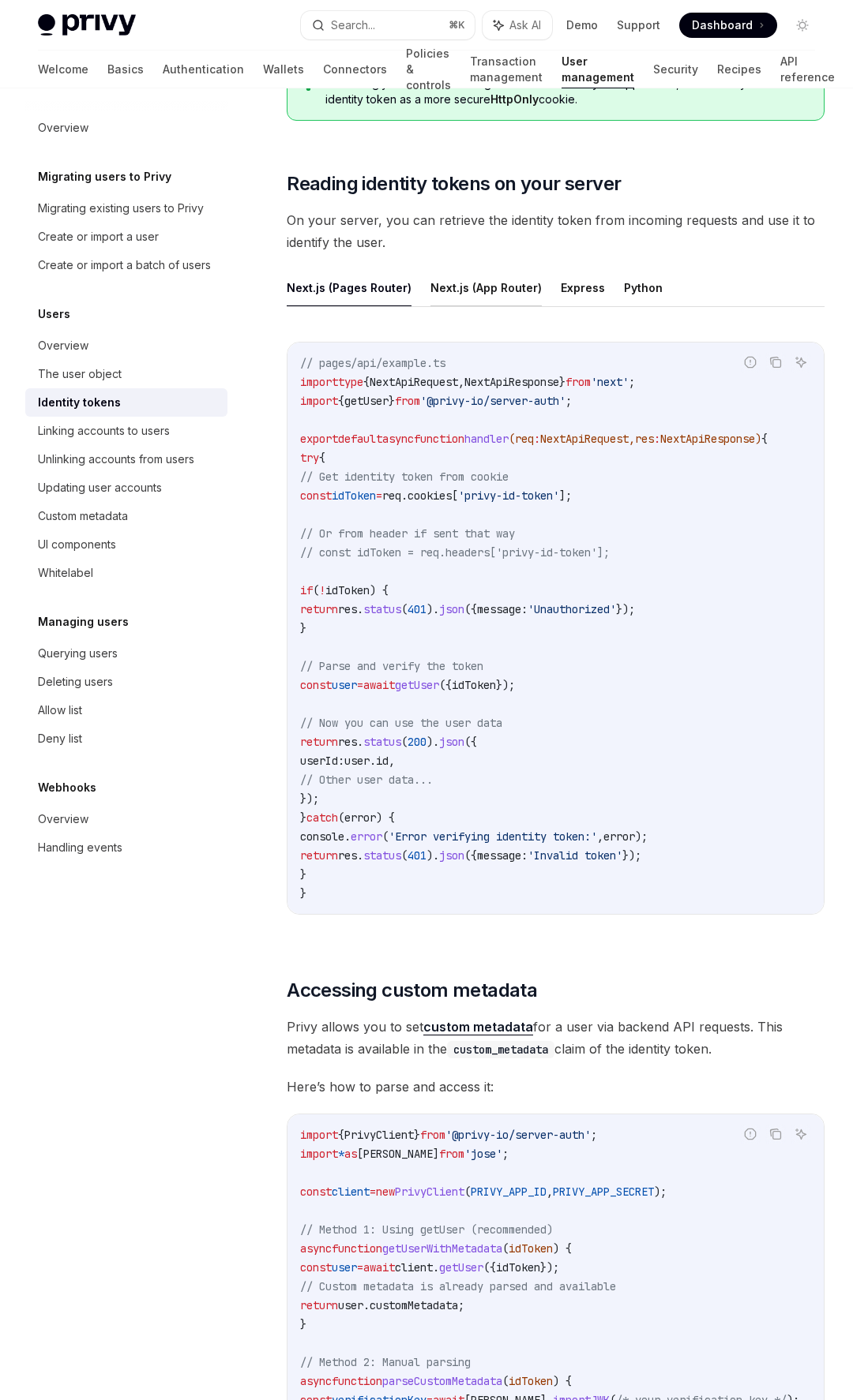
click at [470, 306] on button "Next.js (App Router)" at bounding box center [485, 287] width 112 height 37
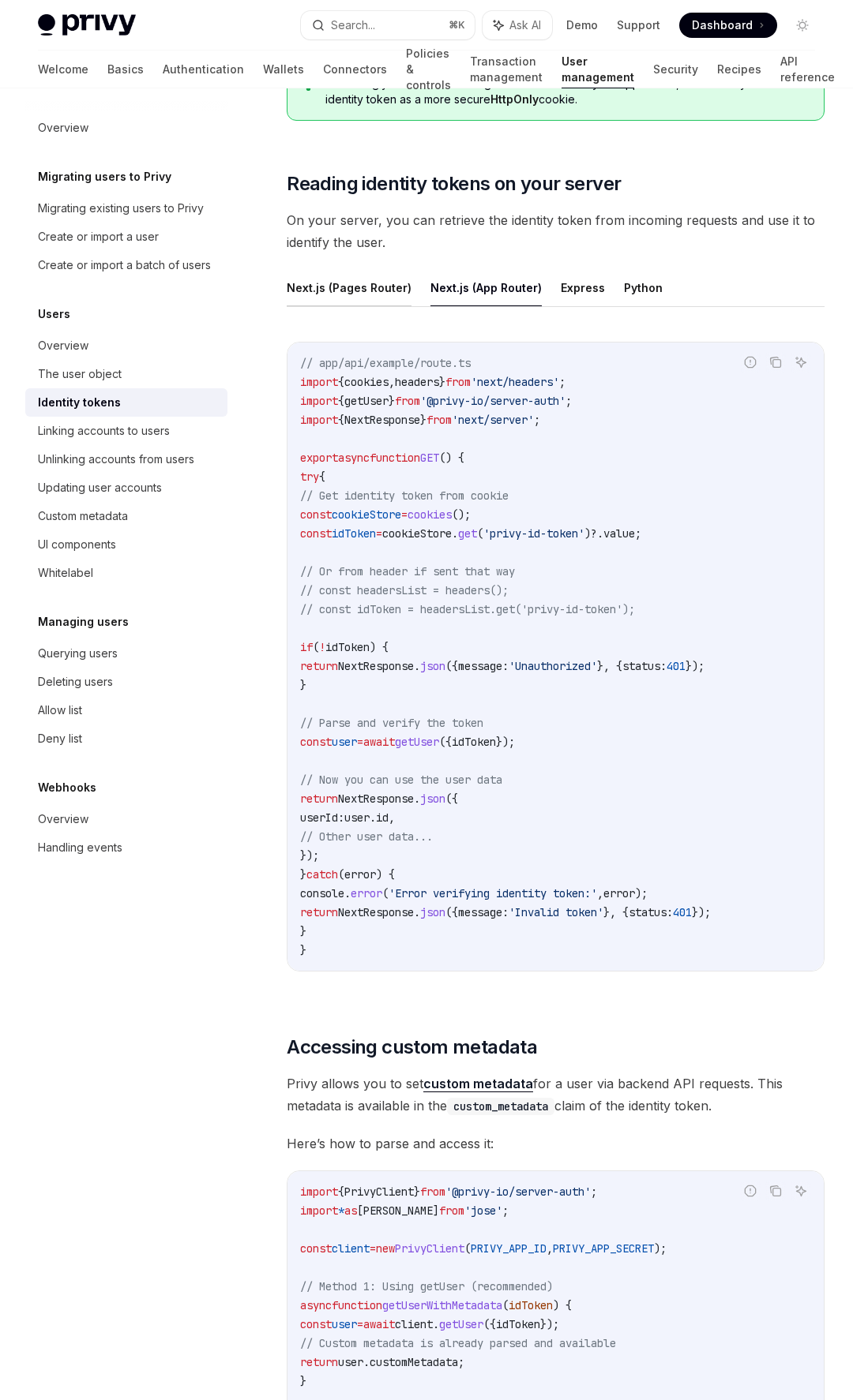
click at [375, 284] on button "Next.js (Pages Router)" at bounding box center [348, 287] width 125 height 37
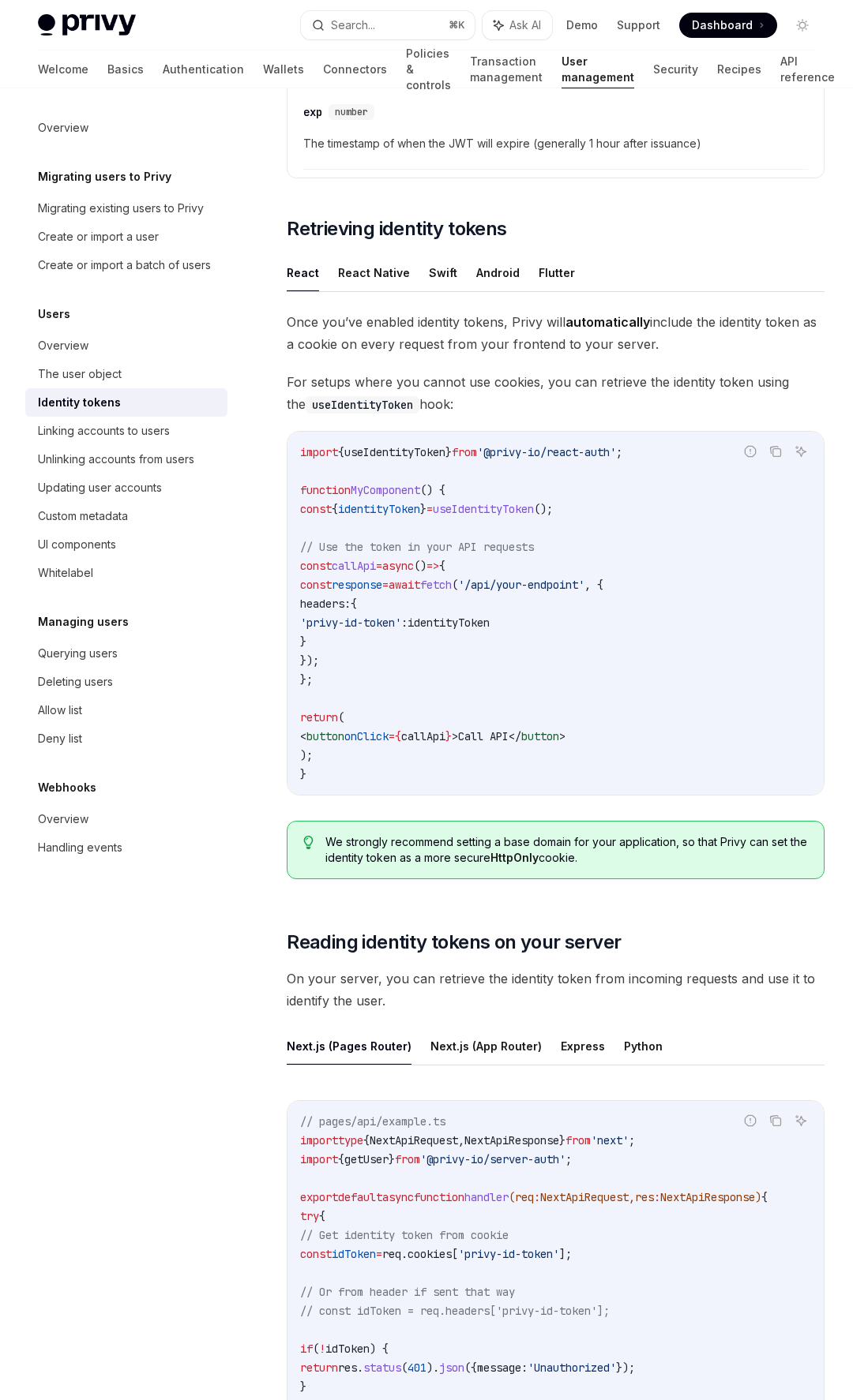
scroll to position [1284, 0]
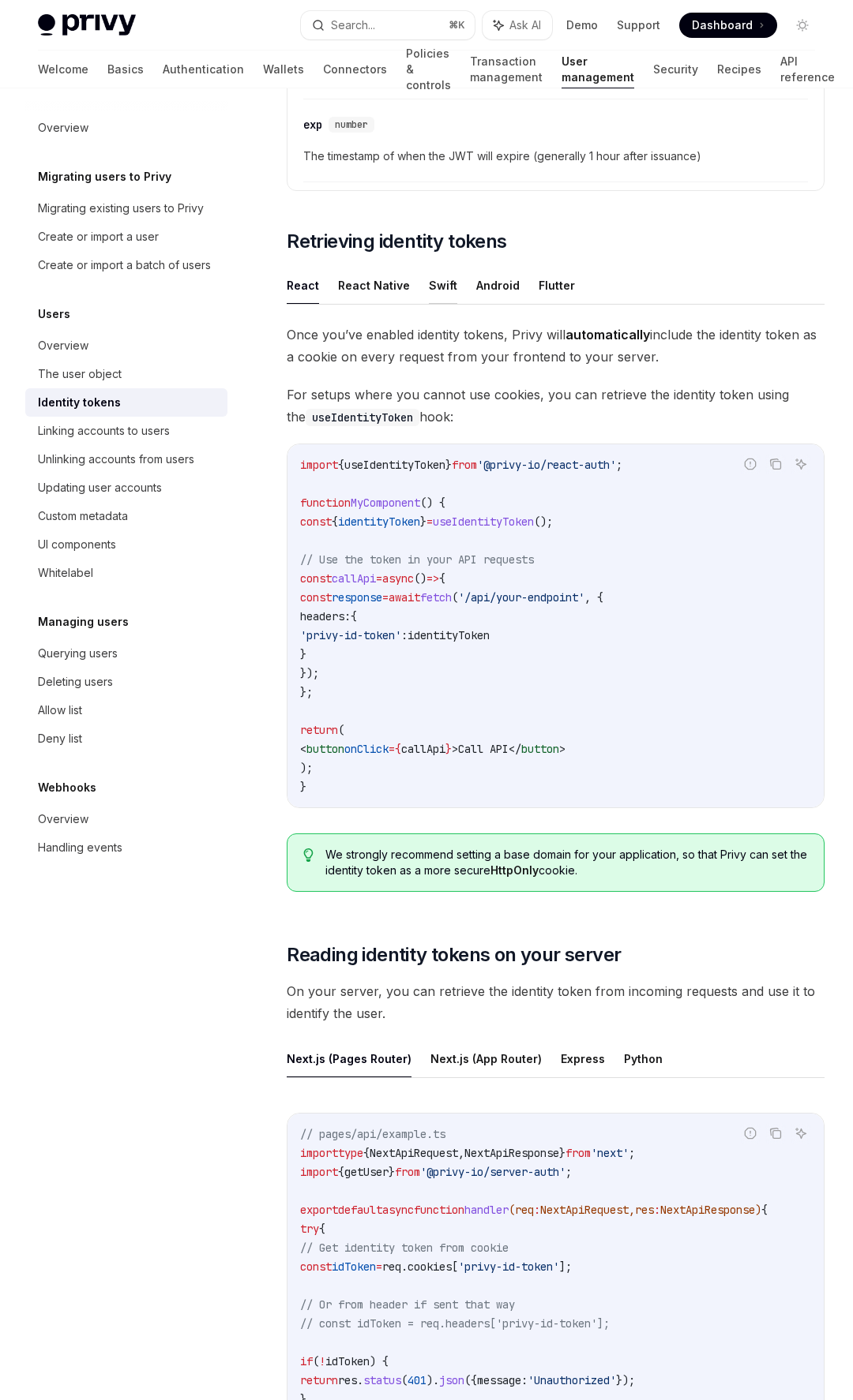
click at [433, 285] on button "Swift" at bounding box center [443, 285] width 28 height 37
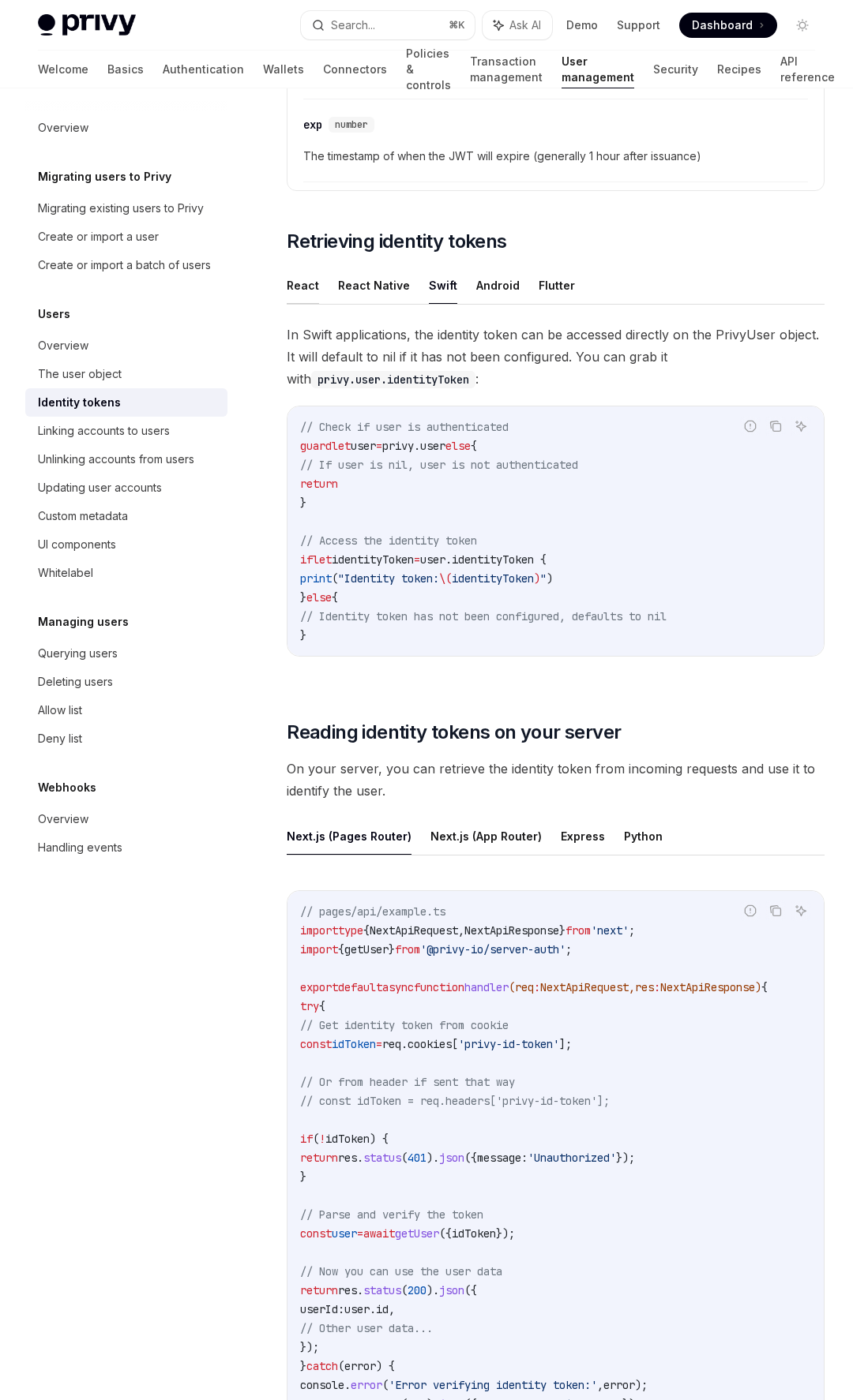
click at [315, 284] on button "React" at bounding box center [302, 285] width 32 height 37
type textarea "*"
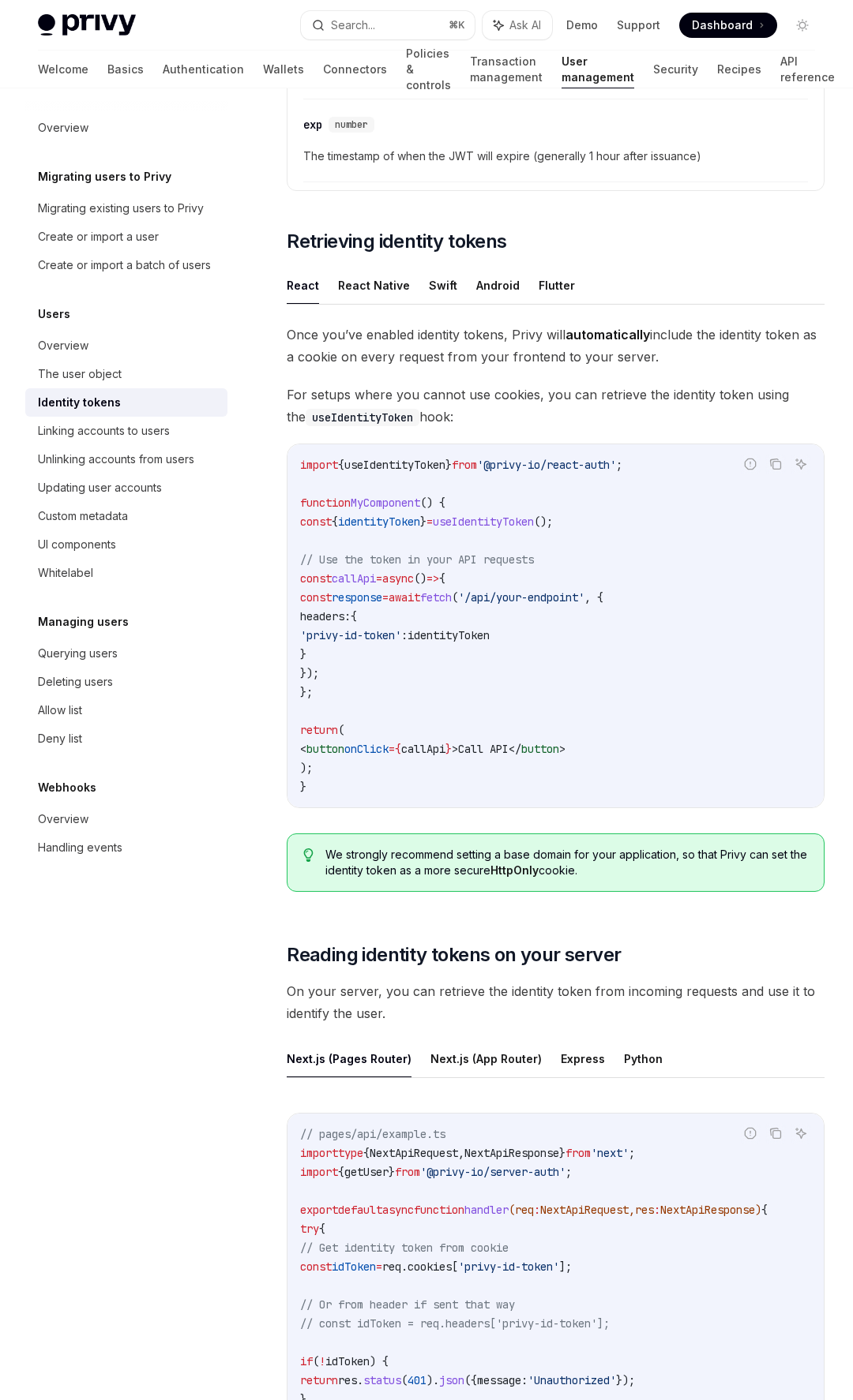
click at [492, 530] on code "import { useIdentityToken } from '@privy-io/react-auth' ; function MyComponent …" at bounding box center [555, 625] width 510 height 341
copy code "const { identityToken } = useIdentityToken ();"
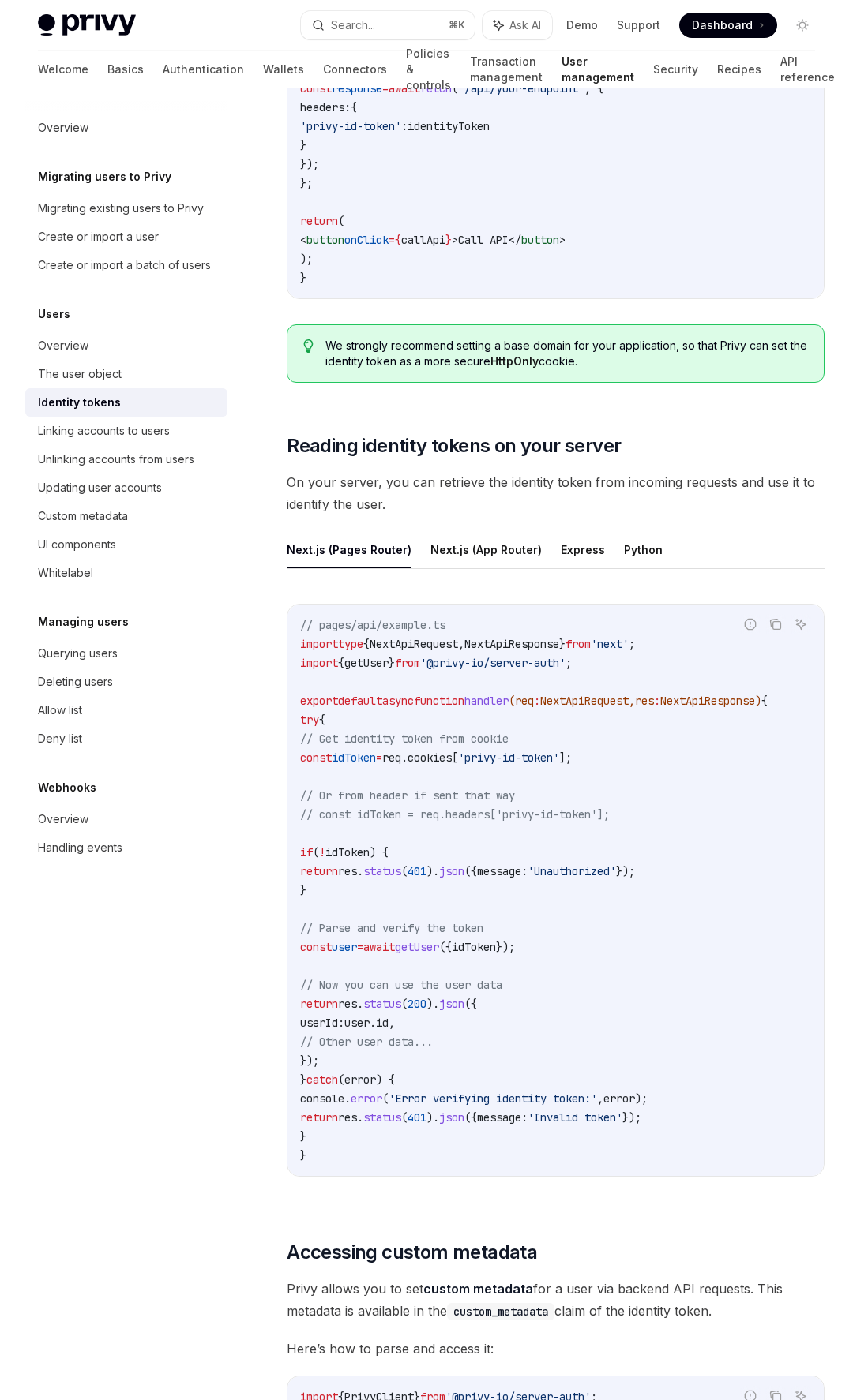
scroll to position [1794, 0]
